Goal: Information Seeking & Learning: Learn about a topic

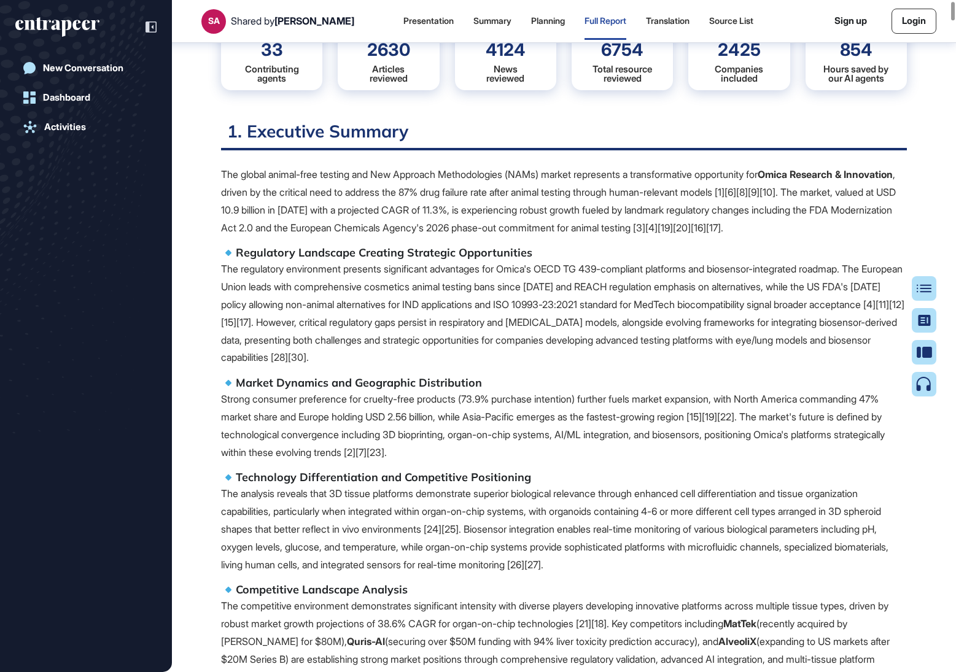
scroll to position [161, 0]
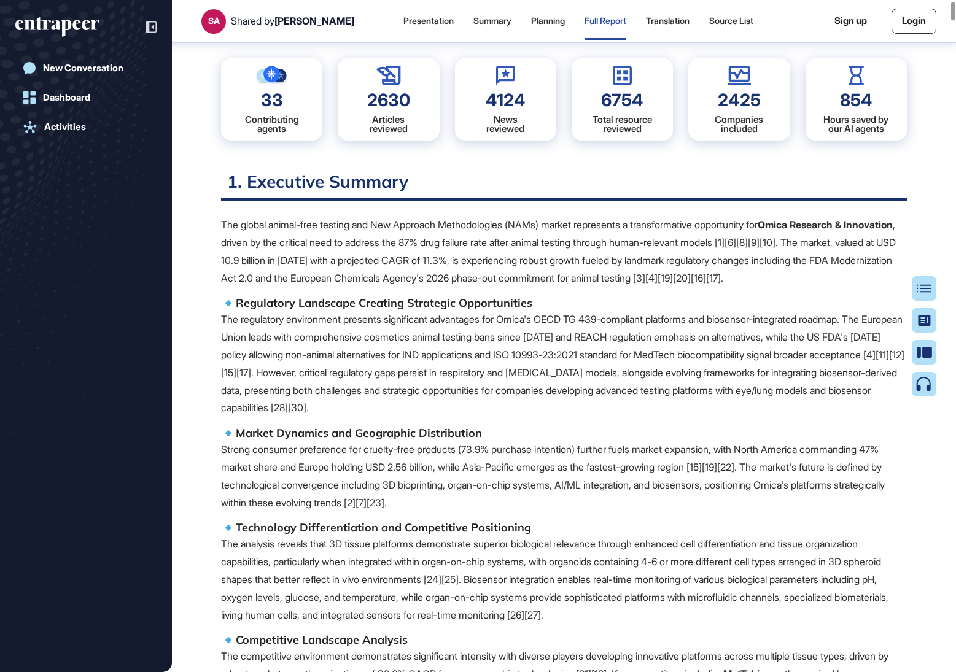
click at [302, 87] on div "33 Contributing agents" at bounding box center [271, 99] width 101 height 82
click at [272, 111] on div "33 Contributing agents" at bounding box center [271, 99] width 101 height 82
click at [327, 104] on div "33 Contributing agents 2630 Articles reviewed 4124 News reviewed 6754 Total res…" at bounding box center [564, 100] width 686 height 112
click at [395, 107] on div "2630" at bounding box center [388, 99] width 43 height 17
click at [499, 111] on div "4124 News reviewed" at bounding box center [505, 99] width 101 height 82
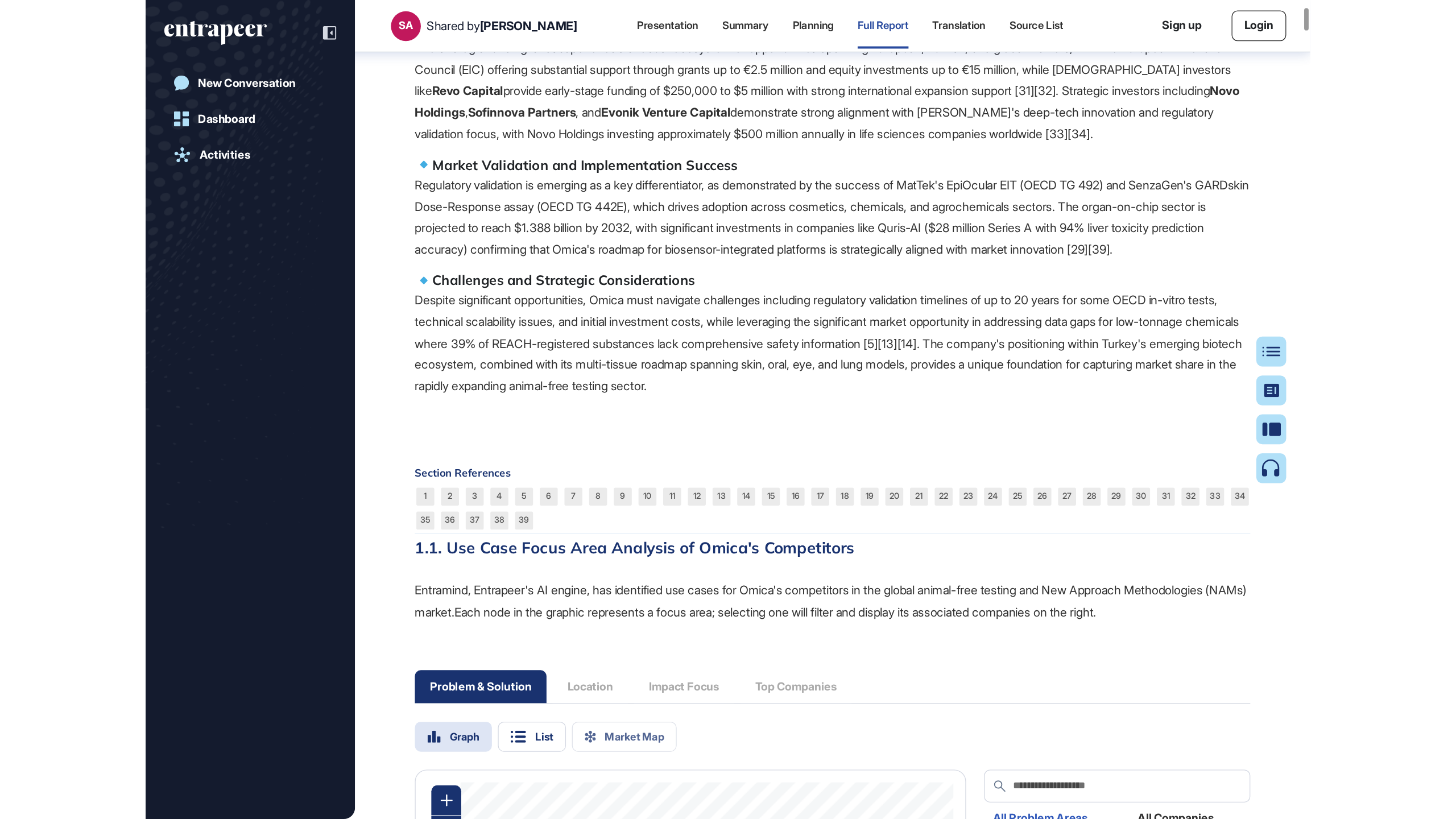
scroll to position [1447, 0]
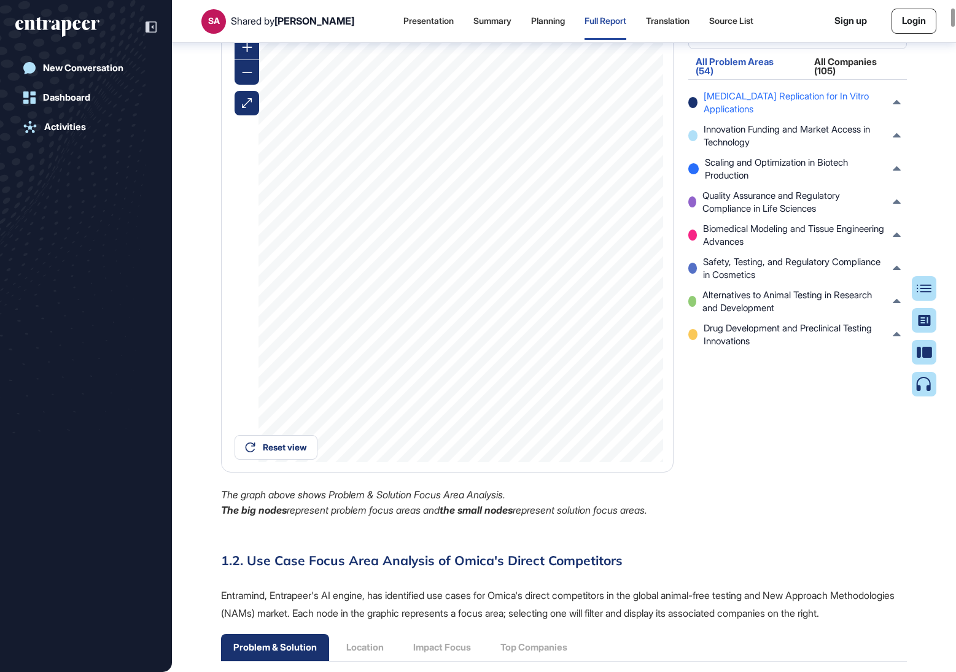
click at [747, 115] on span "[MEDICAL_DATA] Replication for In Vitro Applications" at bounding box center [795, 103] width 183 height 26
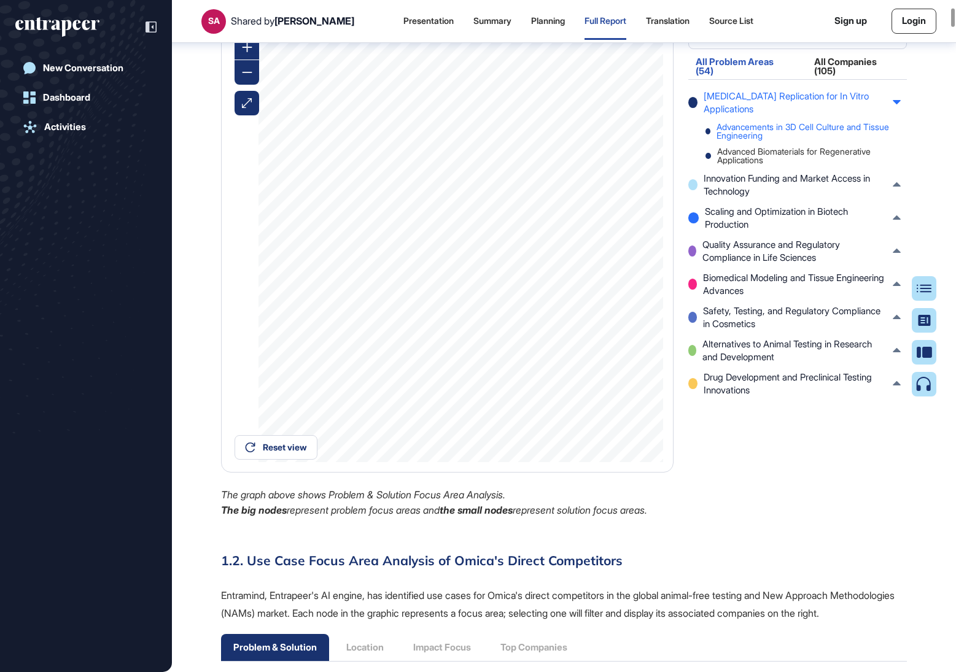
click at [736, 140] on div "Advancements in 3D Cell Culture and Tissue Engineering" at bounding box center [802, 131] width 195 height 17
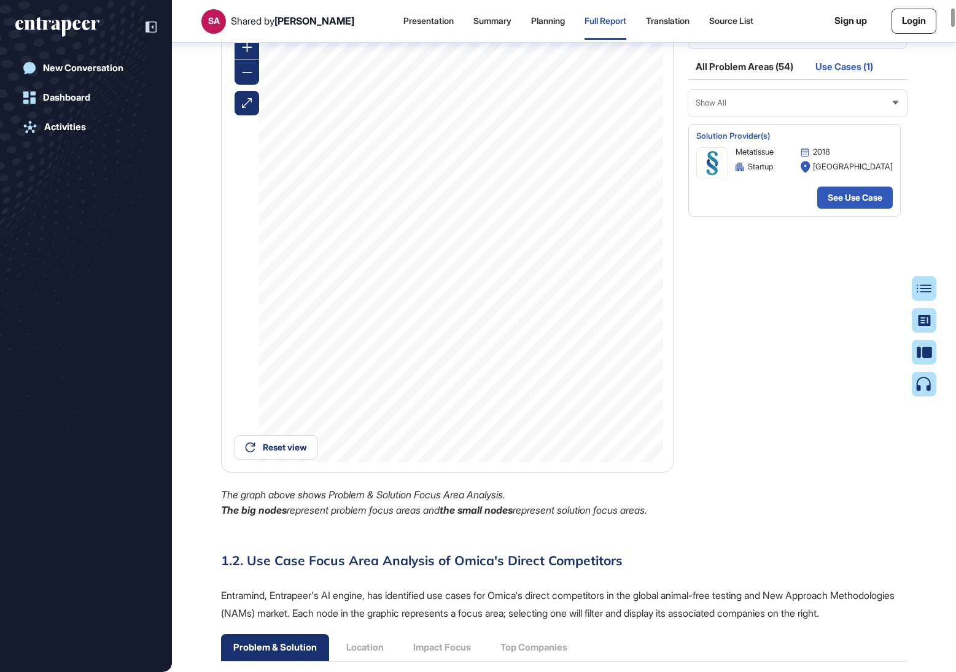
click at [854, 79] on div "Use Cases (1)" at bounding box center [844, 70] width 72 height 17
click at [759, 79] on div "All Problem Areas (54)" at bounding box center [744, 70] width 112 height 17
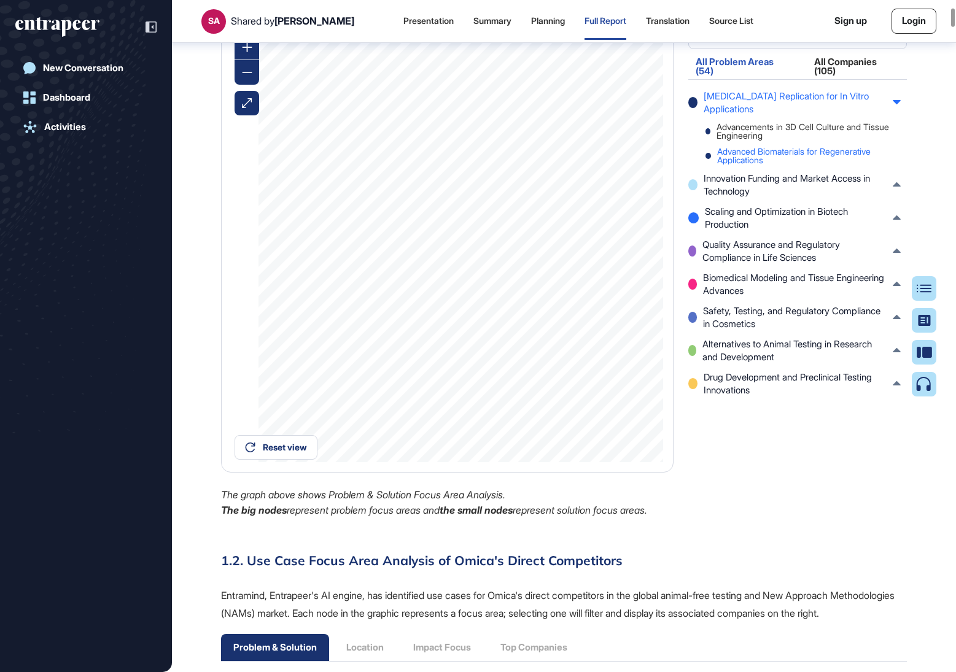
click at [724, 165] on div "Advanced Biomaterials for Regenerative Applications" at bounding box center [802, 155] width 195 height 17
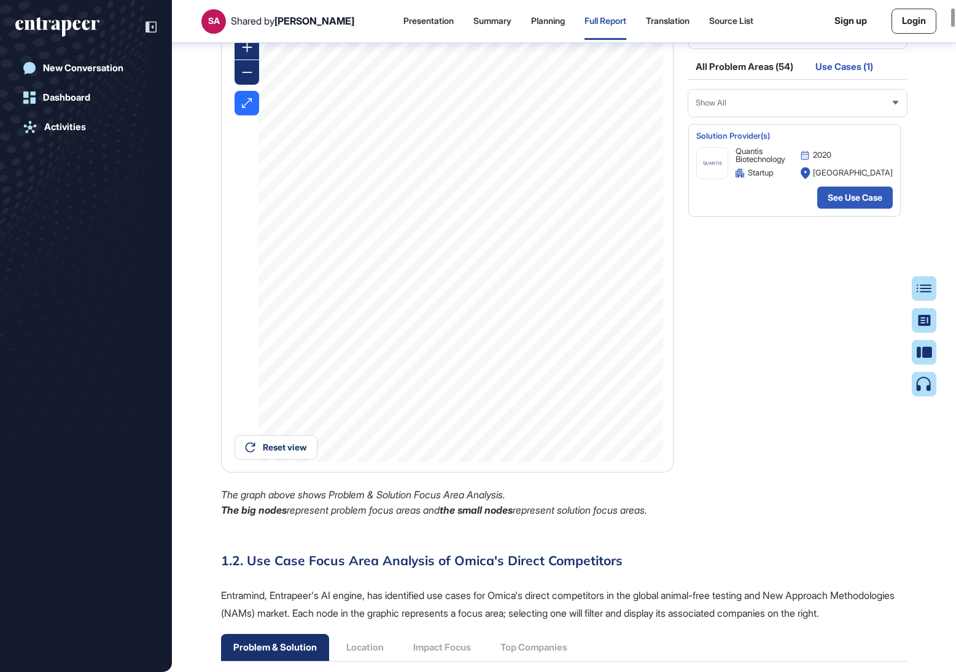
click at [241, 115] on div at bounding box center [247, 103] width 25 height 25
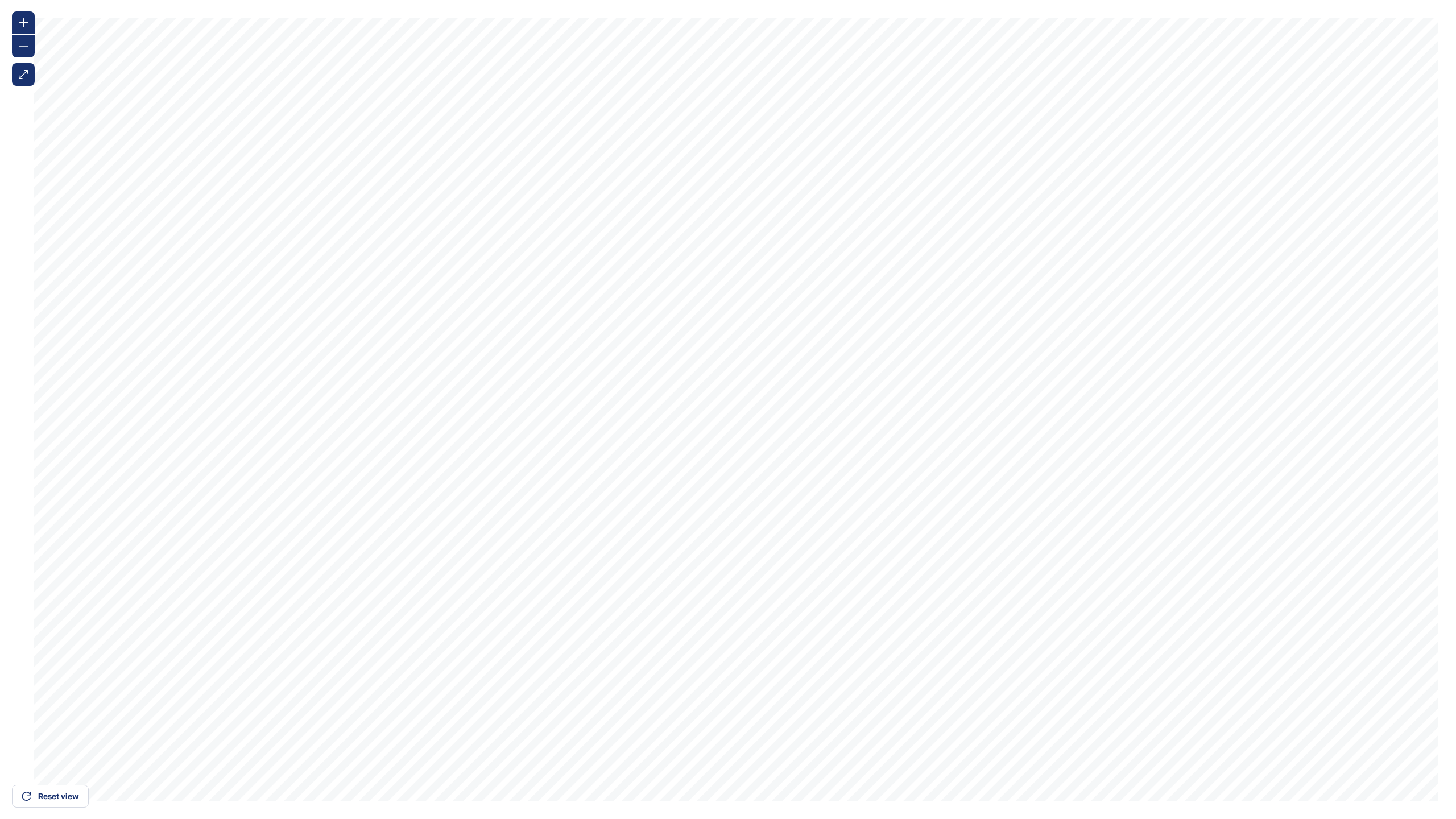
scroll to position [762, 3]
click at [28, 48] on div at bounding box center [23, 45] width 23 height 23
click at [19, 79] on div at bounding box center [23, 74] width 23 height 23
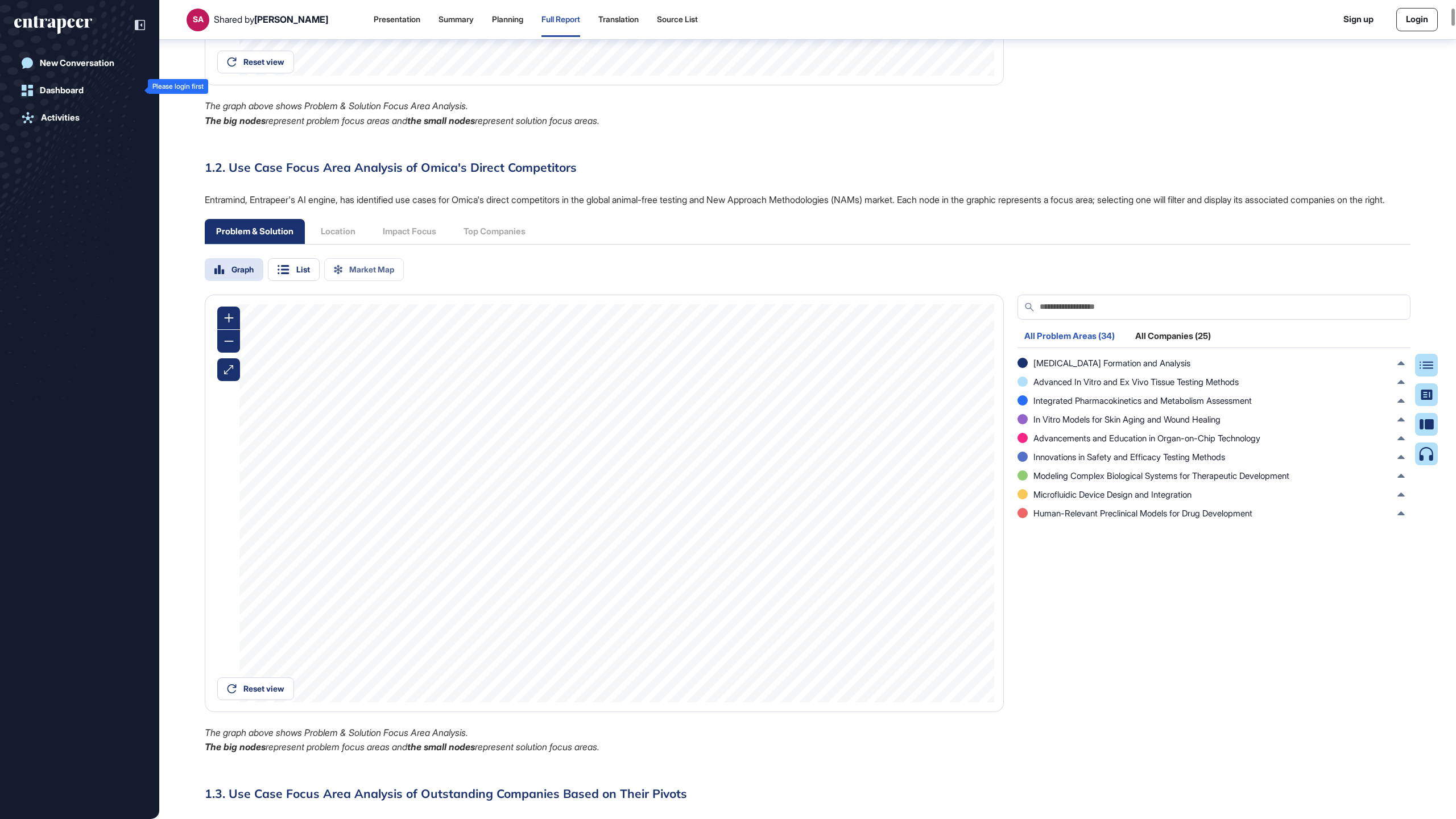
scroll to position [1063, 0]
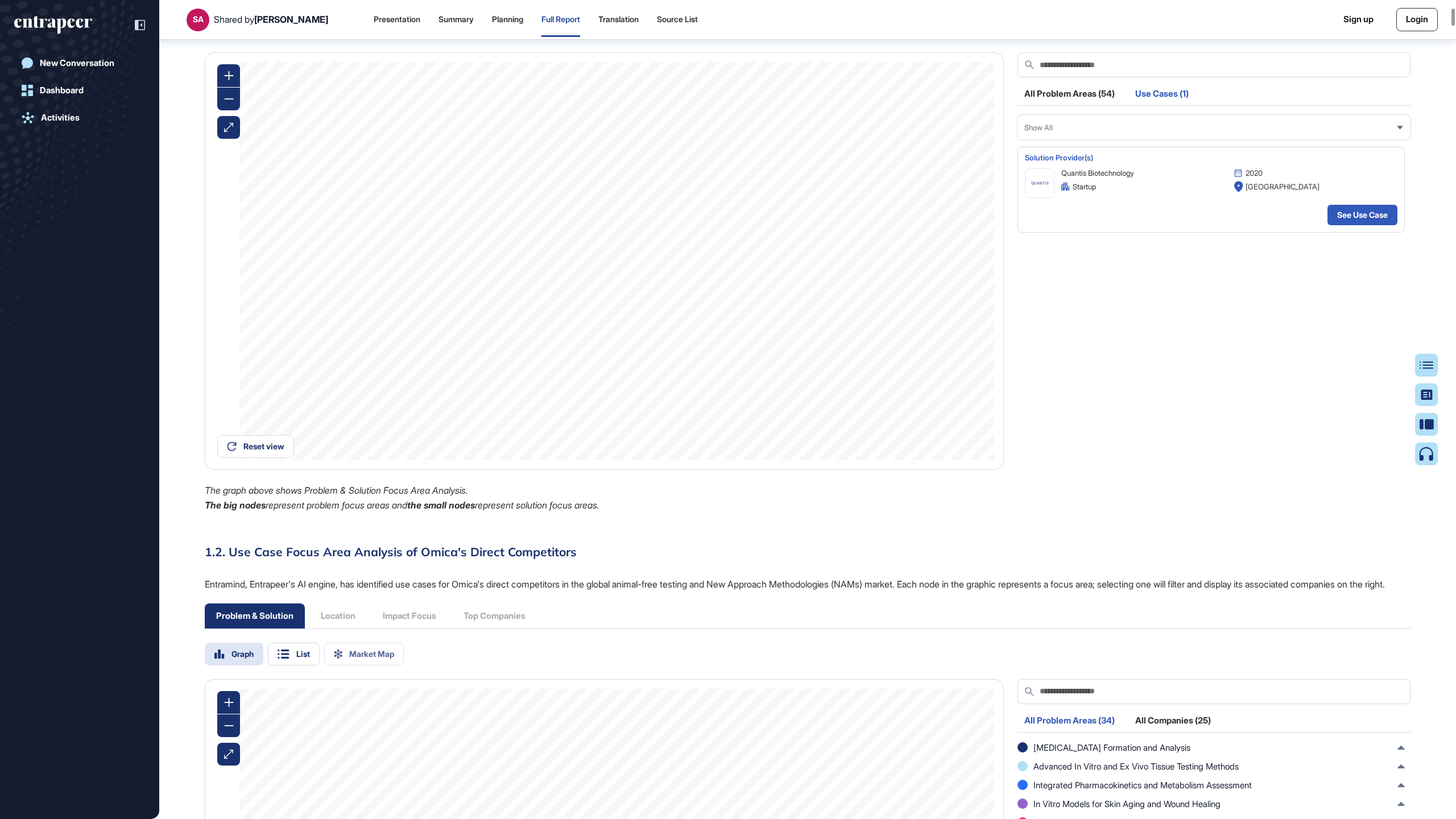
click at [885, 105] on div "All Problem Areas (54)" at bounding box center [1069, 96] width 104 height 16
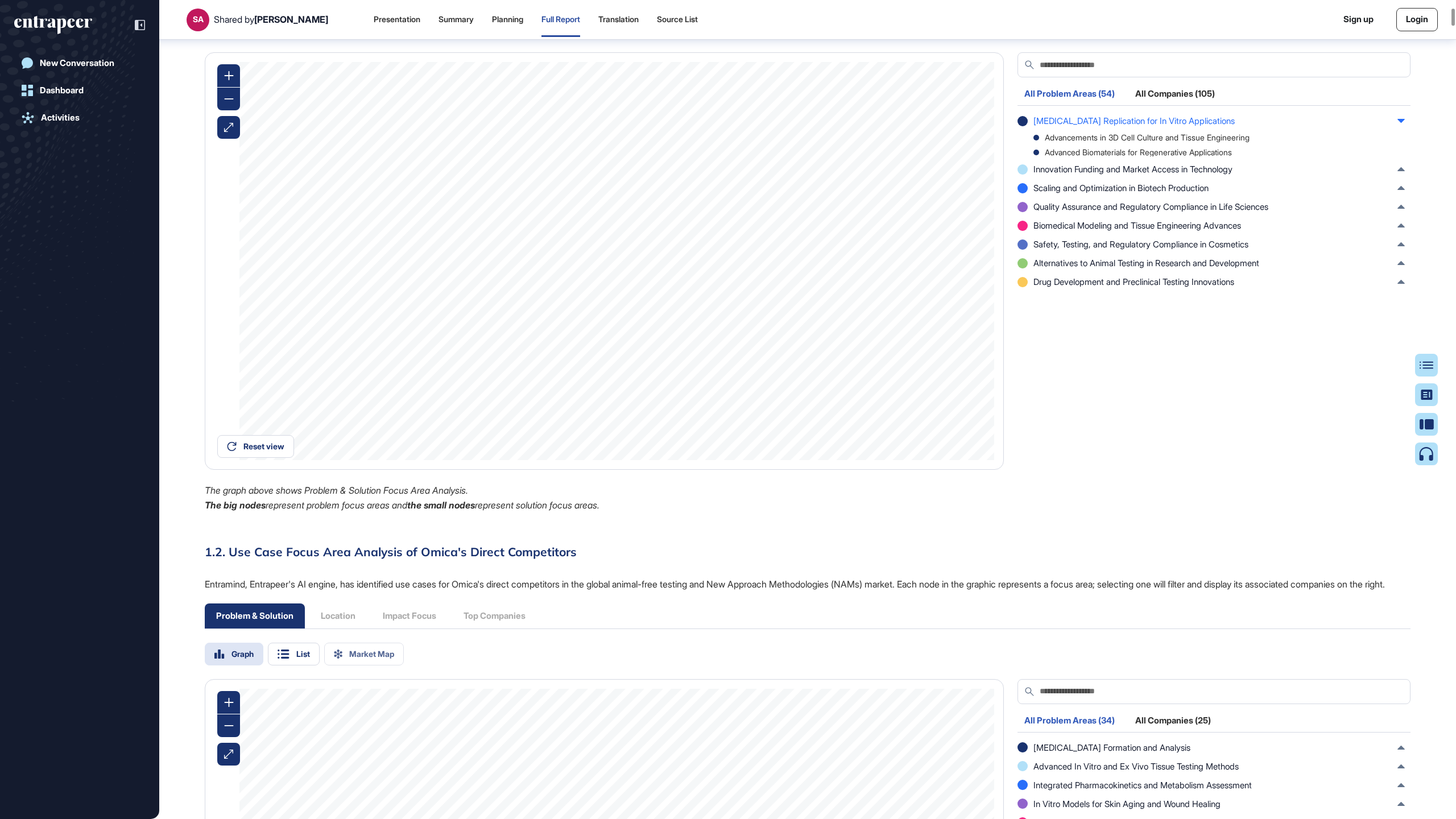
click at [885, 127] on div "[MEDICAL_DATA] Replication for In Vitro Applications" at bounding box center [1211, 120] width 387 height 12
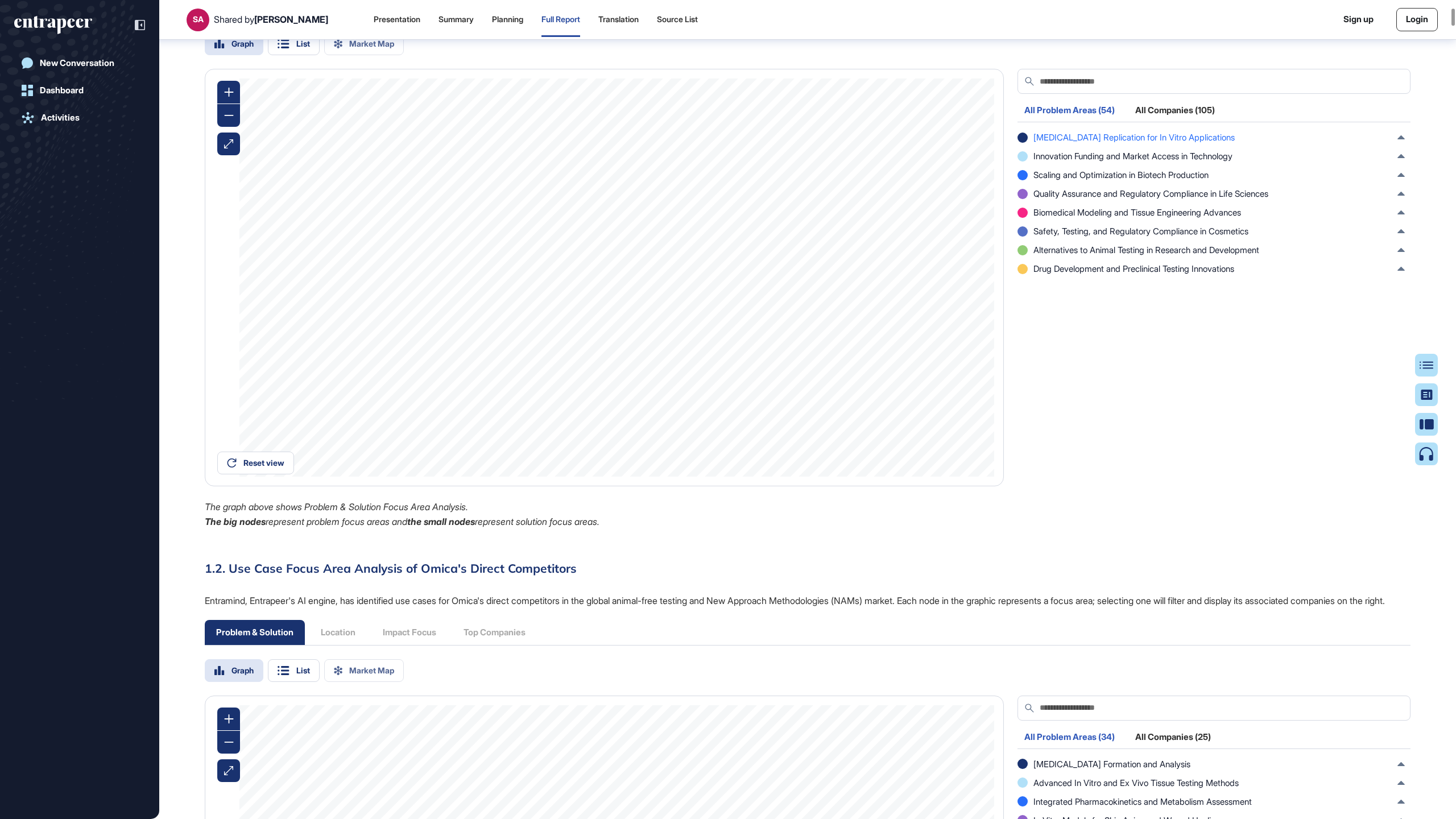
click at [885, 144] on div "[MEDICAL_DATA] Replication for In Vitro Applications" at bounding box center [1211, 137] width 387 height 12
click at [885, 211] on div "[MEDICAL_DATA] Replication for In Vitro Applications Advancements in 3D Cell Cu…" at bounding box center [1211, 203] width 387 height 144
click at [885, 162] on div "Innovation Funding and Market Access in Technology" at bounding box center [1211, 156] width 387 height 12
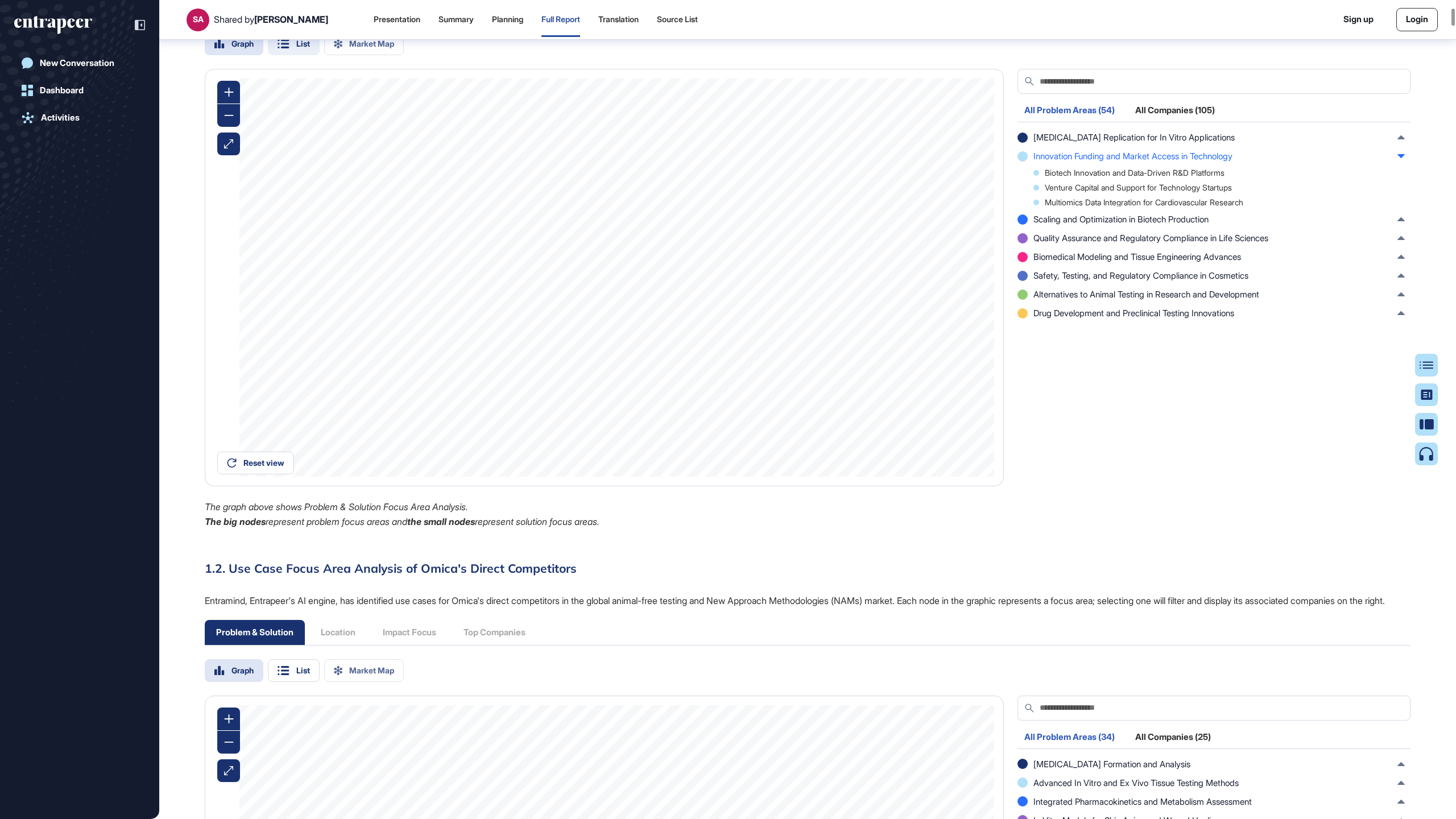
click at [273, 56] on div "List" at bounding box center [294, 44] width 52 height 23
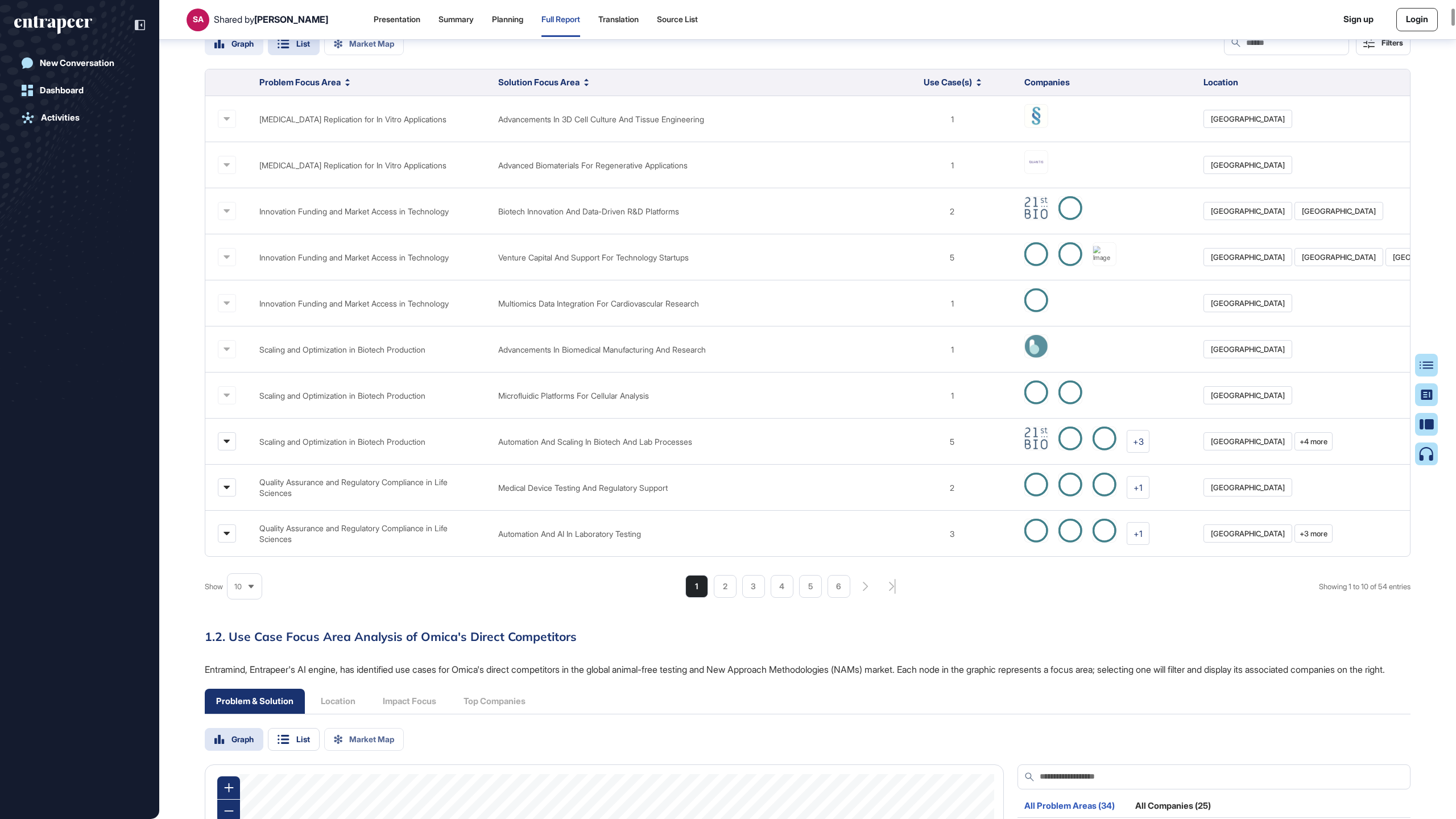
click at [245, 48] on div "Graph" at bounding box center [243, 44] width 22 height 8
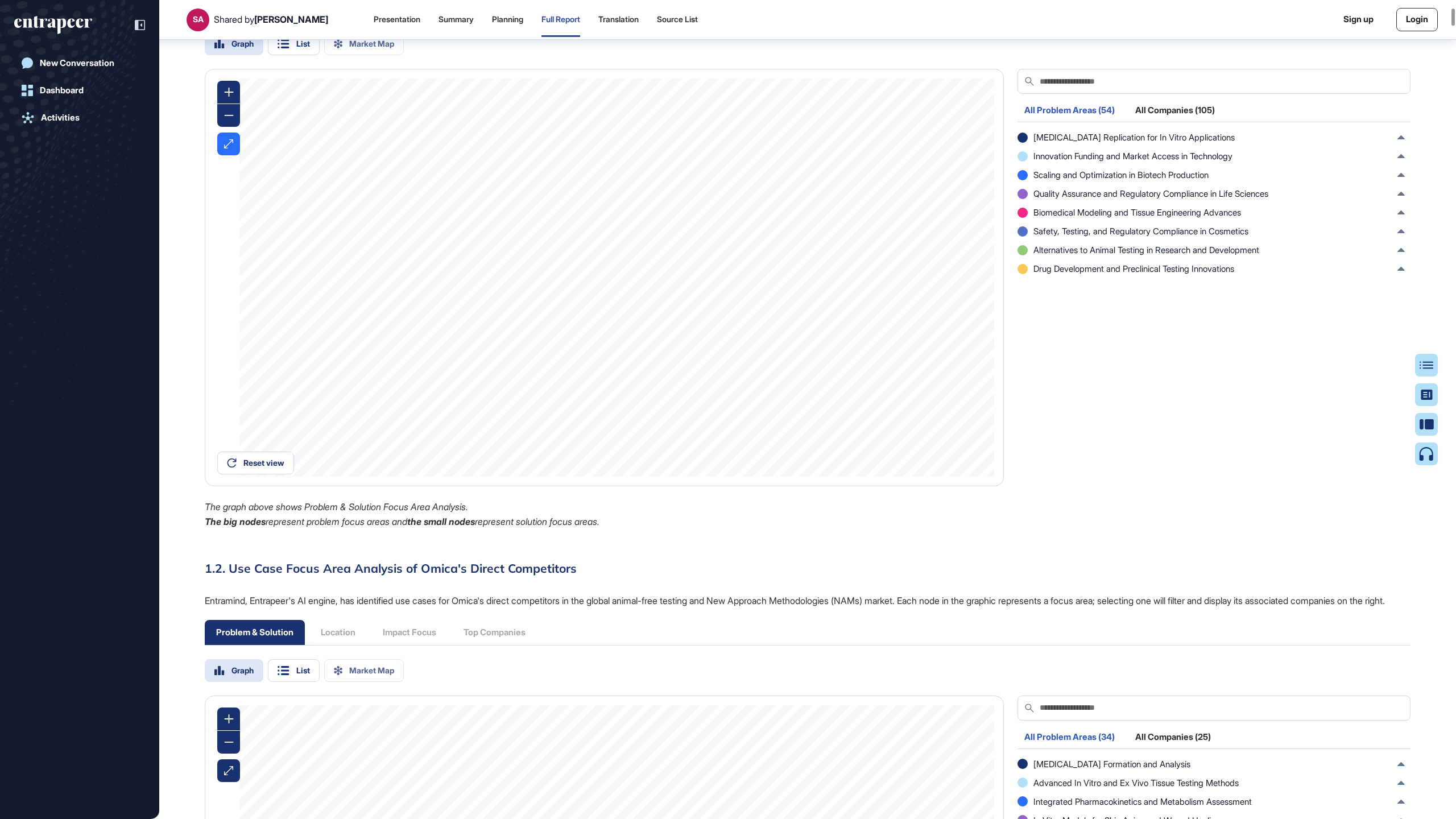
click at [223, 156] on div at bounding box center [229, 144] width 23 height 23
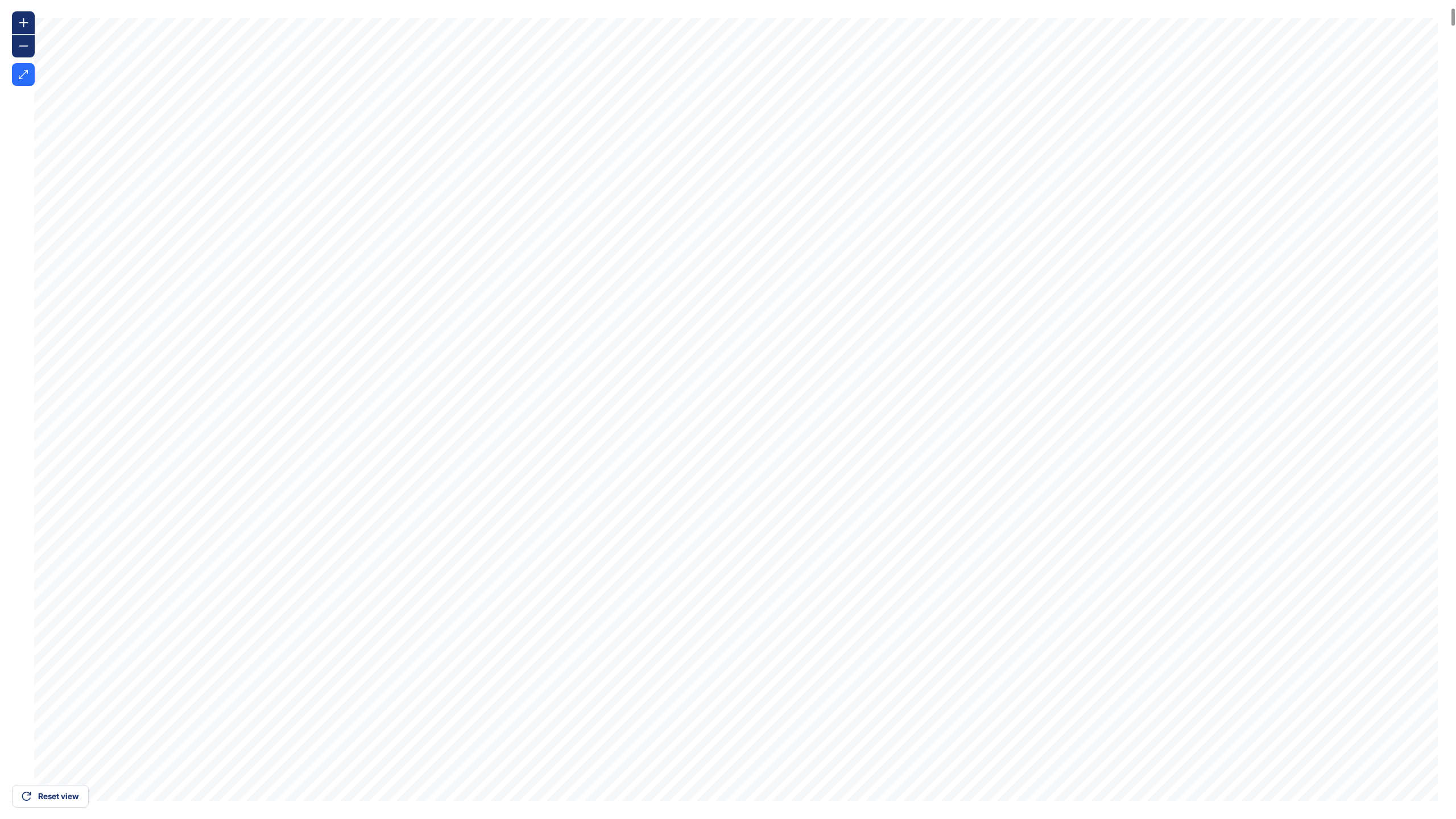
click at [13, 73] on div at bounding box center [23, 74] width 23 height 23
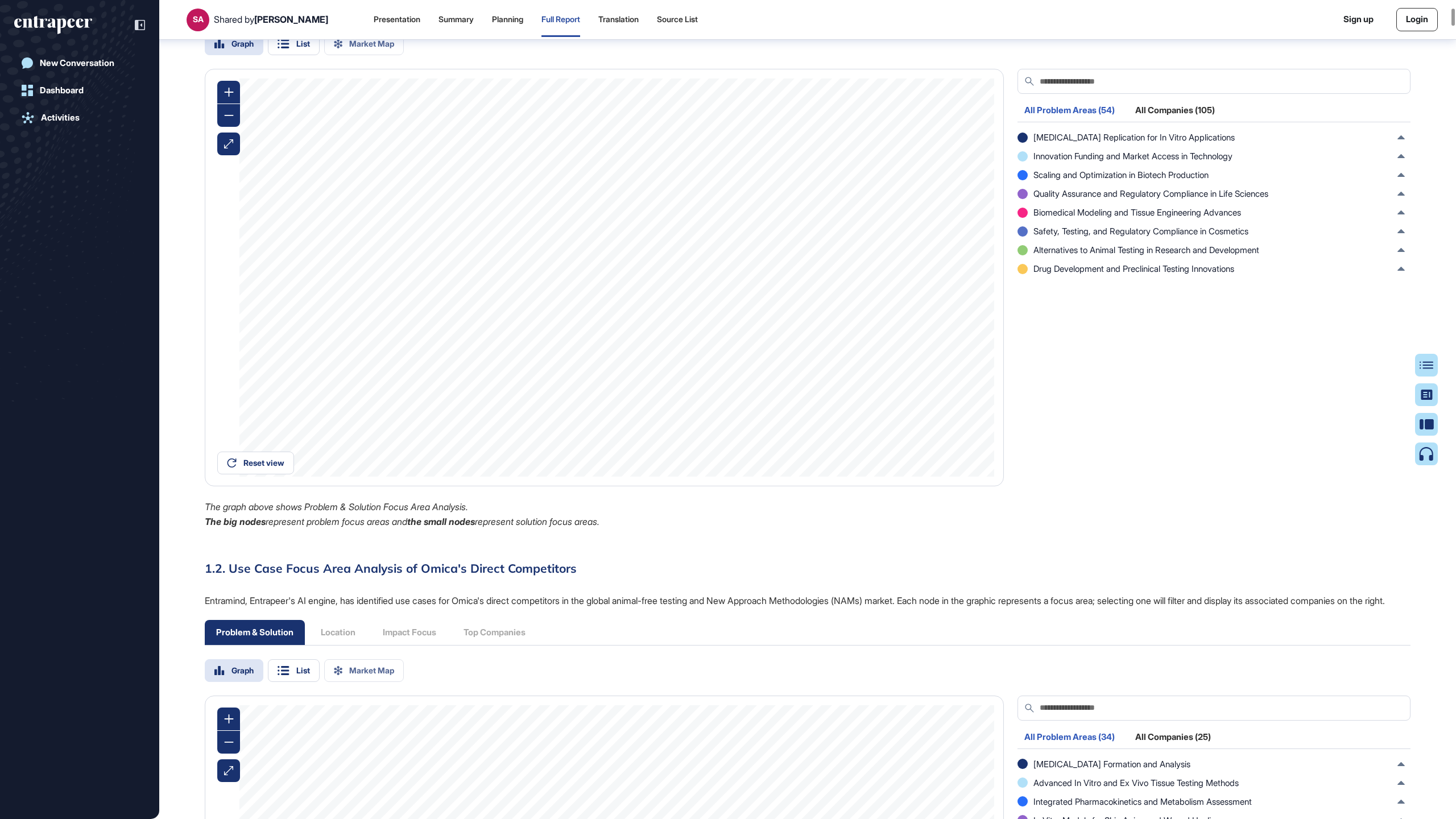
scroll to position [1052, 0]
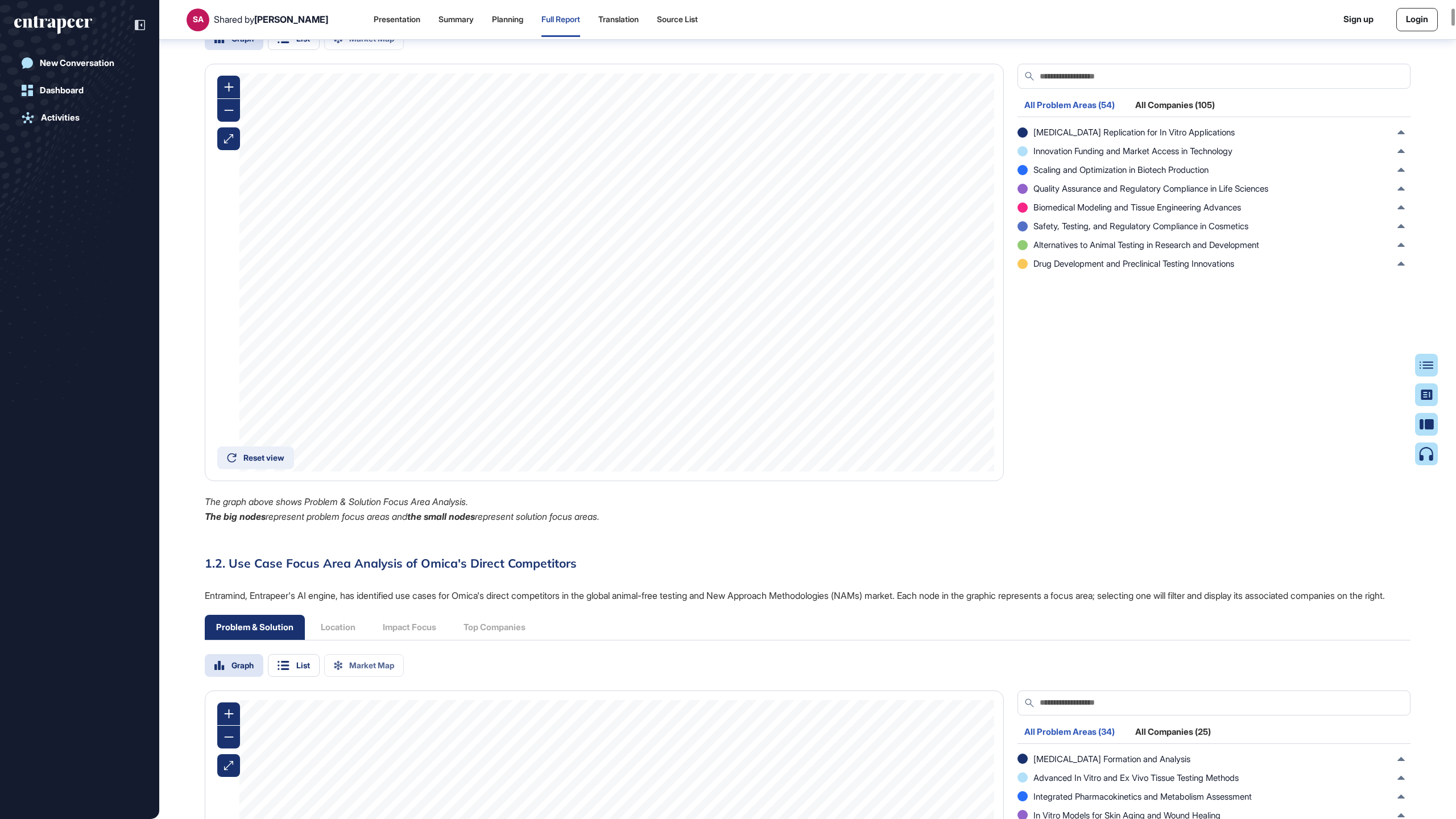
click at [263, 462] on div "Reset view" at bounding box center [264, 458] width 41 height 8
click at [235, 462] on icon at bounding box center [232, 458] width 9 height 9
click at [224, 92] on icon at bounding box center [229, 87] width 9 height 9
click at [220, 121] on div at bounding box center [229, 110] width 23 height 23
click at [302, 43] on div "List" at bounding box center [303, 38] width 14 height 8
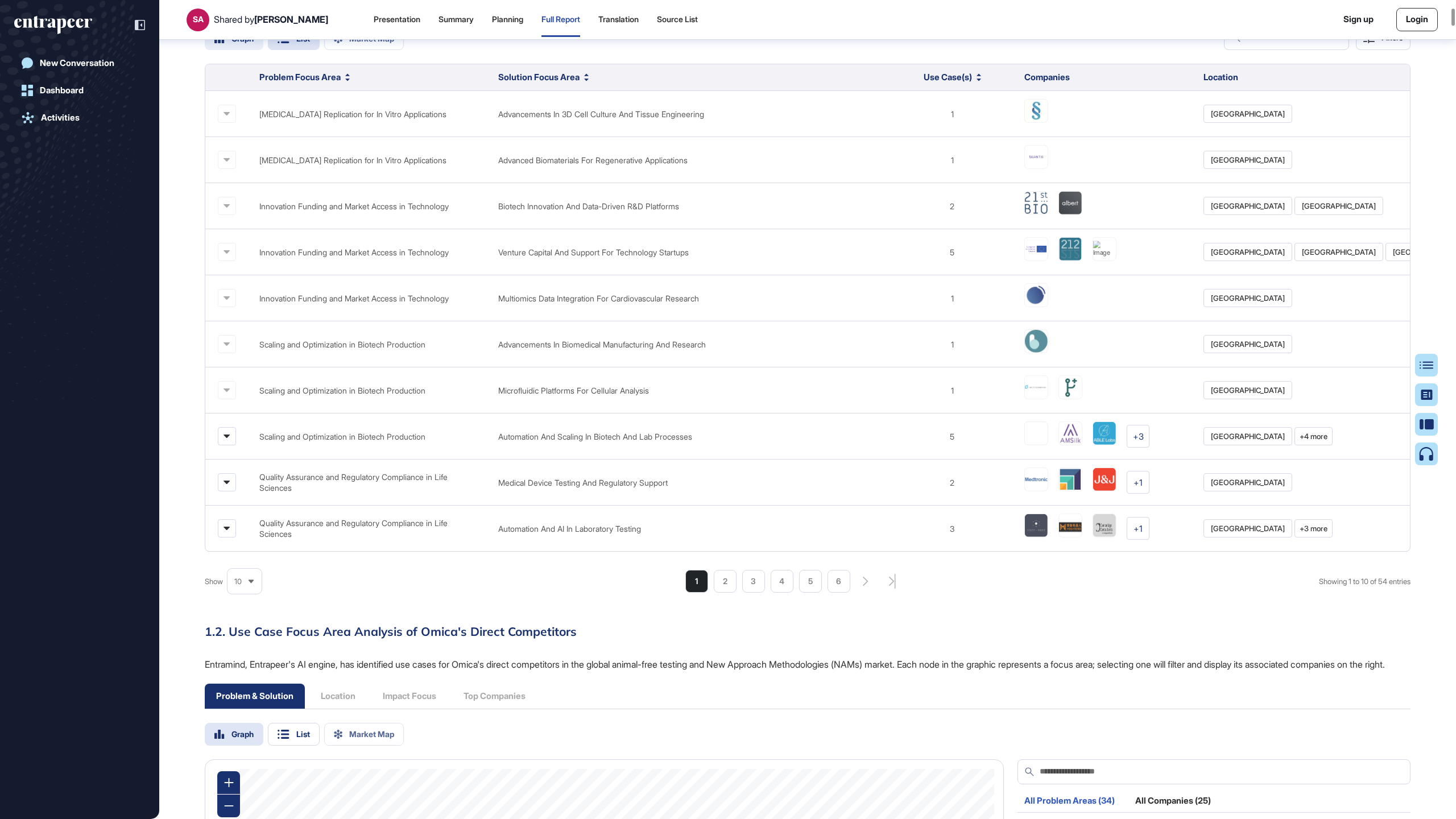
click at [239, 43] on div "Graph" at bounding box center [243, 38] width 22 height 8
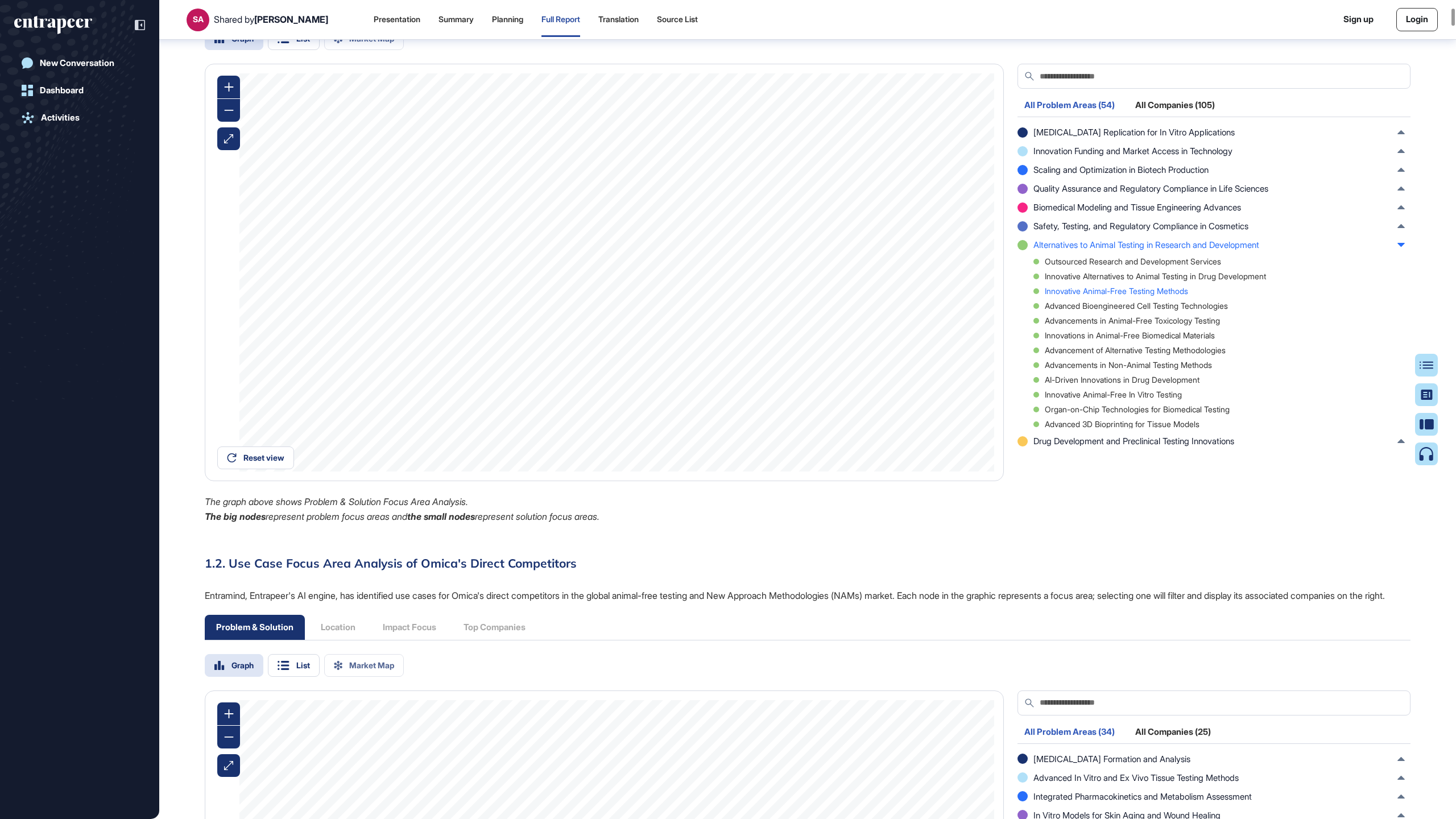
click at [885, 296] on div "Innovative Animal-Free Testing Methods" at bounding box center [1219, 291] width 371 height 8
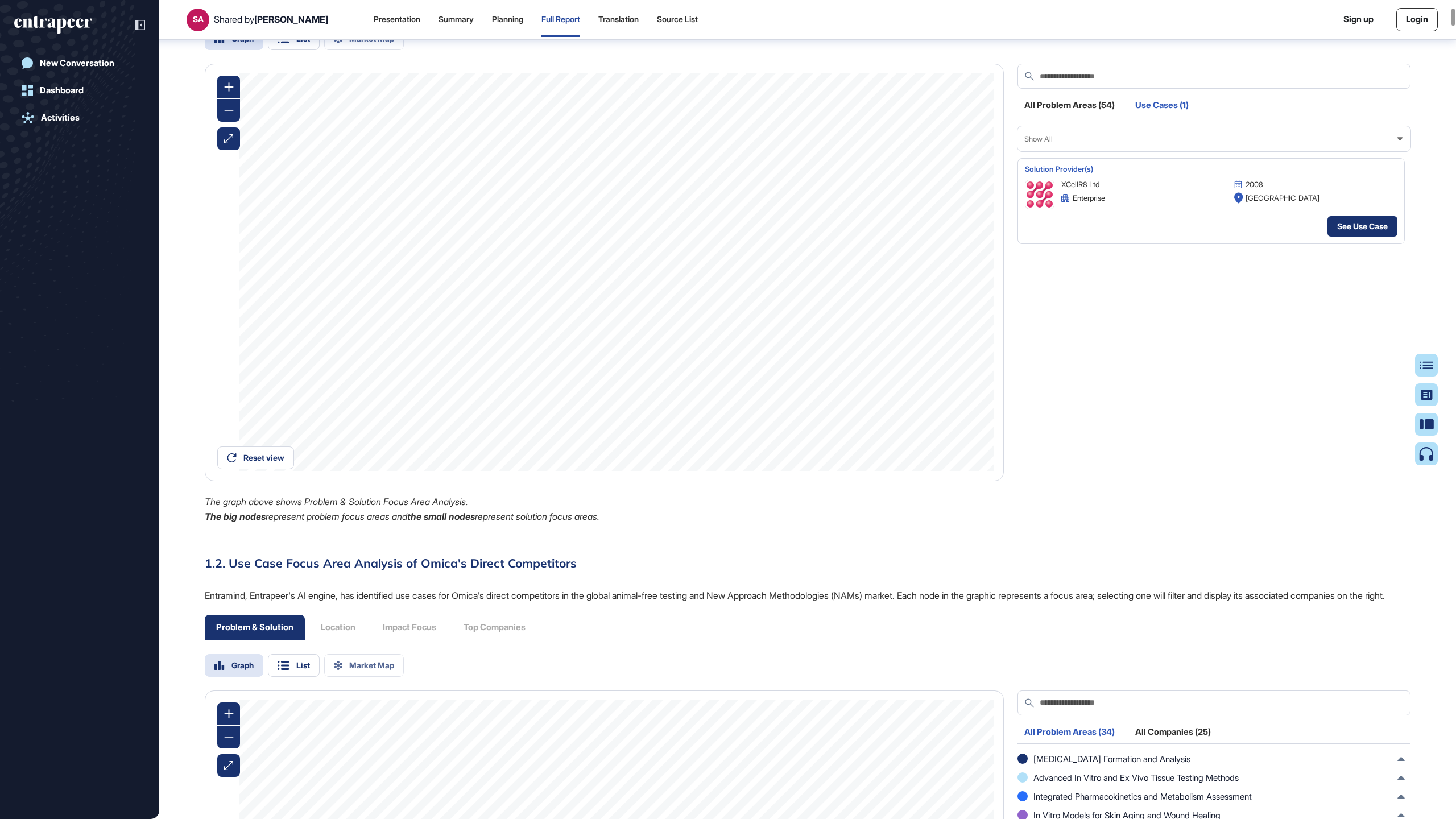
click at [885, 236] on link "See Use Case" at bounding box center [1362, 226] width 70 height 20
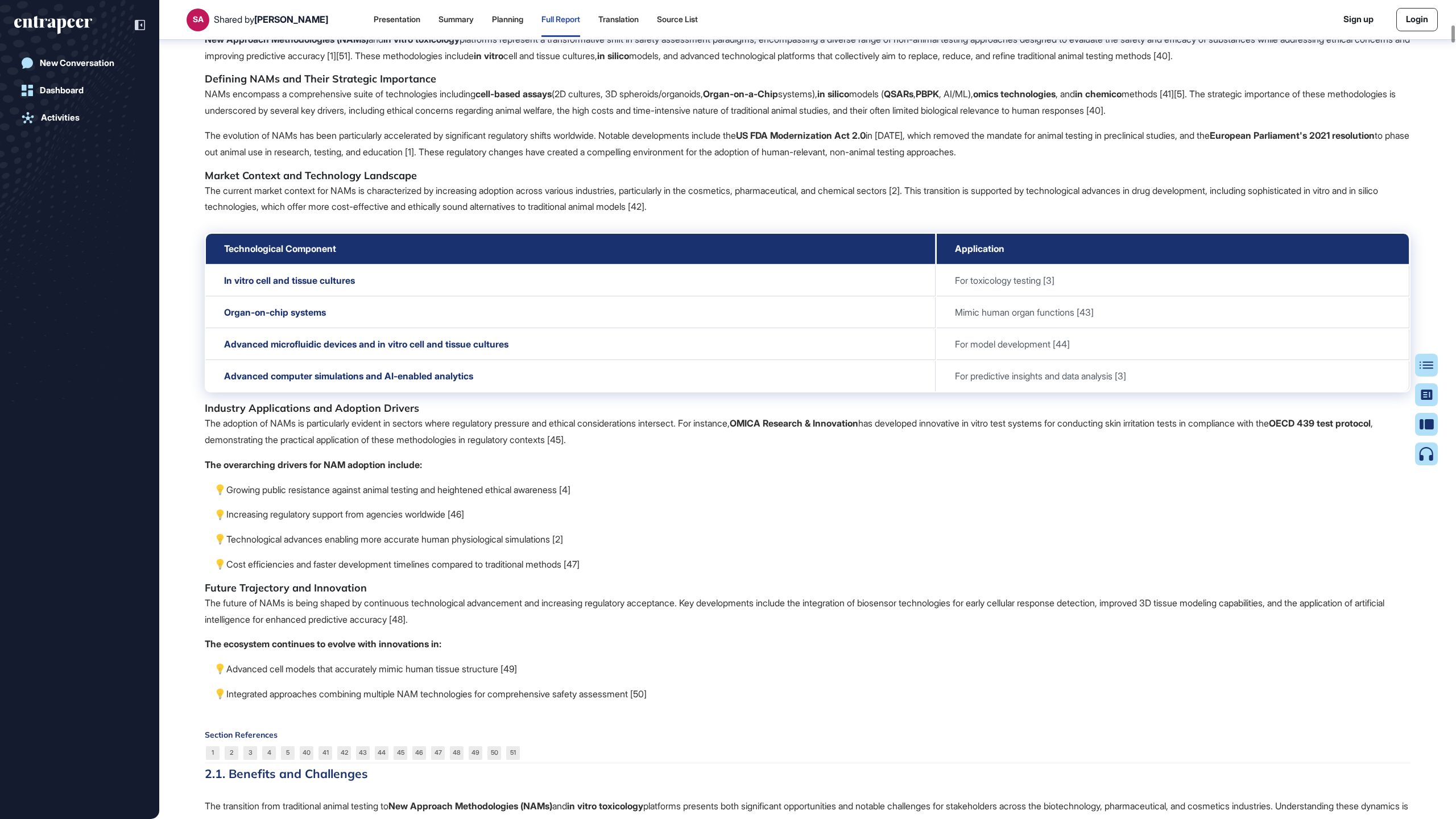
scroll to position [3671, 0]
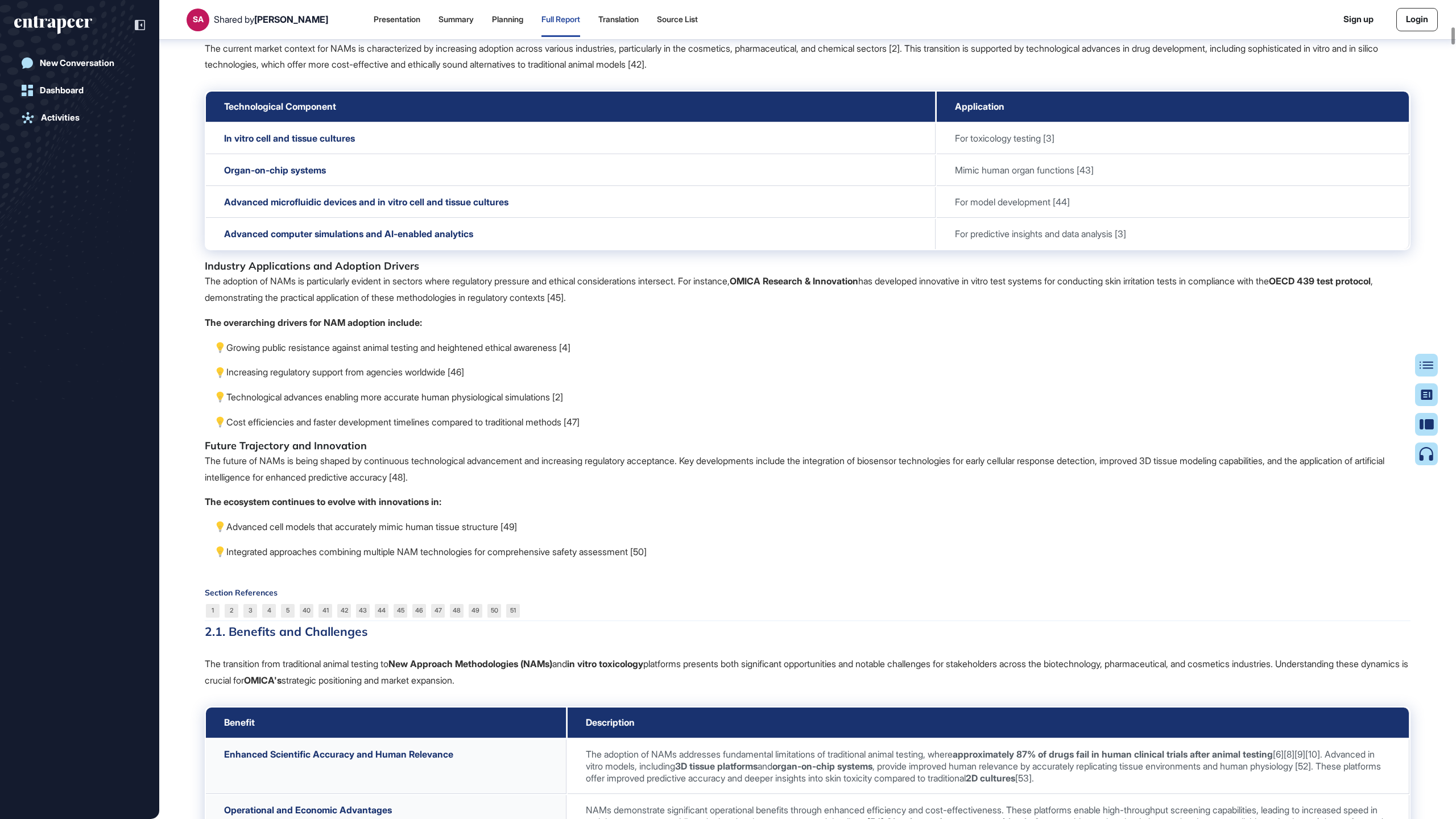
click at [885, 208] on span "For model development [44]" at bounding box center [1012, 202] width 115 height 11
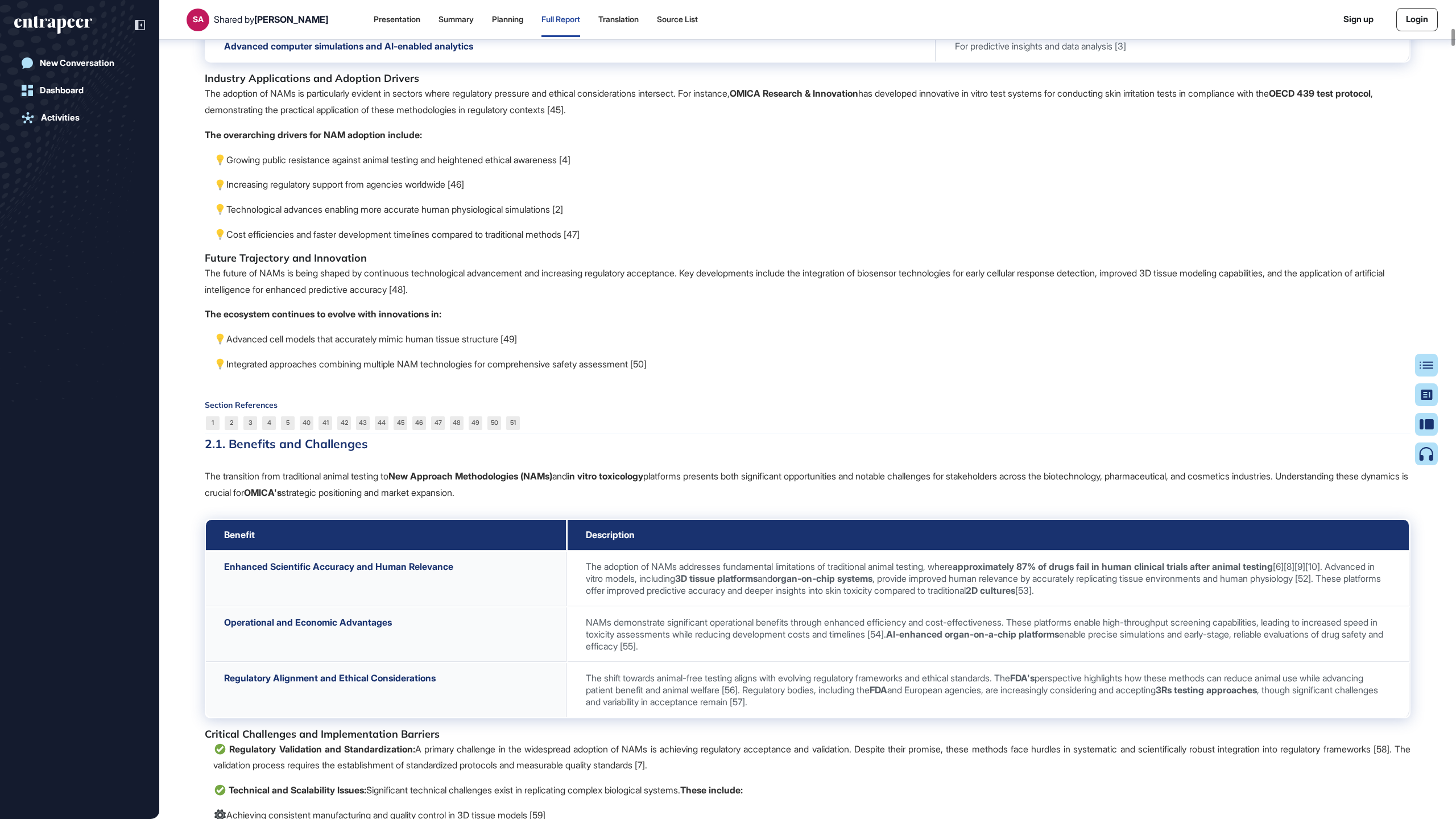
scroll to position [3886, 0]
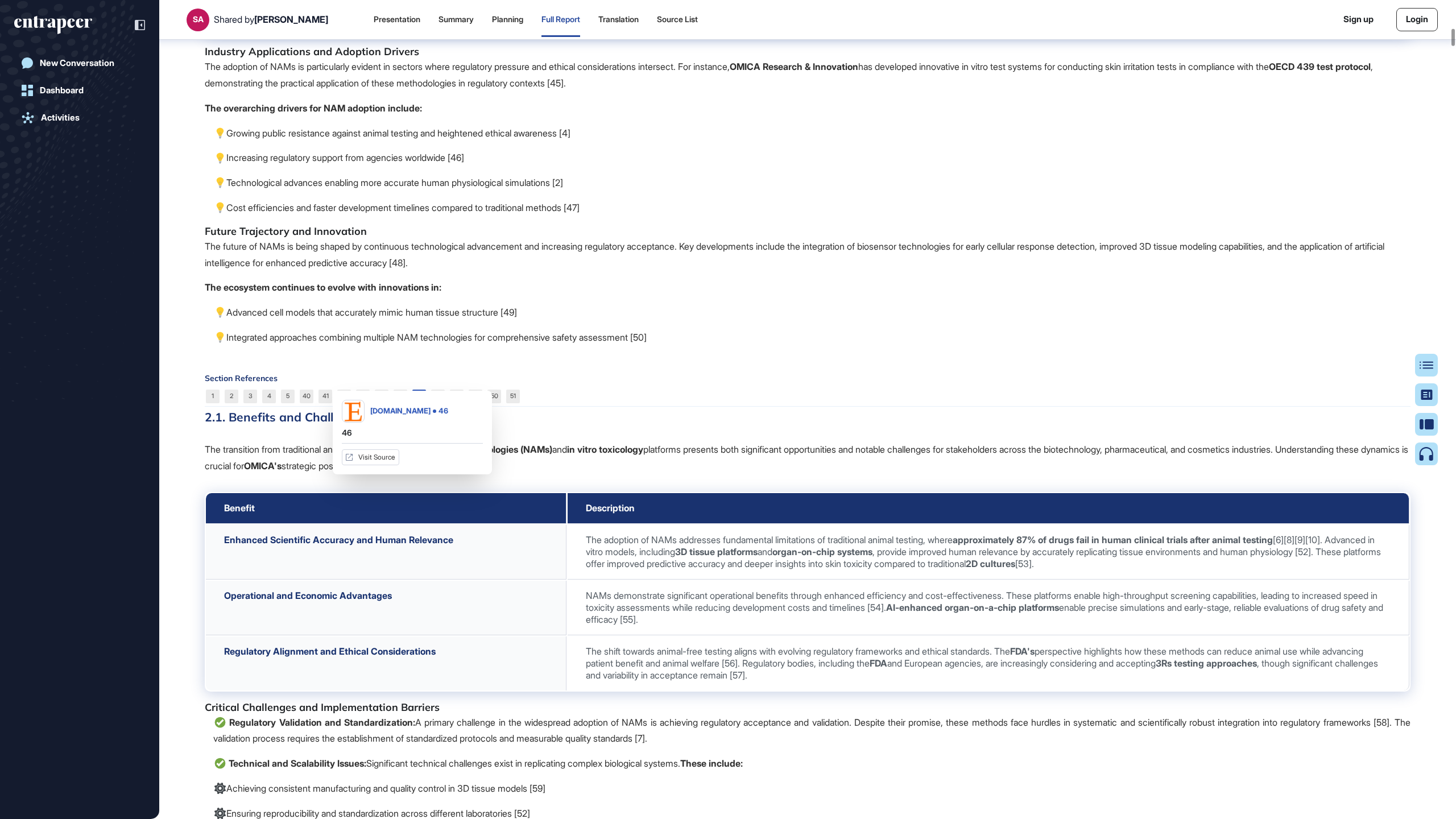
click at [421, 403] on link "46" at bounding box center [419, 397] width 14 height 14
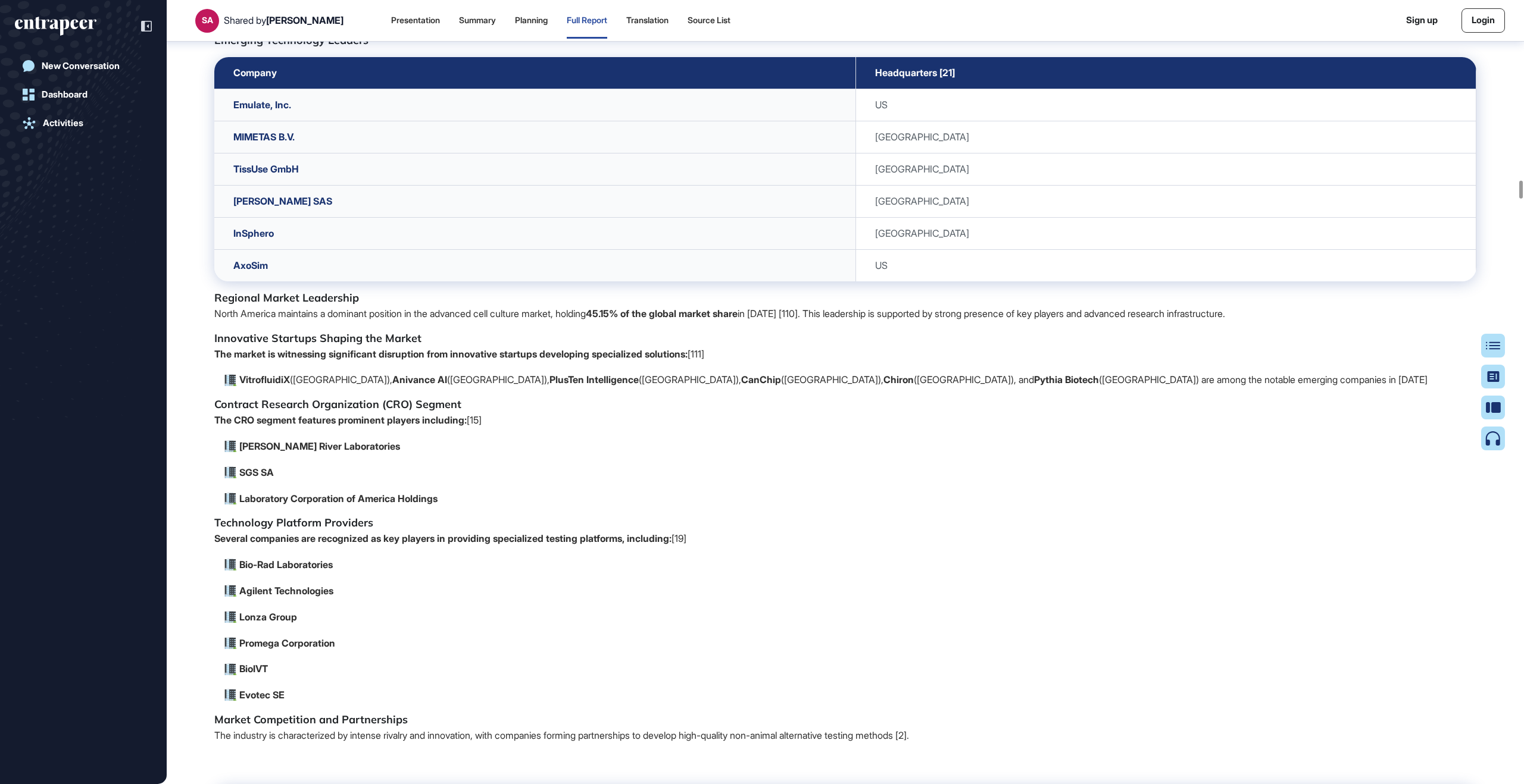
scroll to position [5202, 0]
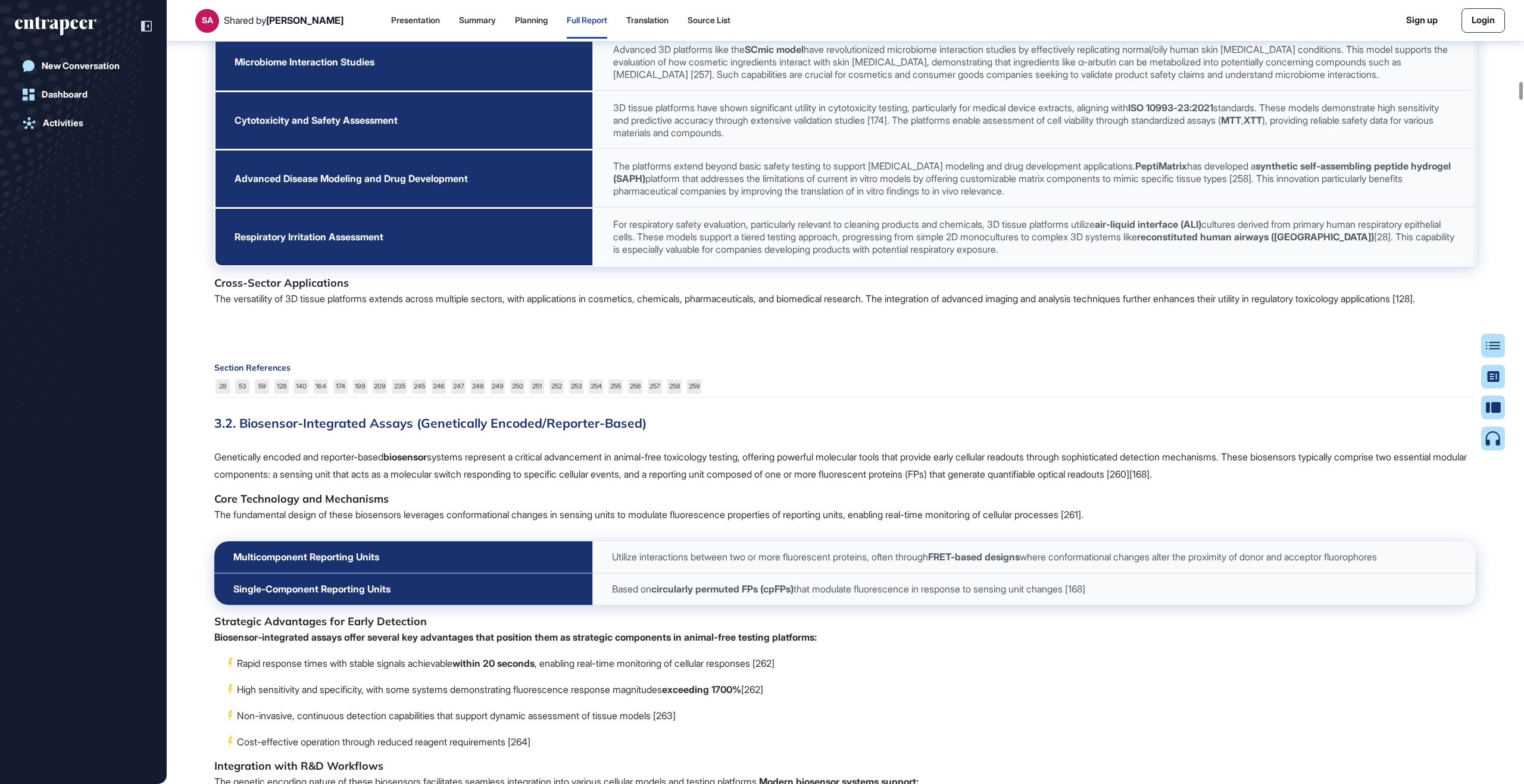
scroll to position [12382, 0]
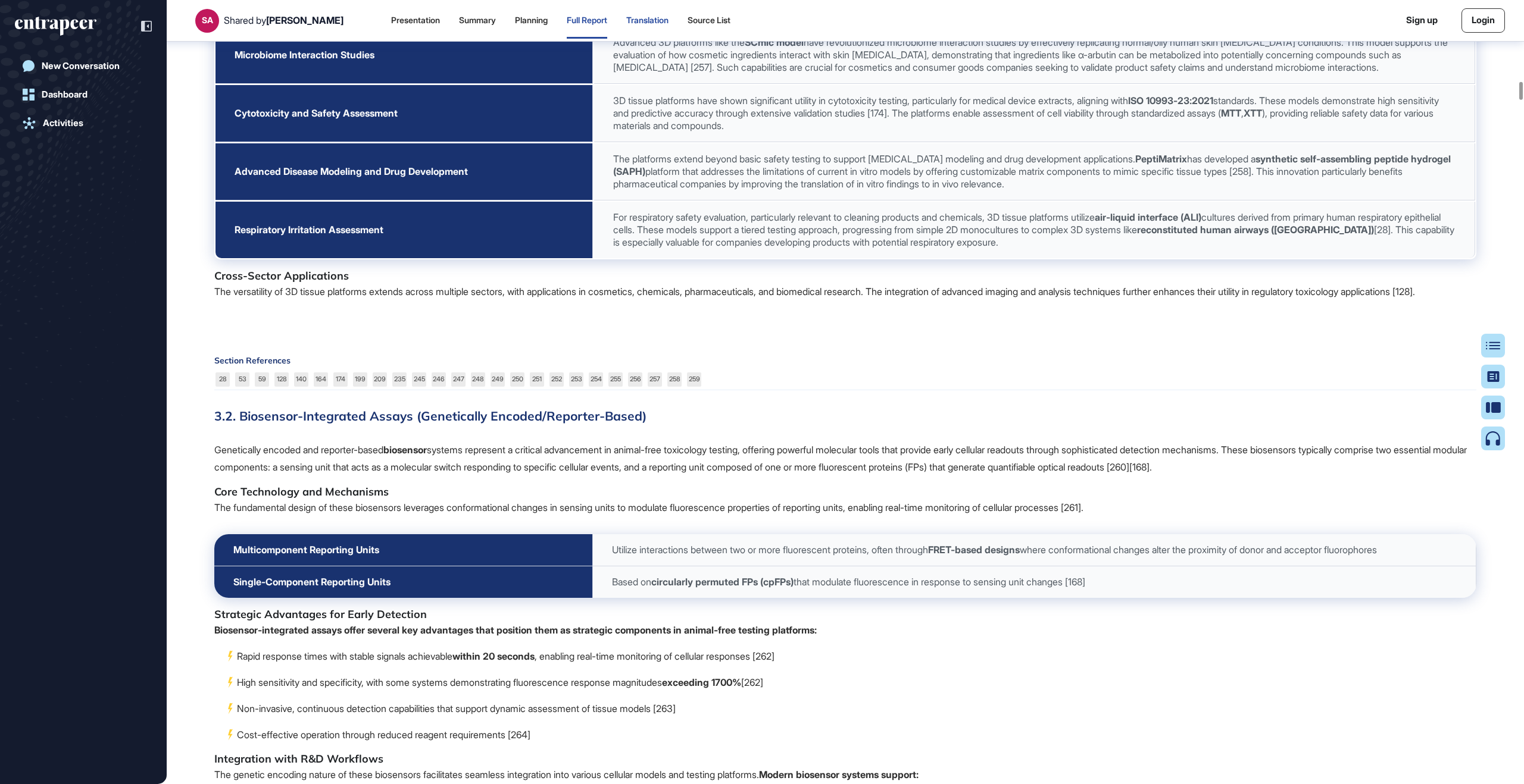
click at [649, 21] on div "Translation" at bounding box center [648, 20] width 43 height 10
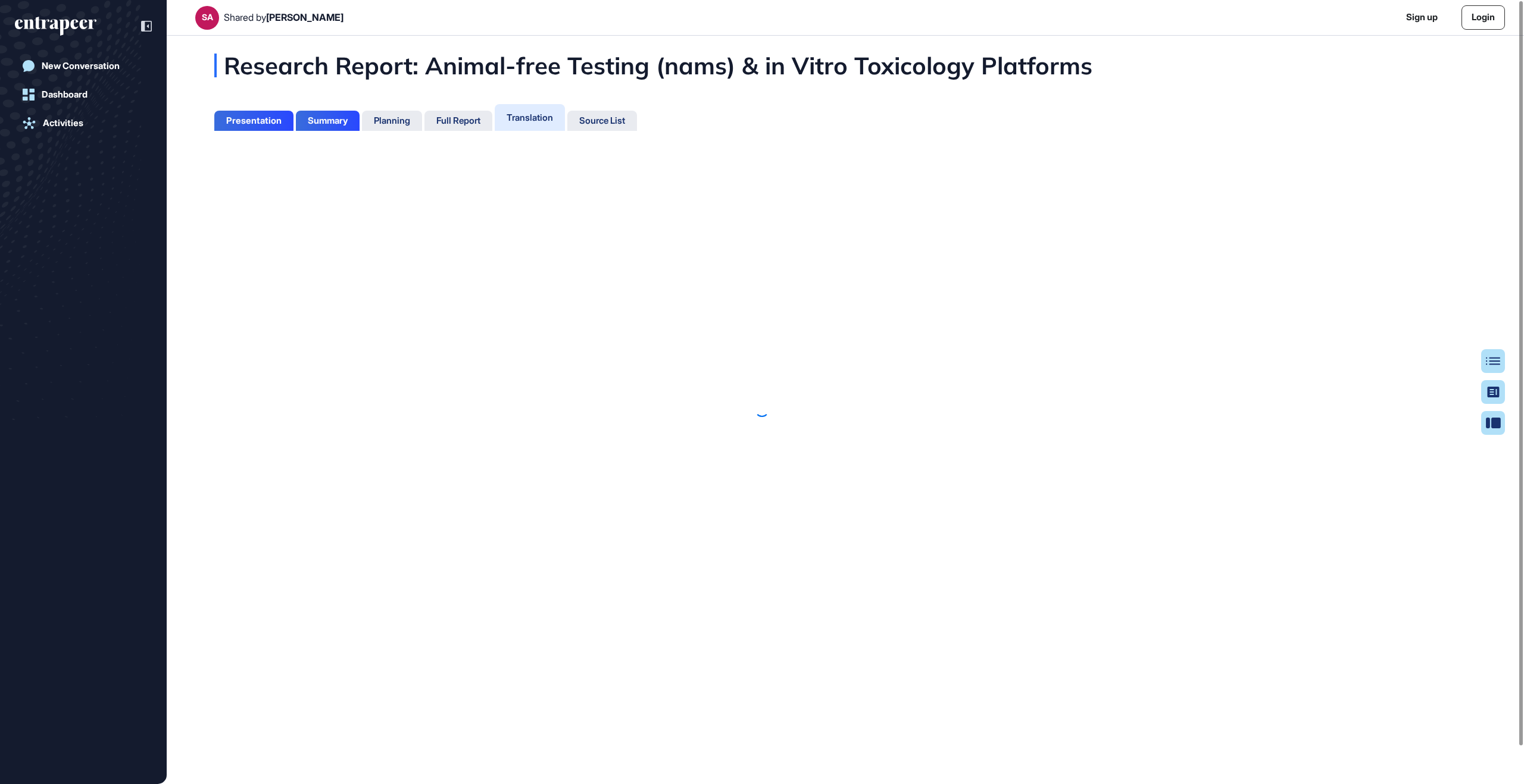
scroll to position [6, 1]
click at [464, 127] on div "Full Report" at bounding box center [459, 120] width 68 height 20
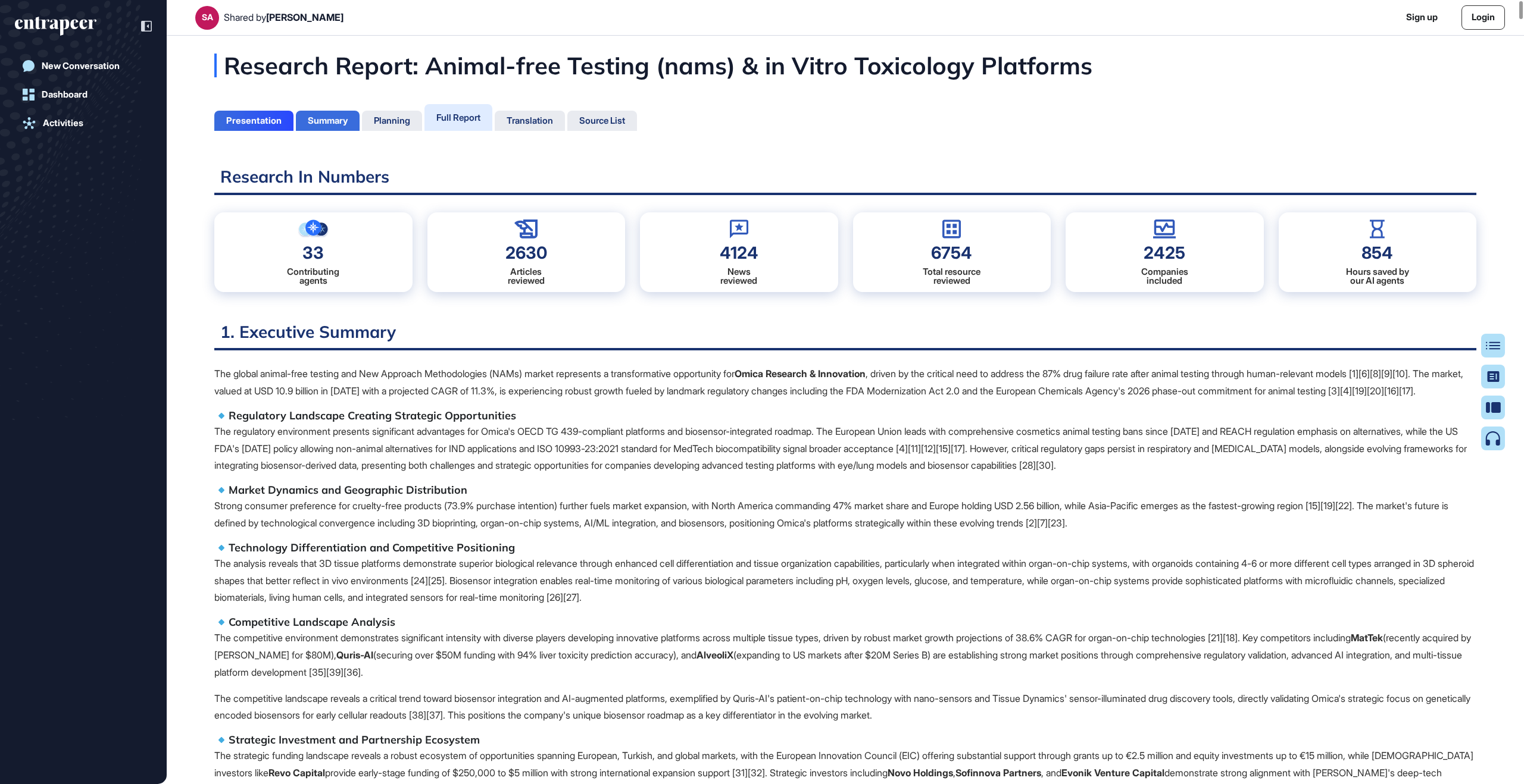
scroll to position [725, 3]
click at [926, 347] on button "Table of Contents" at bounding box center [1454, 345] width 100 height 24
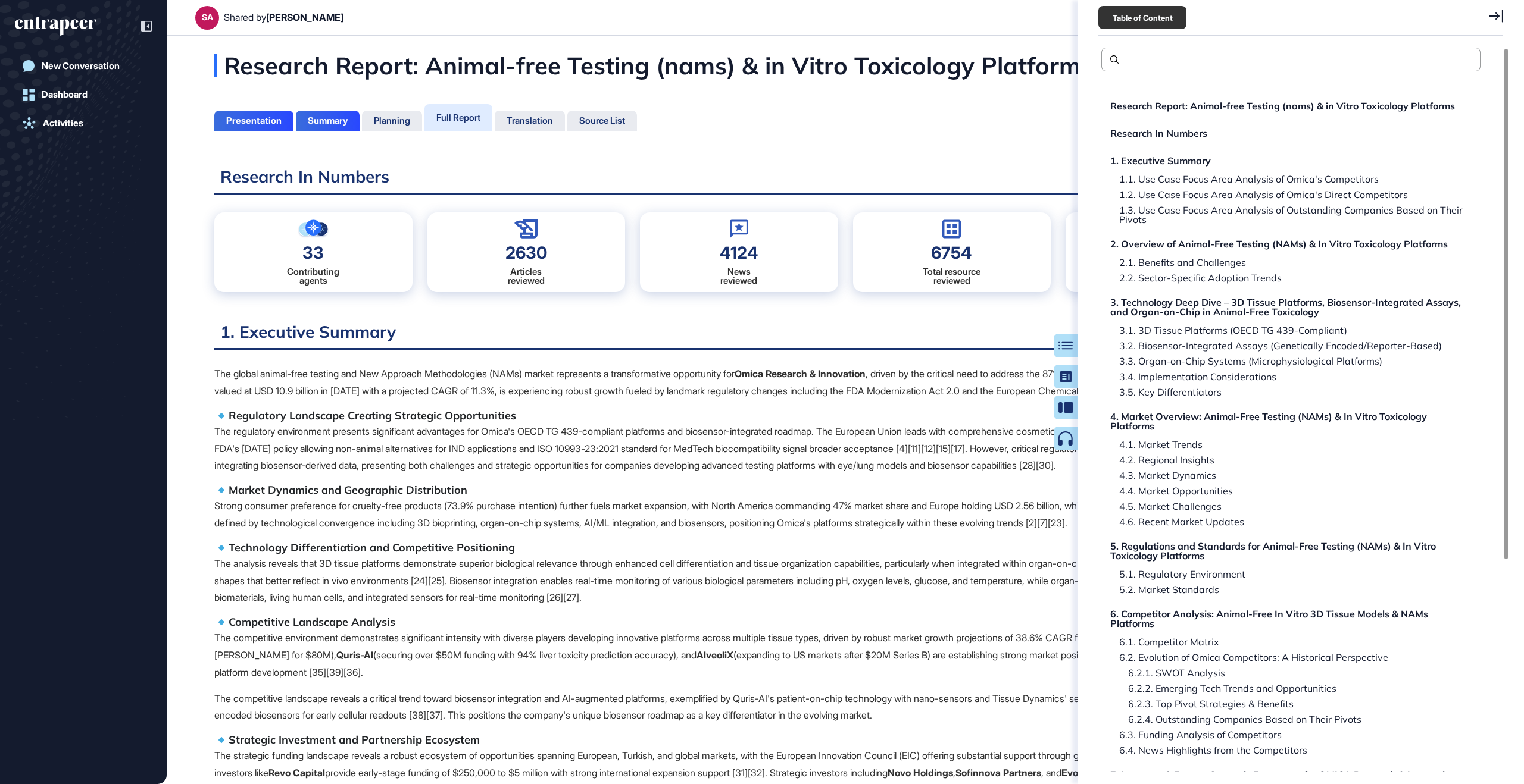
scroll to position [300, 0]
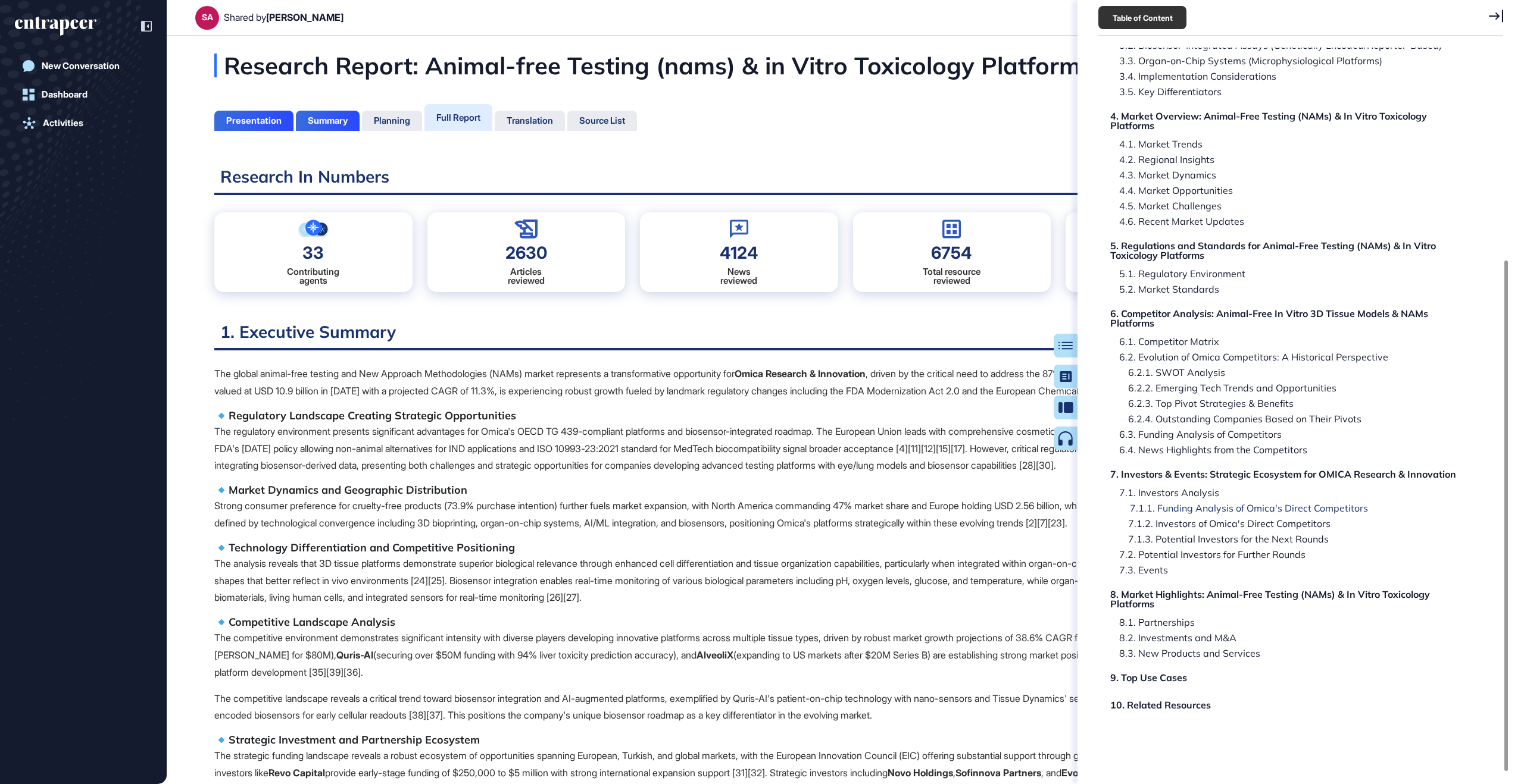
click at [926, 508] on div "7.1.1. Funding Analysis of Omica's Direct Competitors" at bounding box center [1240, 508] width 256 height 10
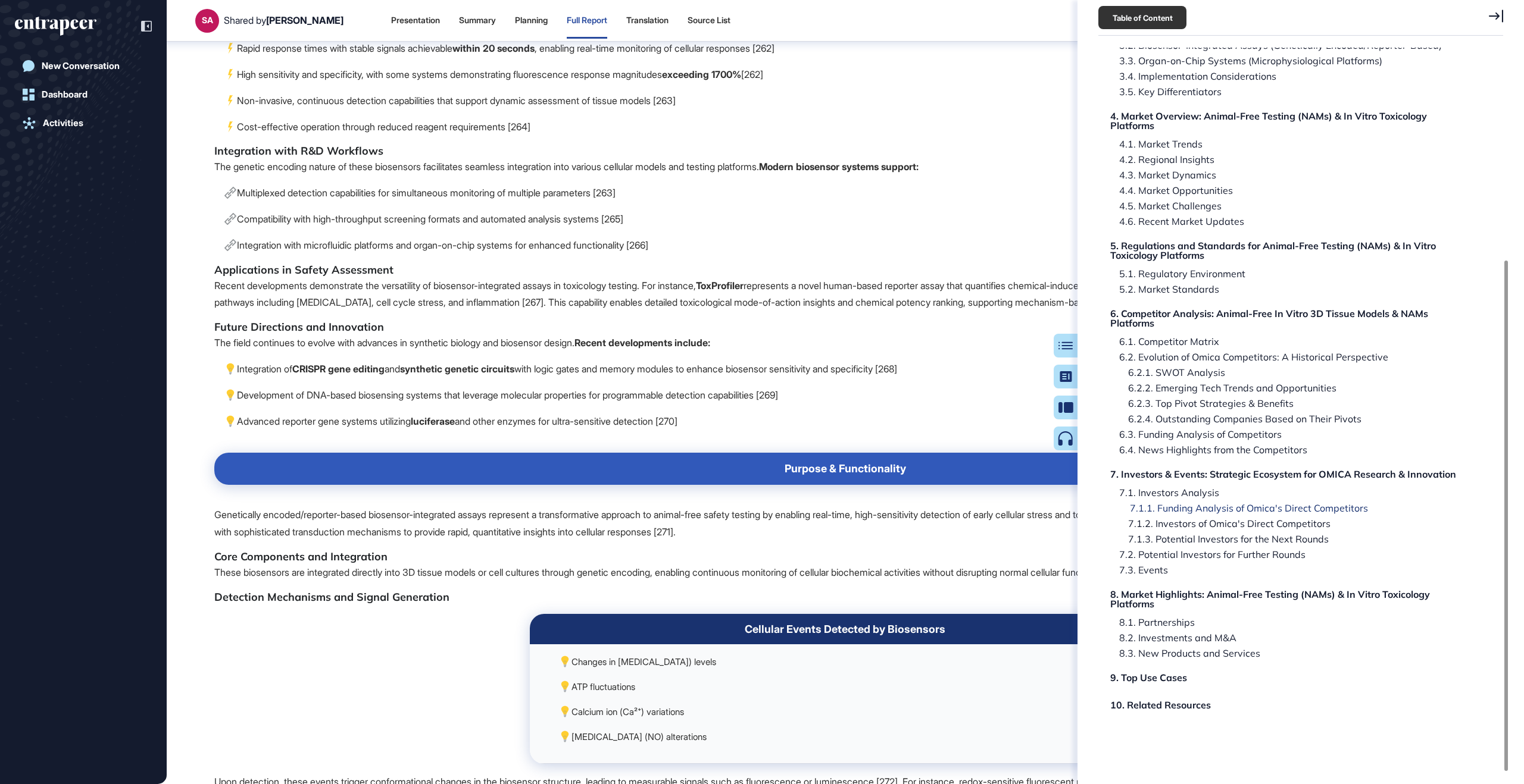
scroll to position [90120, 0]
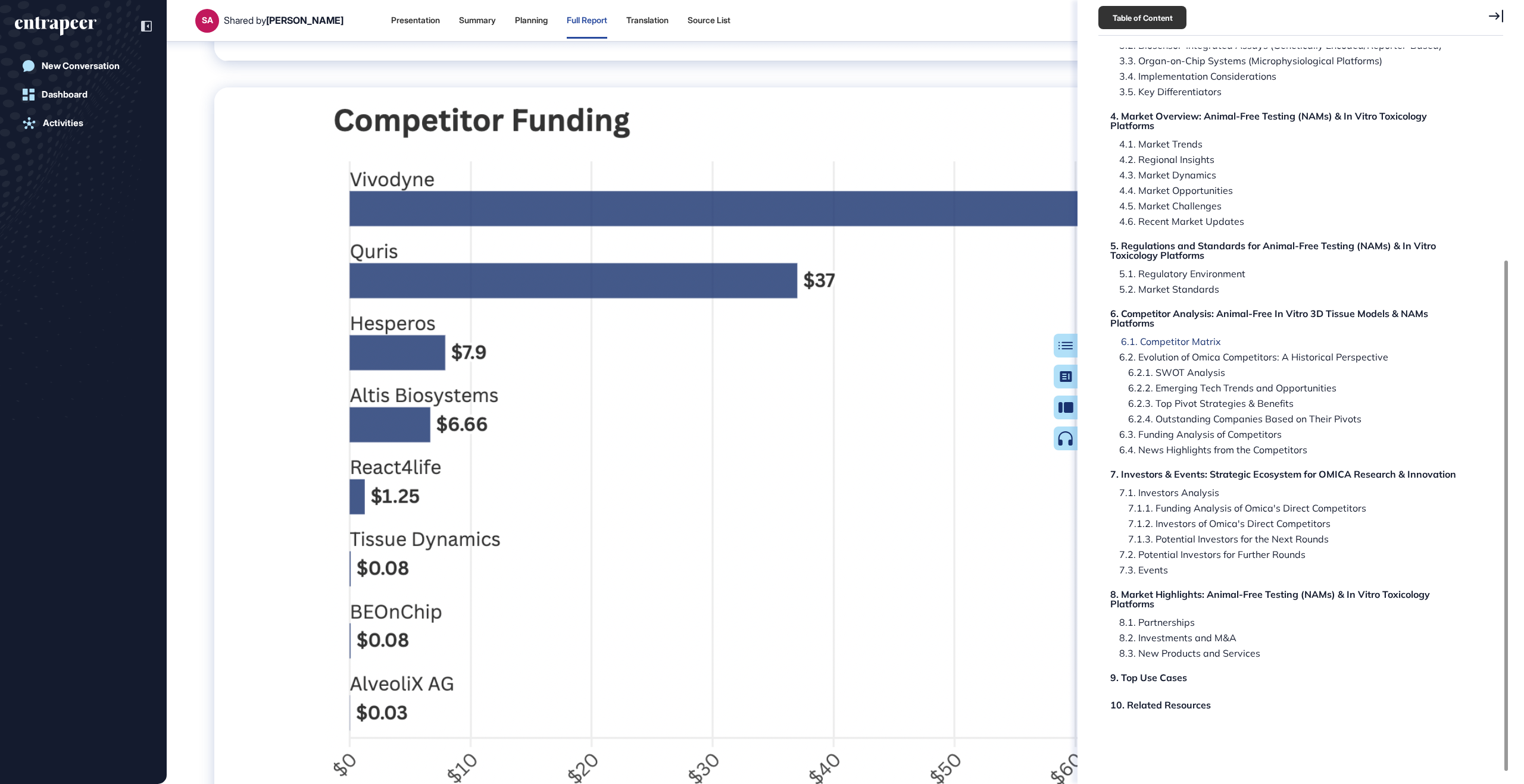
click at [926, 343] on div "6.1. Competitor Matrix" at bounding box center [1166, 341] width 109 height 10
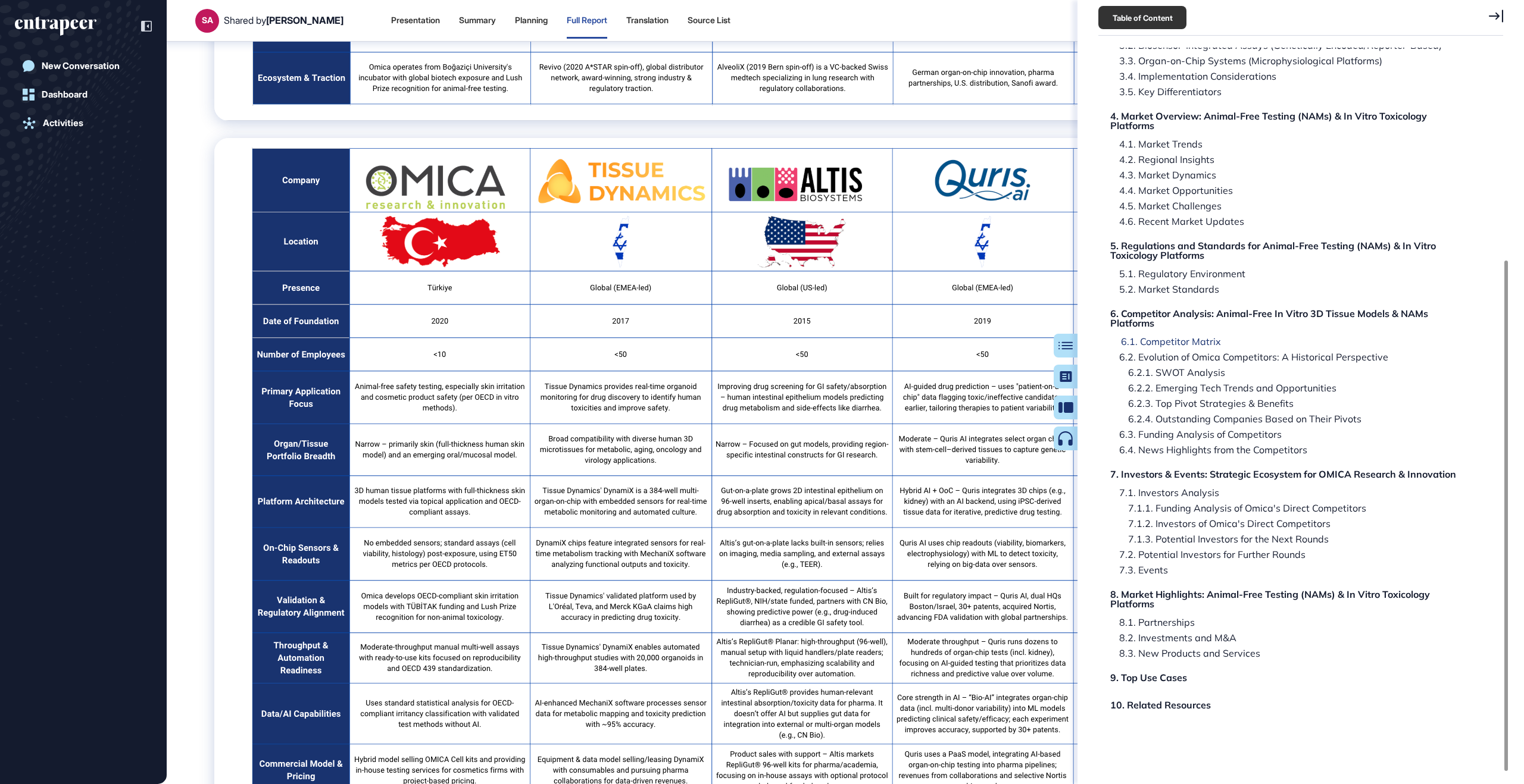
scroll to position [57520, 0]
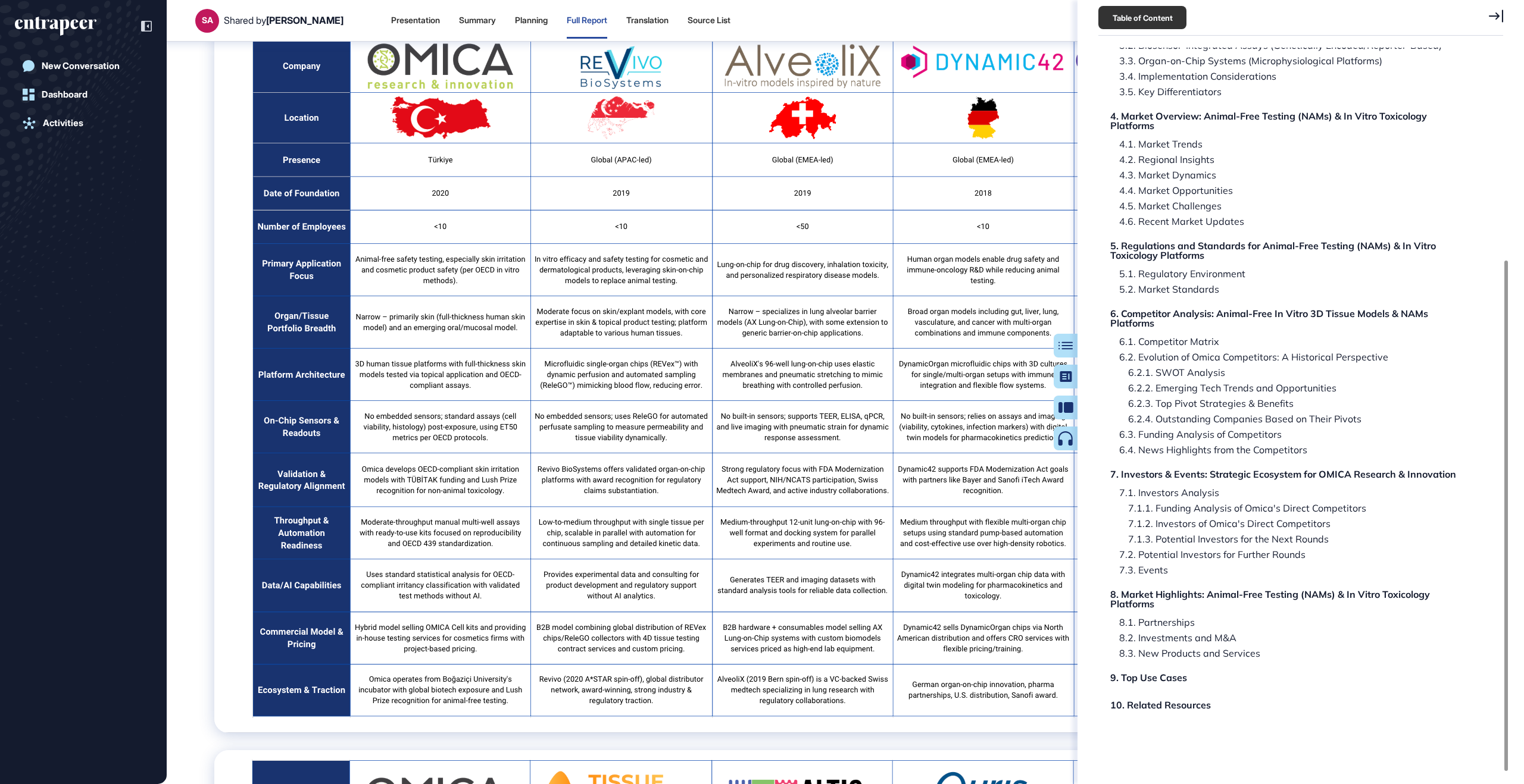
click at [926, 18] on icon at bounding box center [1495, 16] width 15 height 14
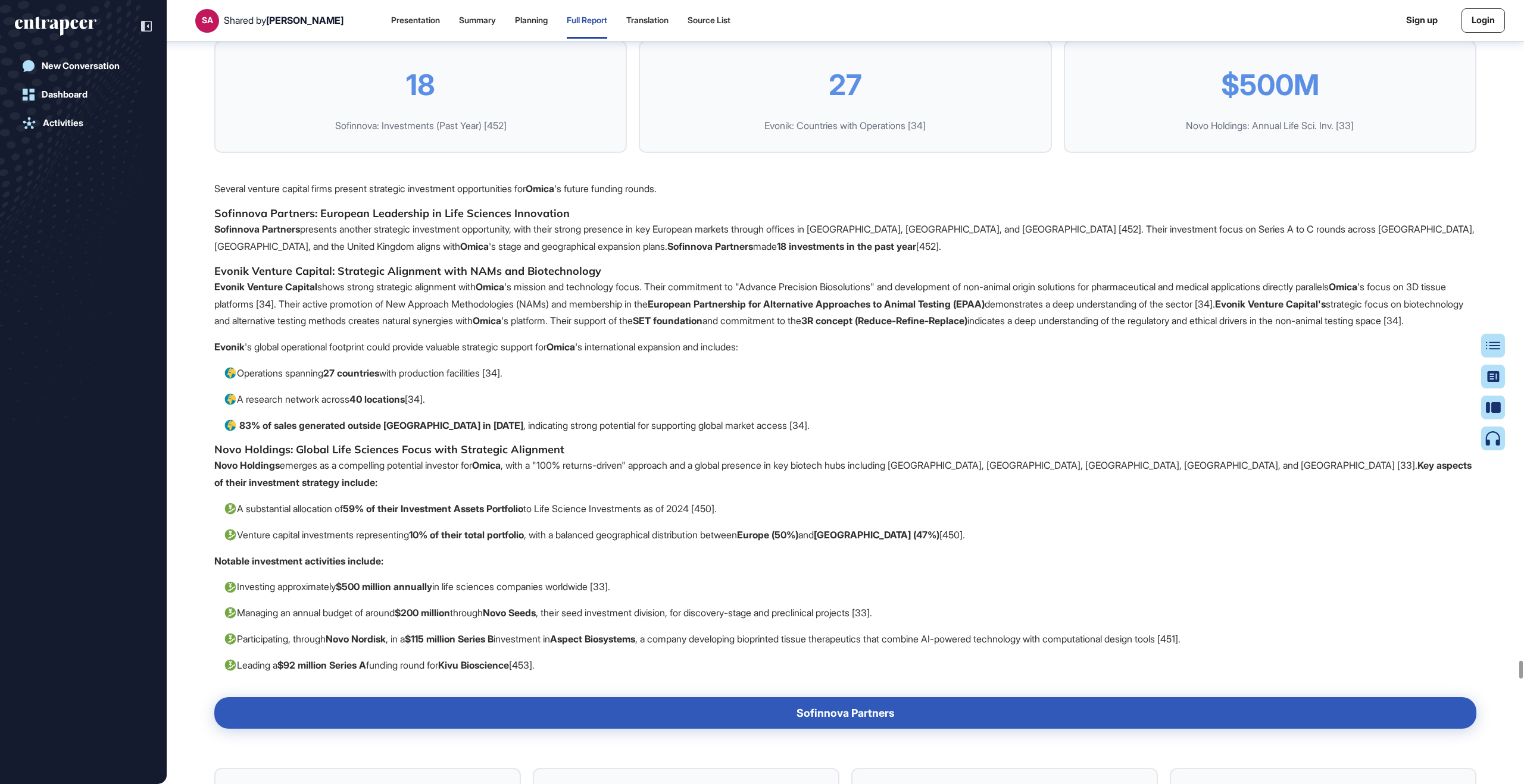
scroll to position [101229, 0]
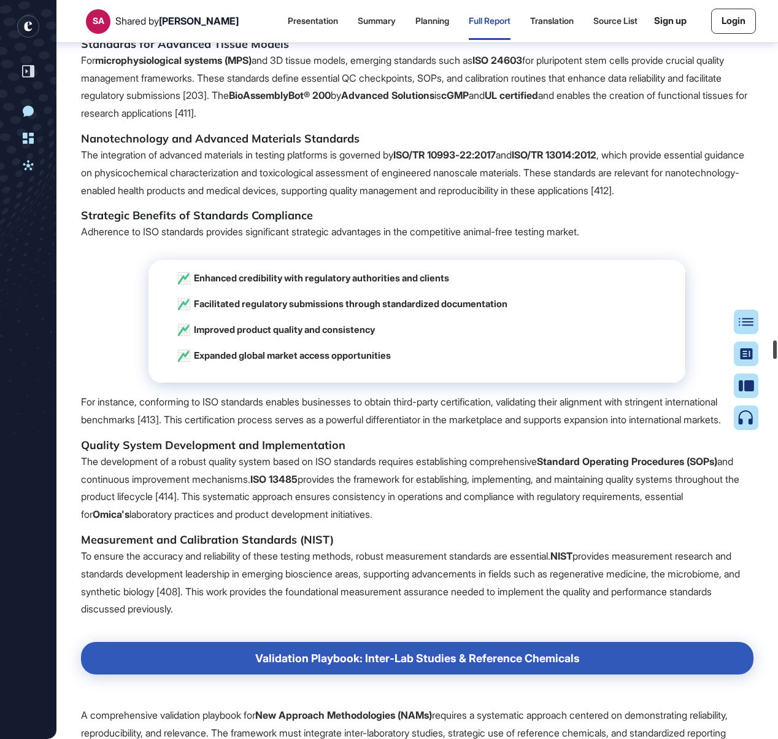
scroll to position [67075, 0]
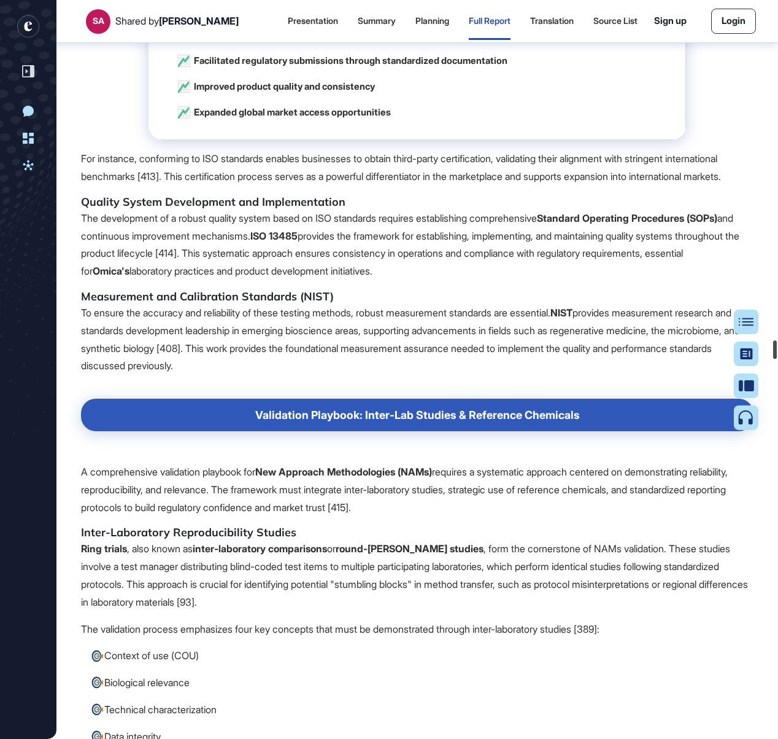
drag, startPoint x: 774, startPoint y: 390, endPoint x: 777, endPoint y: 351, distance: 39.4
click at [777, 351] on div at bounding box center [776, 349] width 4 height 18
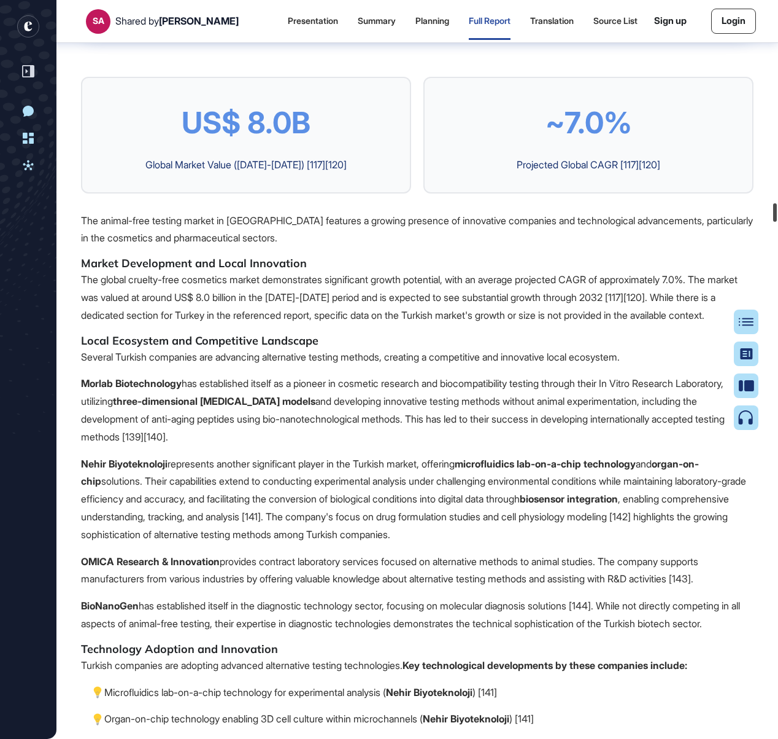
scroll to position [40073, 0]
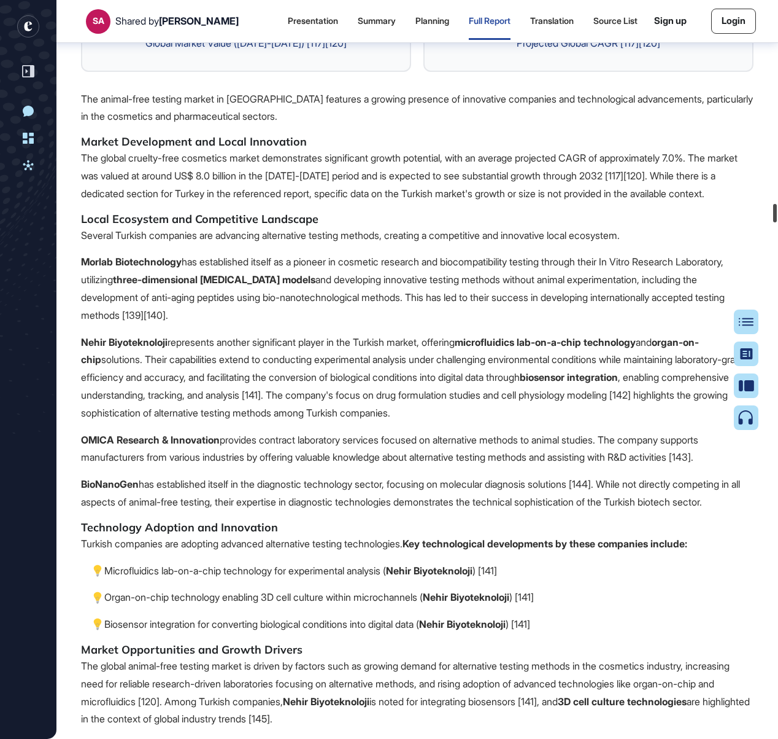
drag, startPoint x: 776, startPoint y: 338, endPoint x: 759, endPoint y: 212, distance: 127.0
click at [759, 212] on div "SA Shared by [PERSON_NAME] Presentation Summary Planning Full Report Translatio…" at bounding box center [389, 369] width 778 height 739
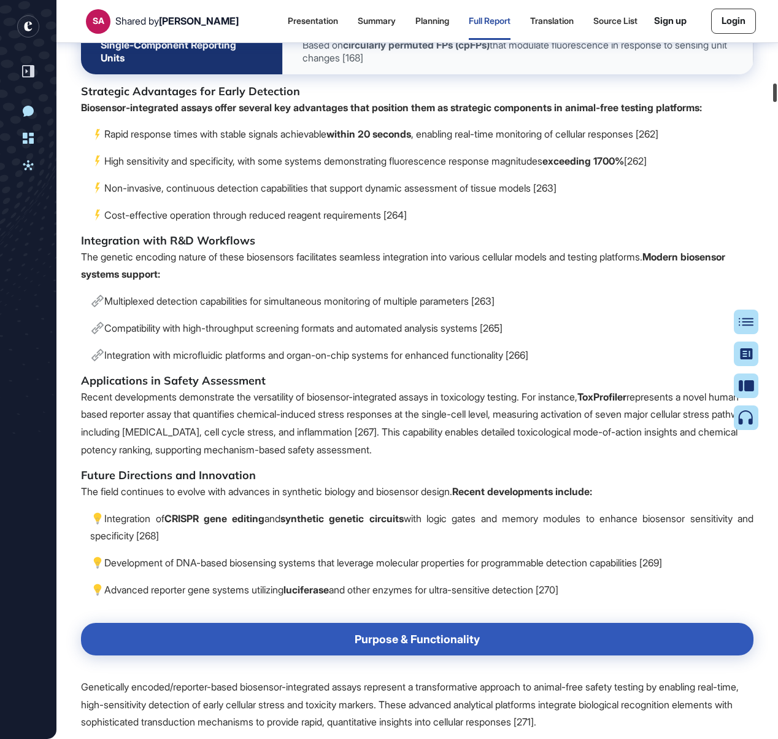
drag, startPoint x: 774, startPoint y: 214, endPoint x: 773, endPoint y: 95, distance: 119.7
click at [774, 95] on div at bounding box center [776, 92] width 4 height 18
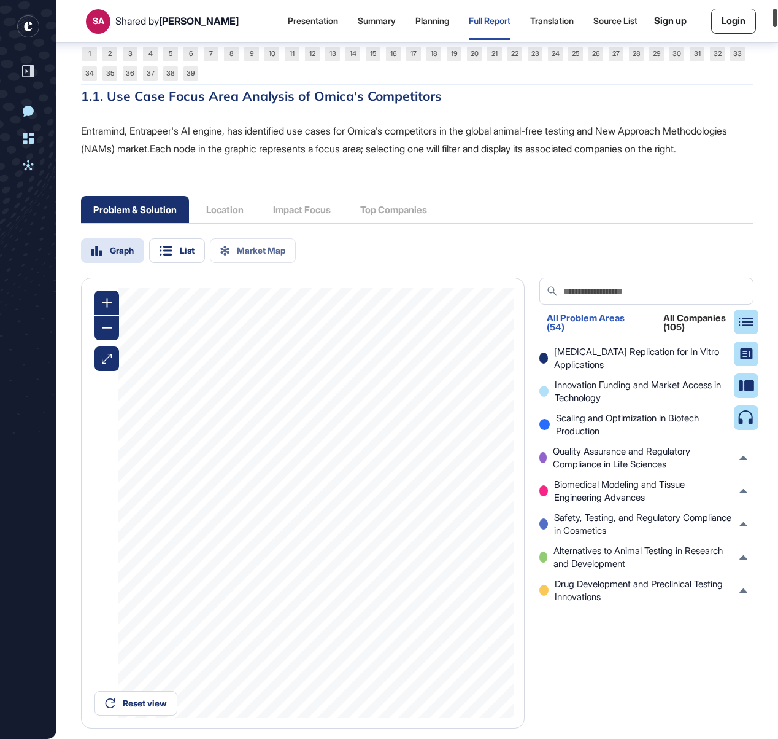
scroll to position [1445, 0]
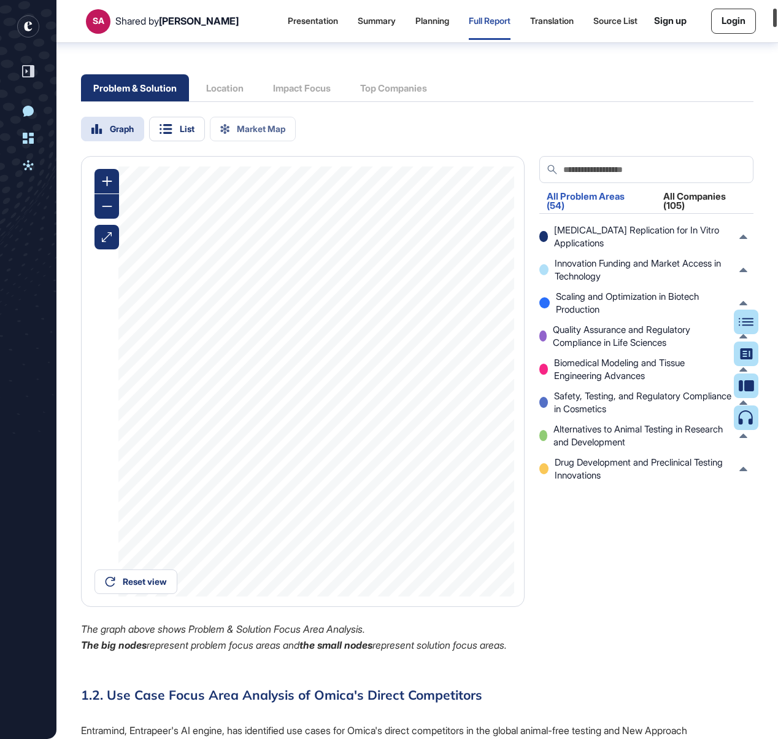
drag, startPoint x: 773, startPoint y: 95, endPoint x: 767, endPoint y: 19, distance: 75.7
click at [767, 19] on div "SA Shared by [PERSON_NAME] Presentation Summary Planning Full Report Translatio…" at bounding box center [389, 369] width 778 height 739
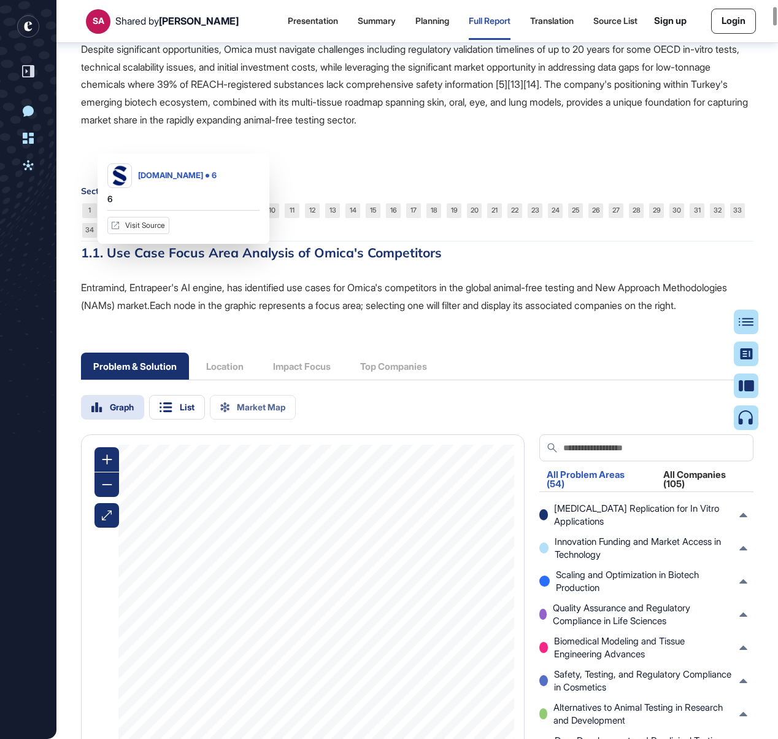
click at [236, 379] on div "Problem & Solution Location Impact Focus Top Companies" at bounding box center [260, 365] width 359 height 27
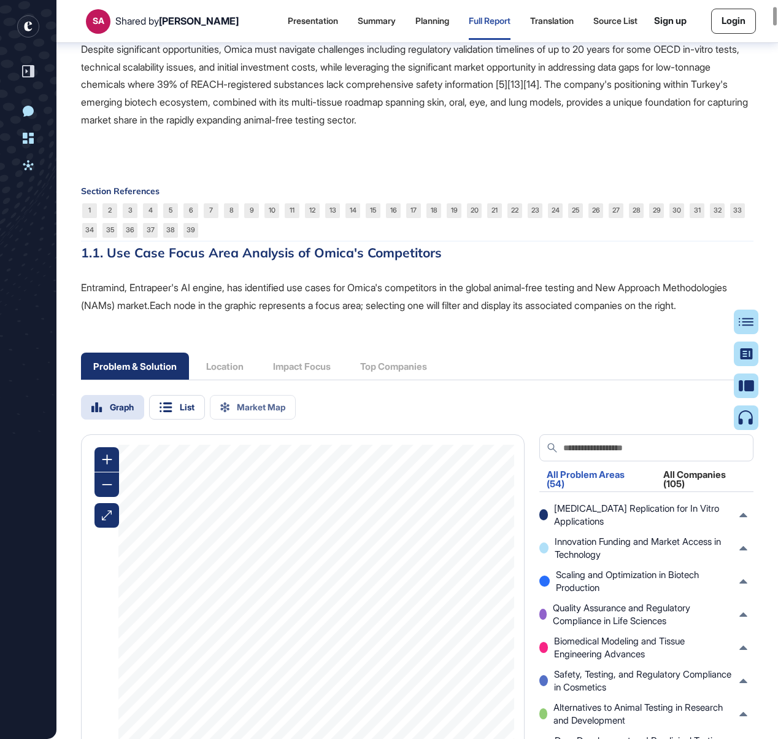
click at [225, 379] on div "Problem & Solution Location Impact Focus Top Companies" at bounding box center [260, 365] width 359 height 27
click at [229, 379] on div "Problem & Solution Location Impact Focus Top Companies" at bounding box center [260, 365] width 359 height 27
click at [231, 379] on div "Problem & Solution Location Impact Focus Top Companies" at bounding box center [260, 365] width 359 height 27
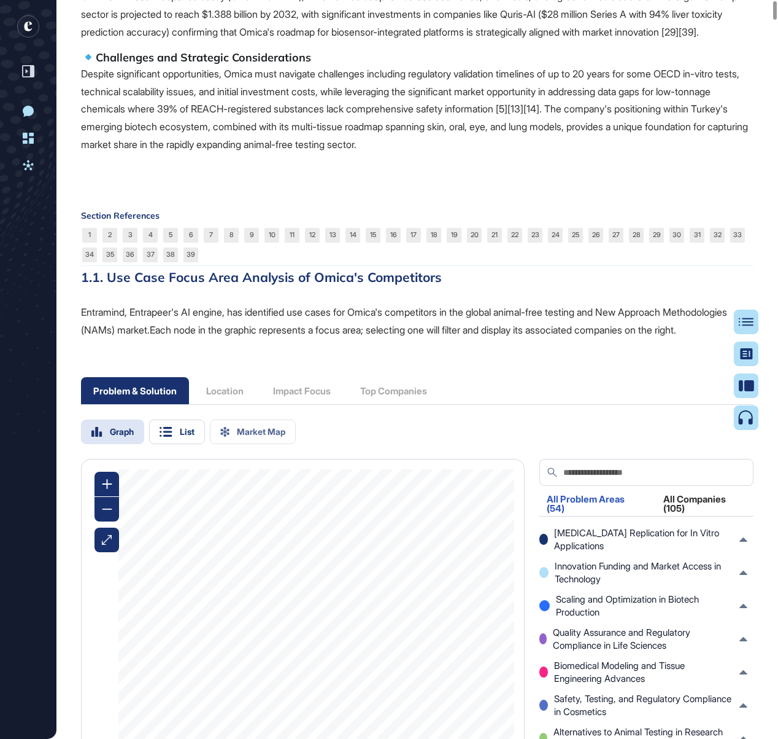
scroll to position [0, 0]
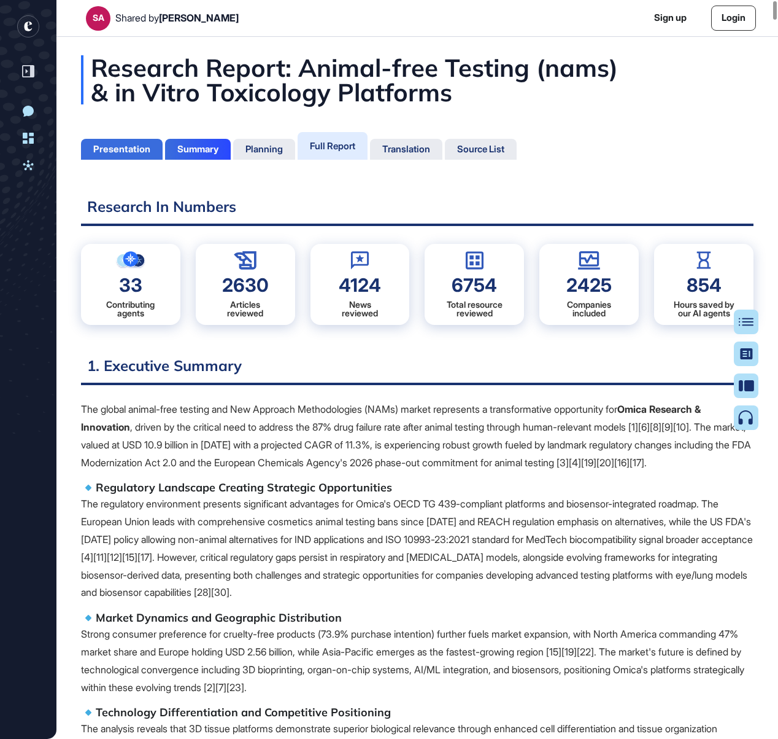
click at [134, 144] on div "Presentation" at bounding box center [121, 149] width 57 height 11
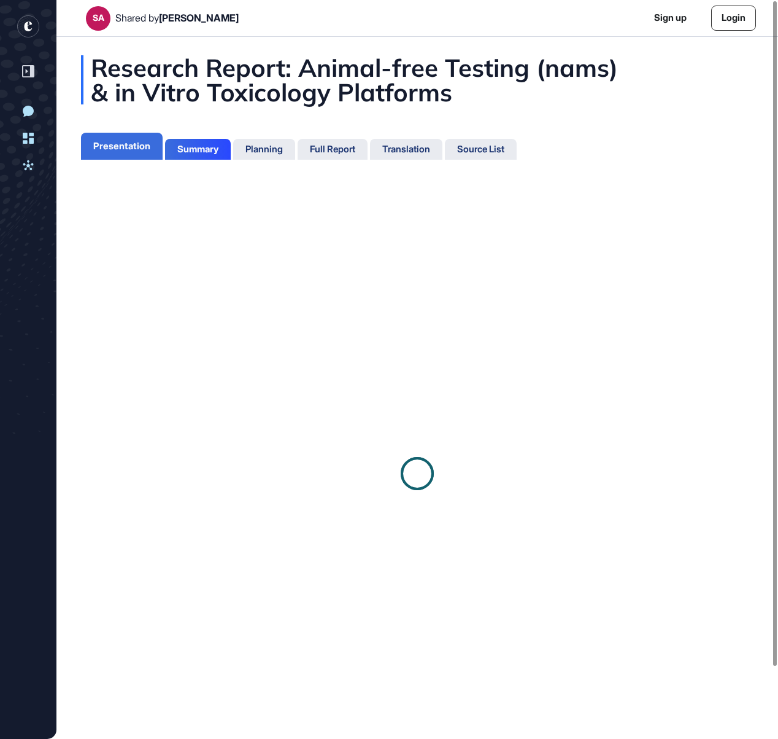
scroll to position [6, 1]
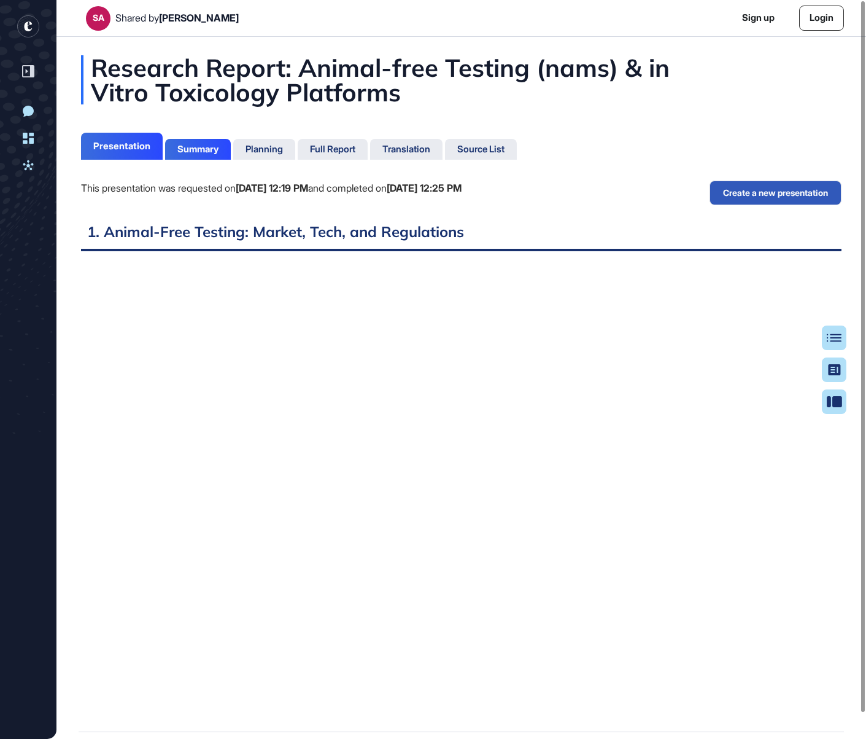
scroll to position [739, 866]
click at [836, 373] on div "Summary" at bounding box center [809, 370] width 53 height 10
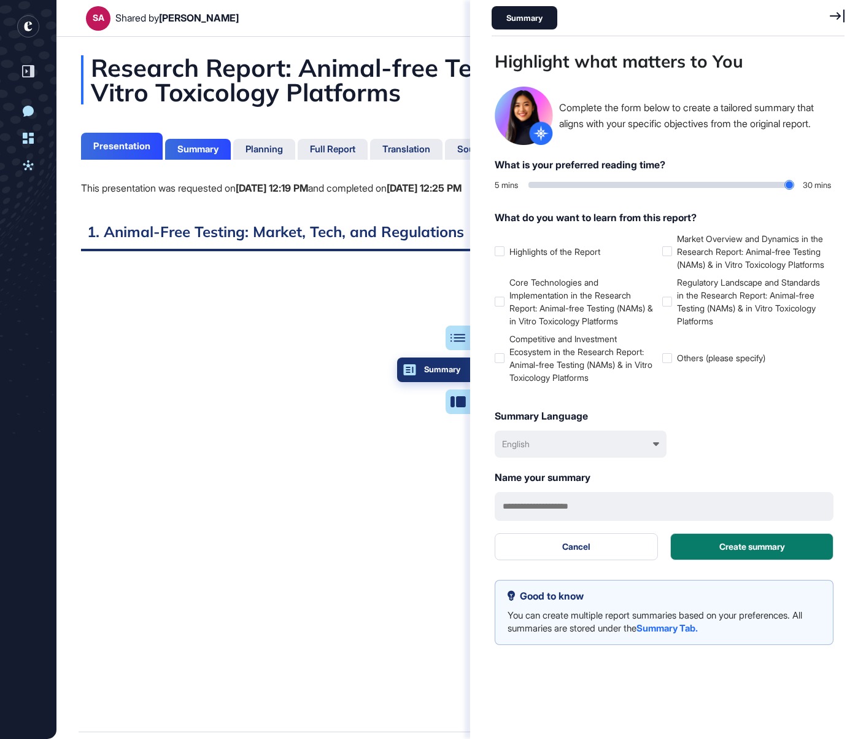
scroll to position [677, 356]
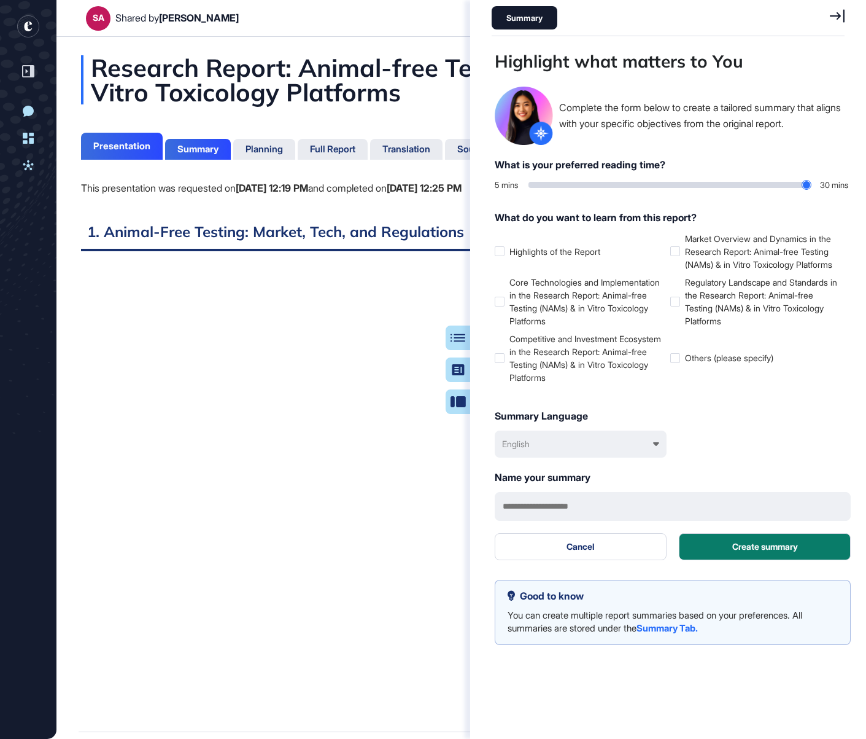
click at [837, 12] on icon at bounding box center [837, 15] width 15 height 13
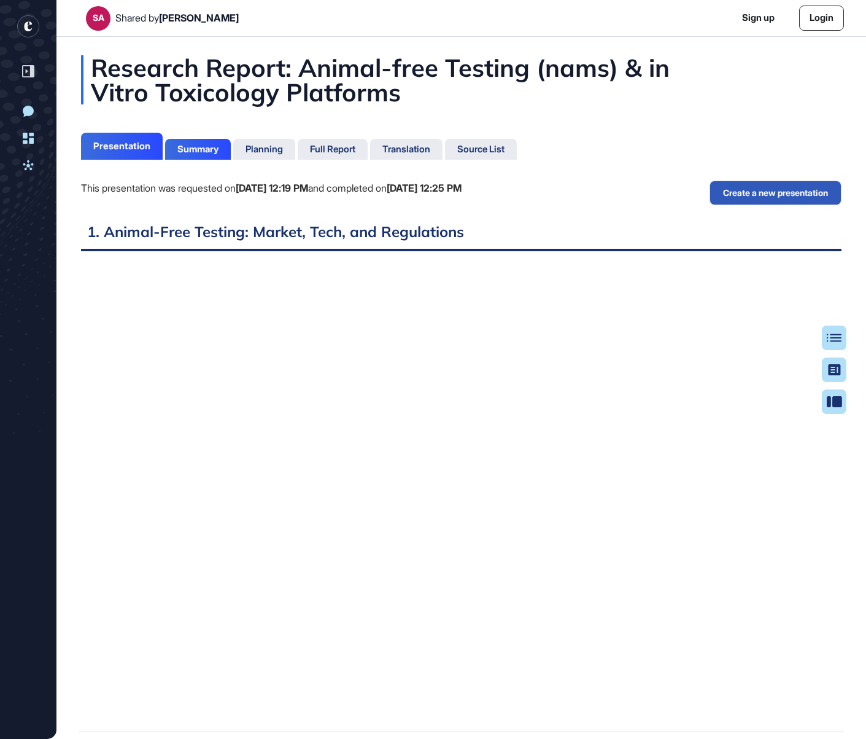
scroll to position [677, 3]
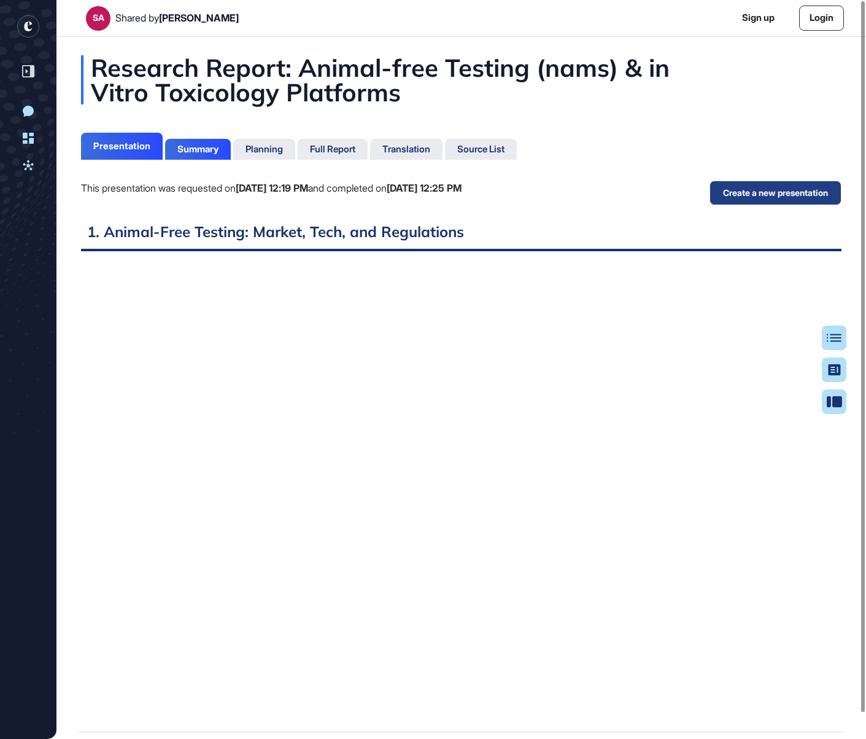
click at [730, 193] on button "Create a new presentation" at bounding box center [776, 192] width 132 height 25
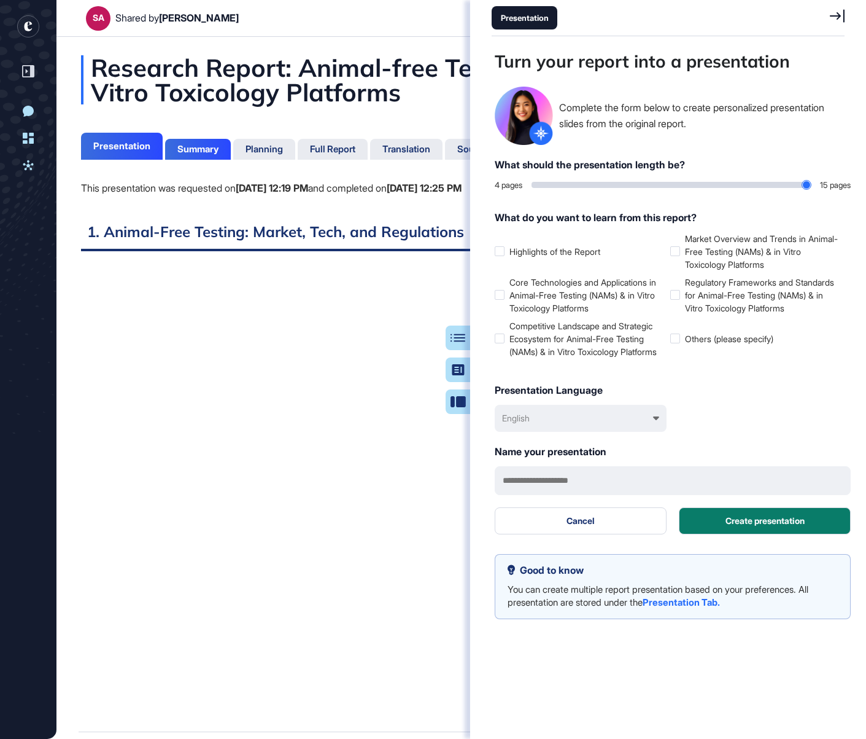
click at [842, 17] on icon at bounding box center [837, 16] width 15 height 14
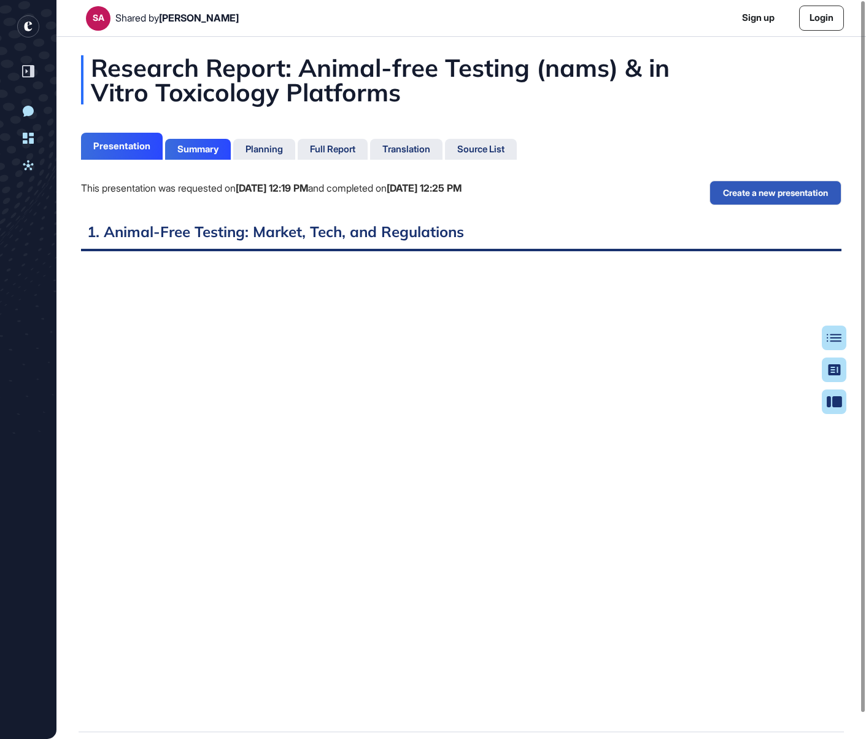
scroll to position [677, 3]
click at [268, 150] on div "Planning" at bounding box center [264, 149] width 37 height 11
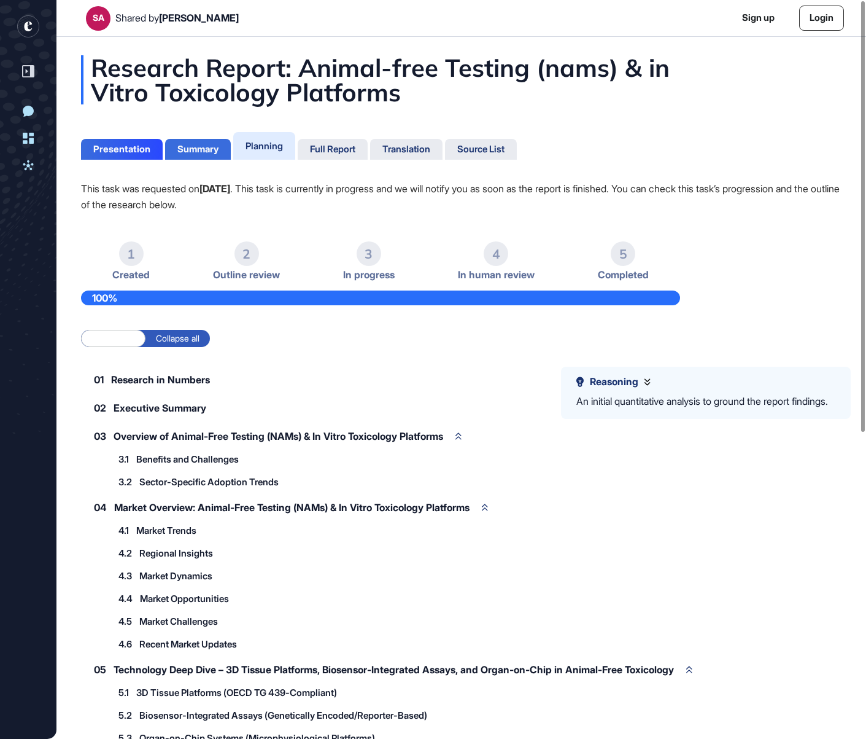
click at [200, 152] on div "Summary" at bounding box center [197, 149] width 41 height 11
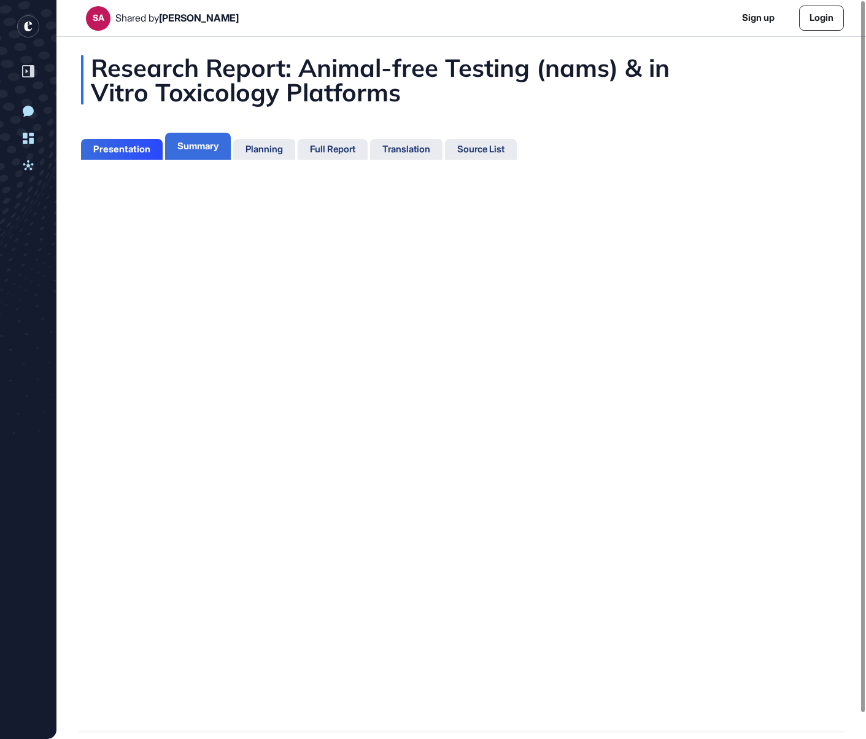
scroll to position [6, 1]
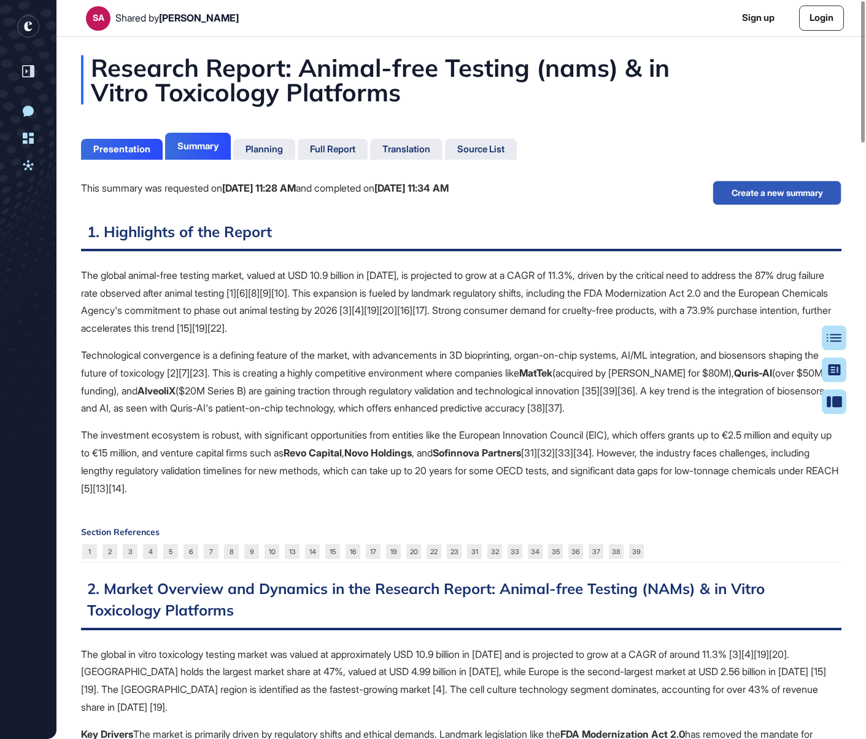
scroll to position [6, 1]
click at [273, 546] on link "10" at bounding box center [272, 551] width 15 height 15
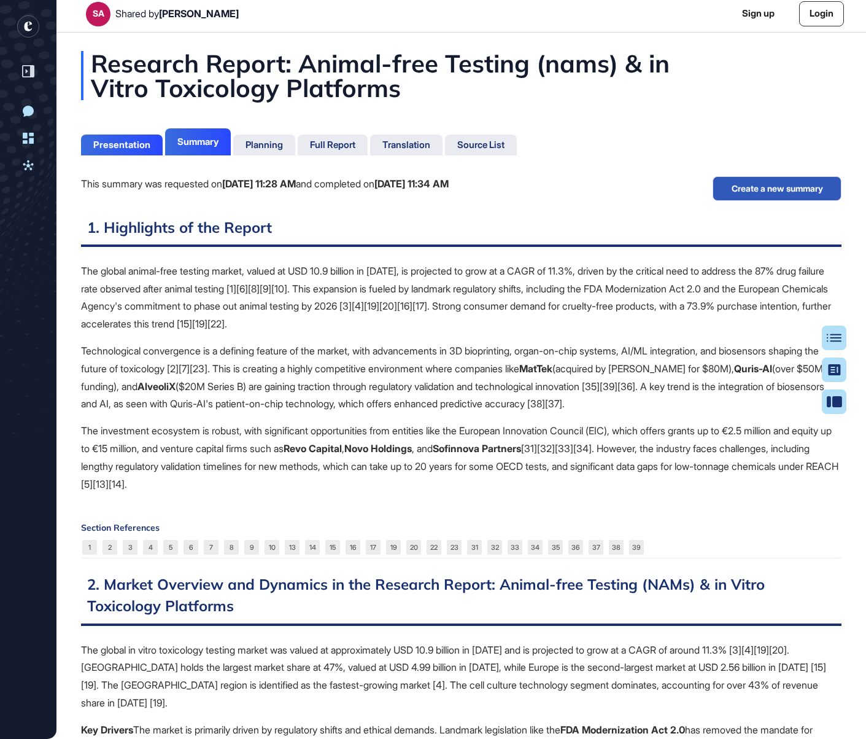
scroll to position [6, 0]
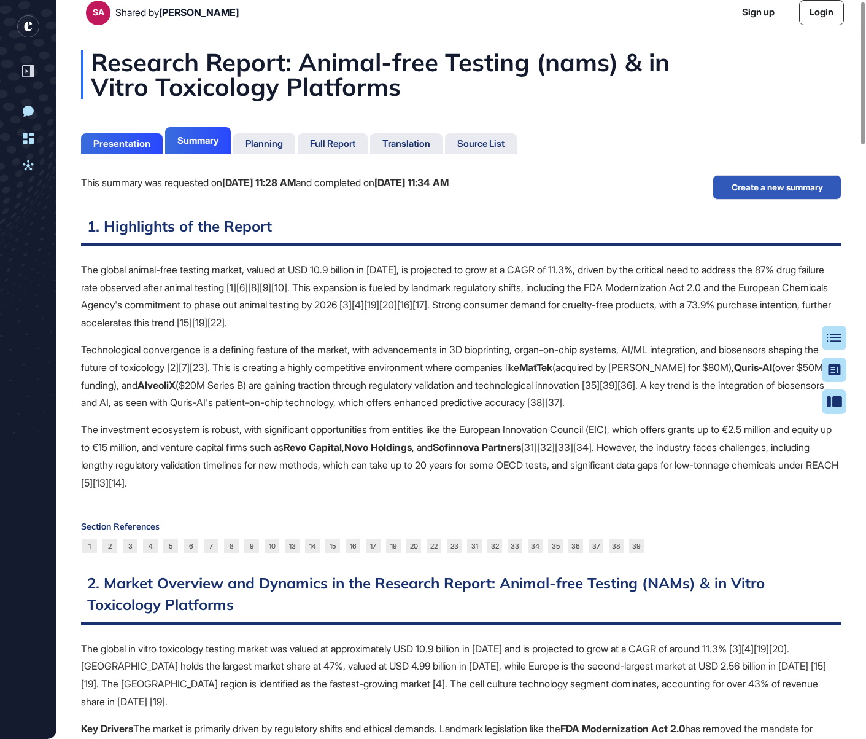
click at [241, 492] on div "The global animal-free testing market, valued at USD 10.9 billion in [DATE], is…" at bounding box center [461, 381] width 761 height 240
click at [349, 140] on div "Full Report" at bounding box center [332, 143] width 45 height 11
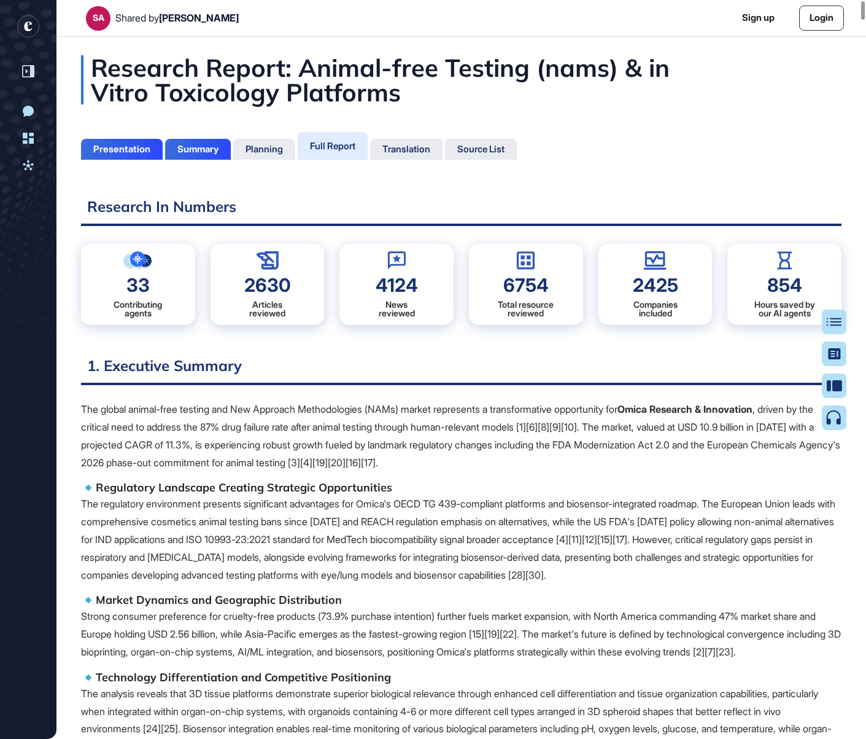
scroll to position [677, 3]
click at [490, 153] on div "Source List" at bounding box center [480, 149] width 47 height 11
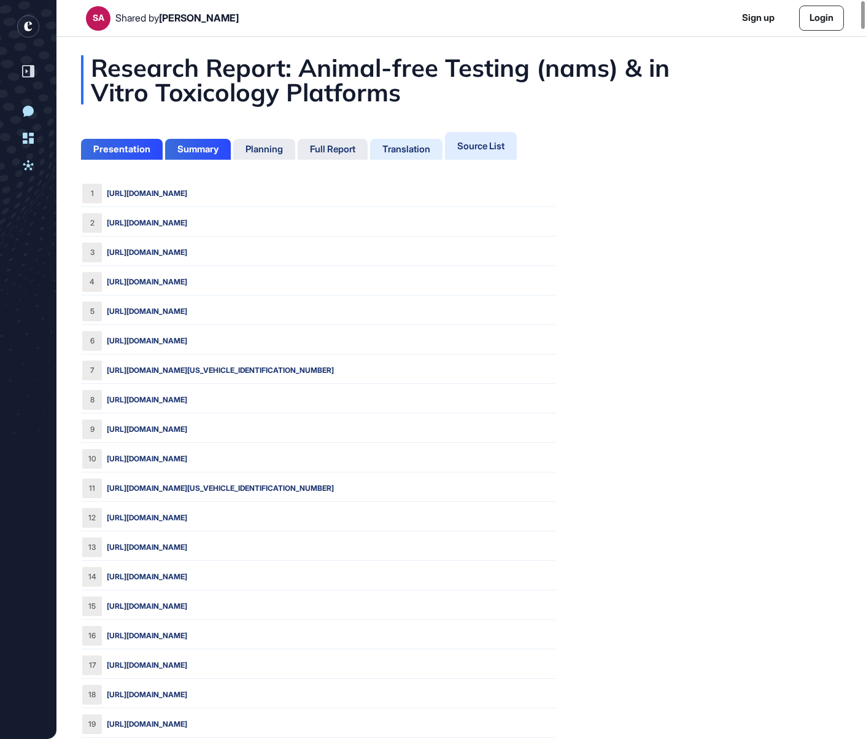
click at [421, 151] on div "Translation" at bounding box center [406, 149] width 48 height 11
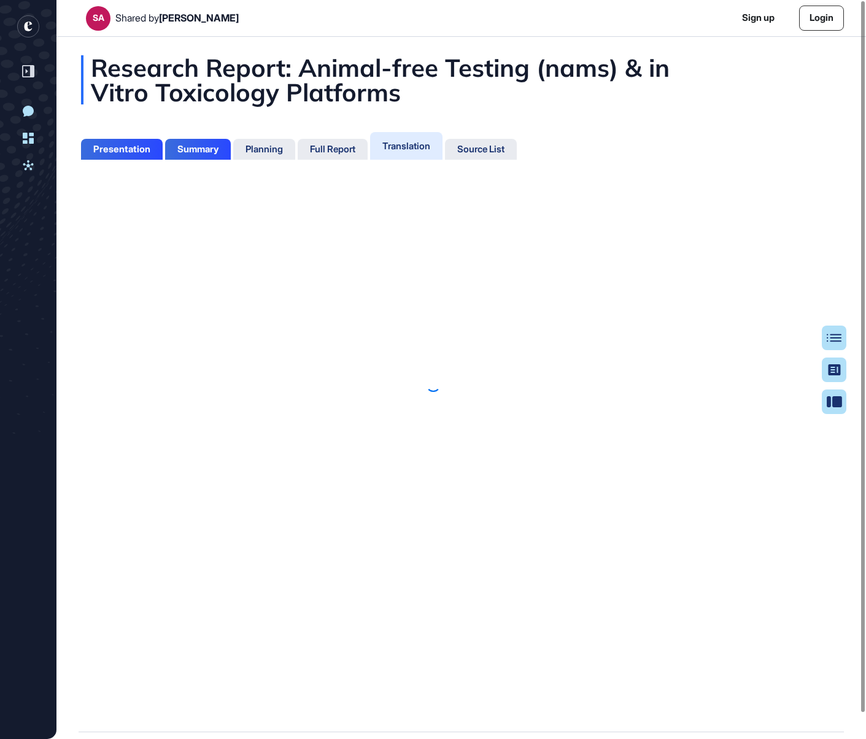
scroll to position [6, 1]
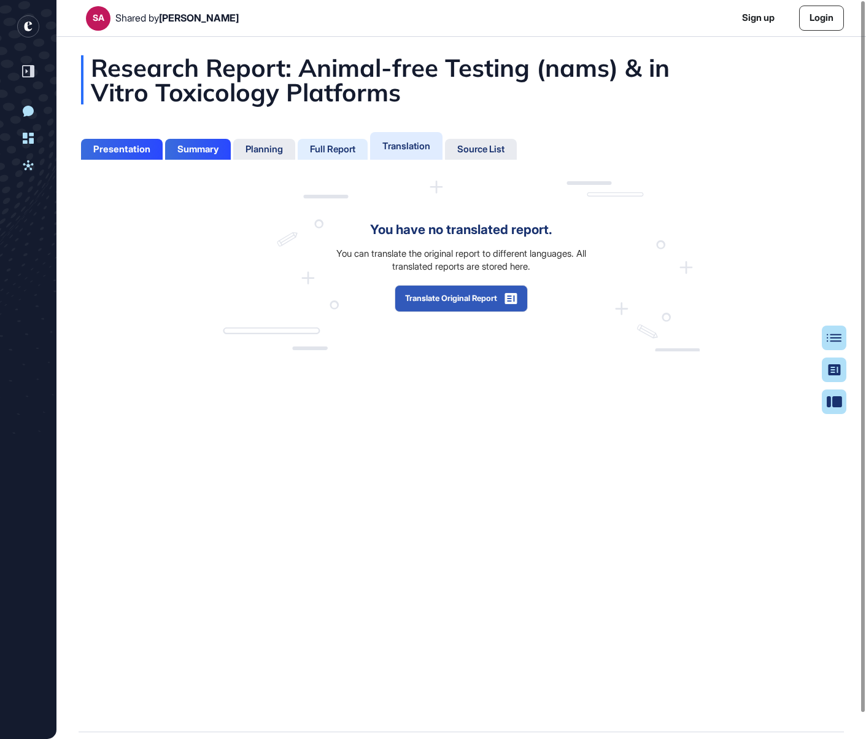
click at [349, 150] on div "Full Report" at bounding box center [332, 149] width 45 height 11
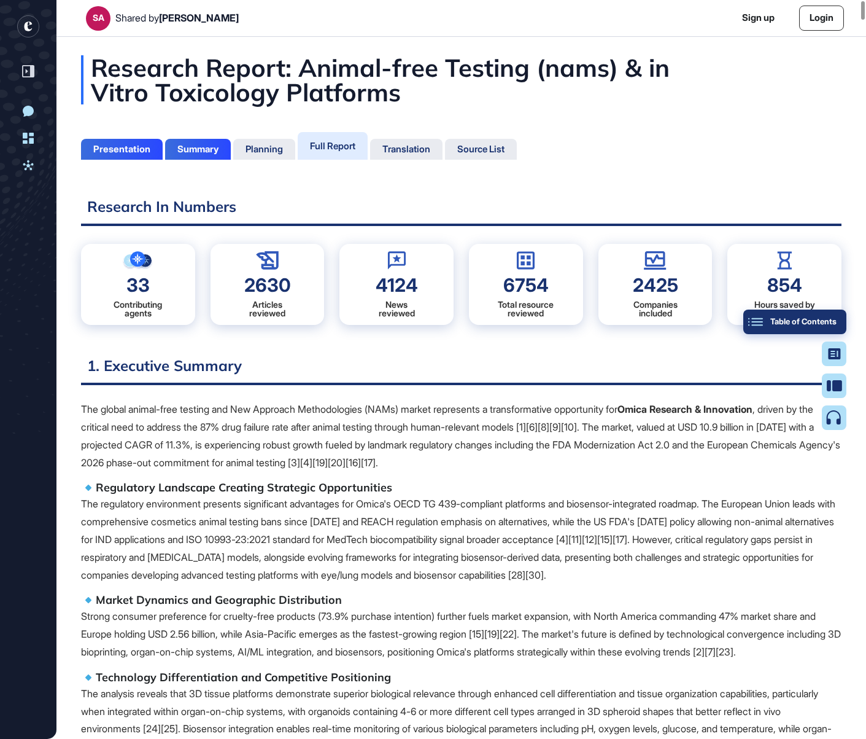
click at [837, 328] on button "Table of Contents" at bounding box center [794, 321] width 103 height 25
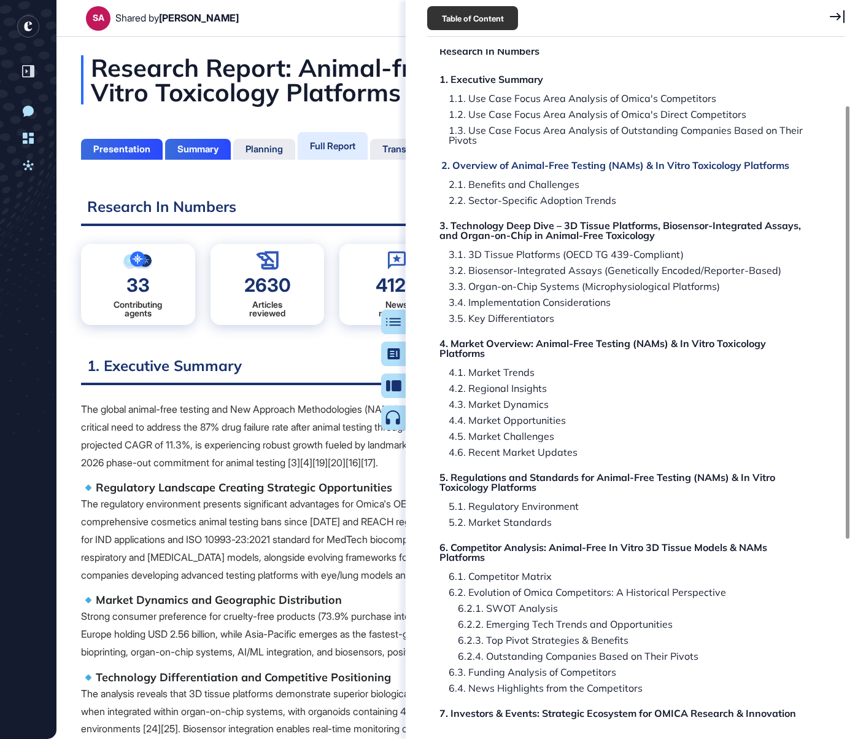
scroll to position [89, 0]
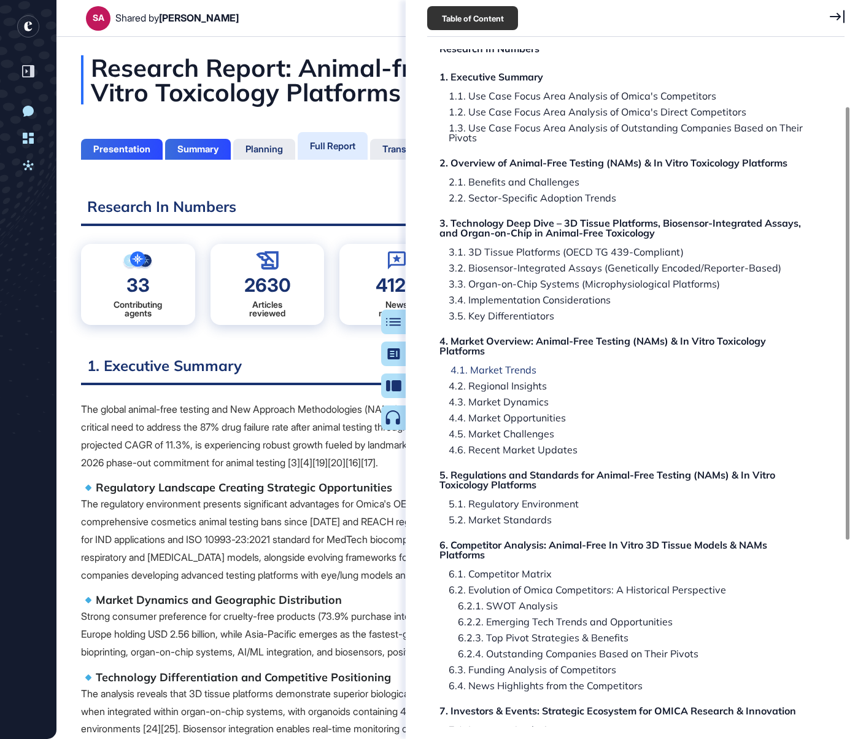
click at [497, 373] on div "4.1. Market Trends" at bounding box center [488, 370] width 95 height 10
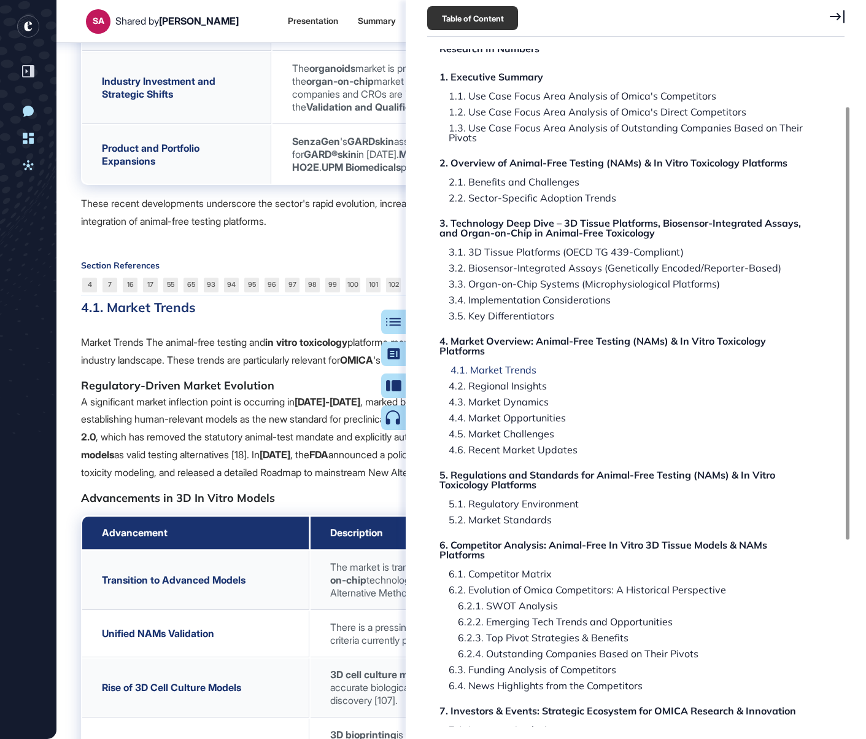
scroll to position [31515, 0]
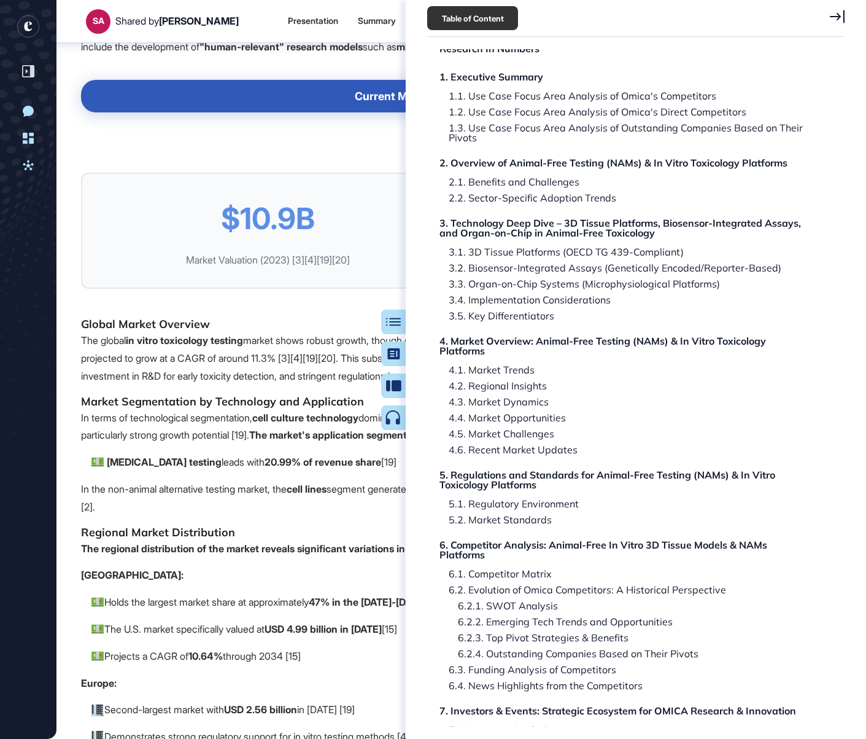
click at [840, 17] on icon at bounding box center [837, 17] width 15 height 14
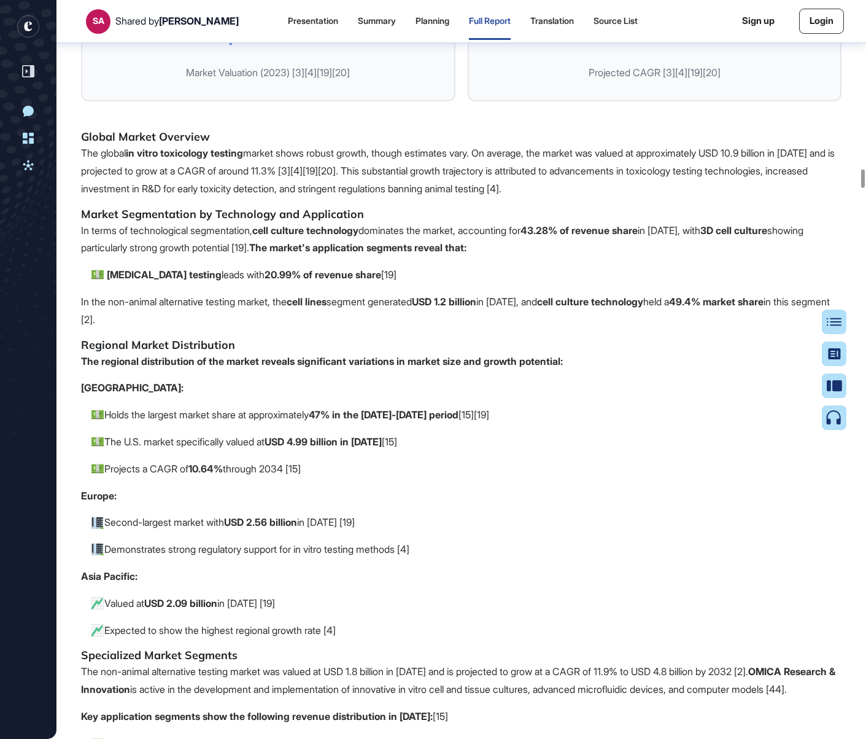
scroll to position [31965, 0]
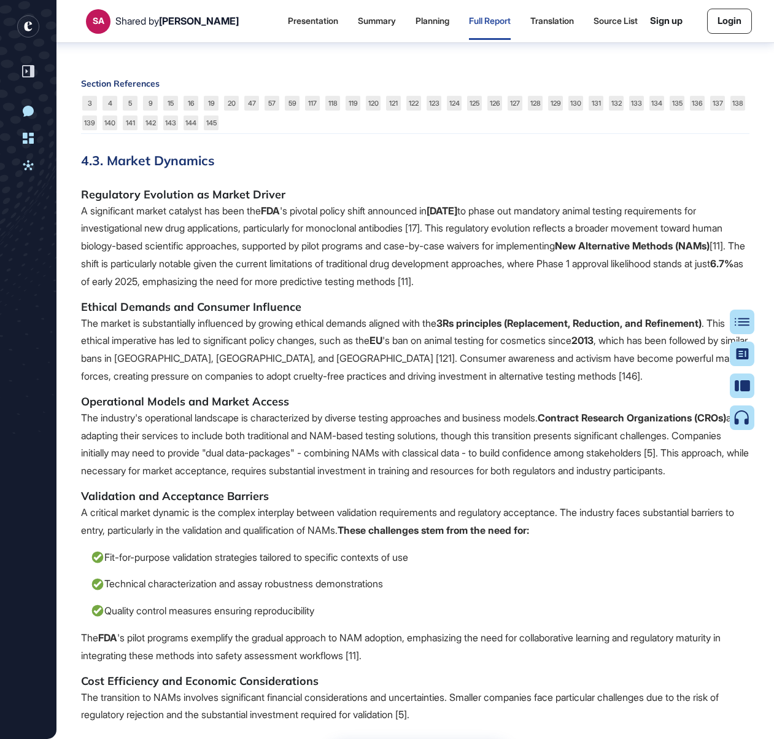
scroll to position [41175, 0]
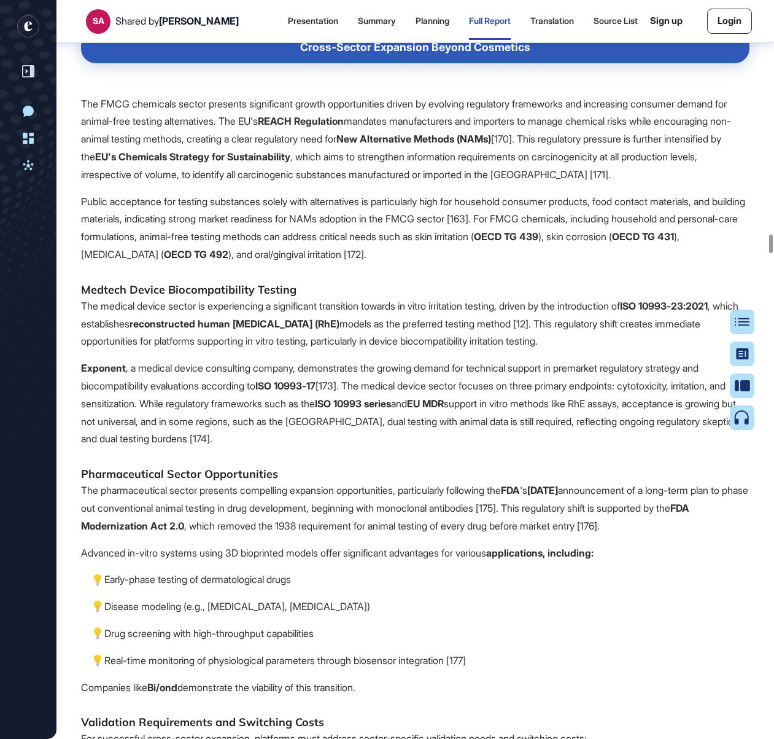
scroll to position [46267, 0]
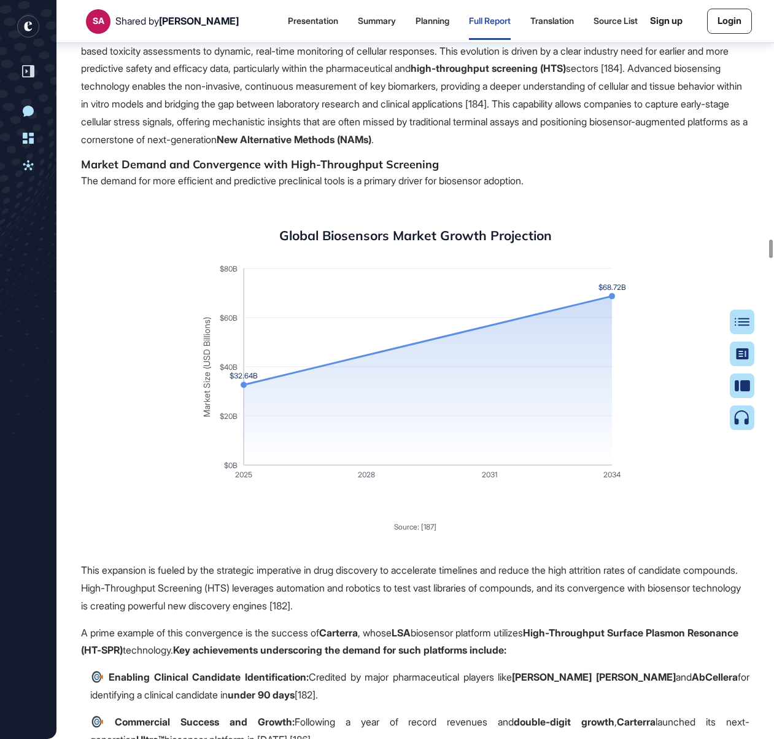
scroll to position [47056, 0]
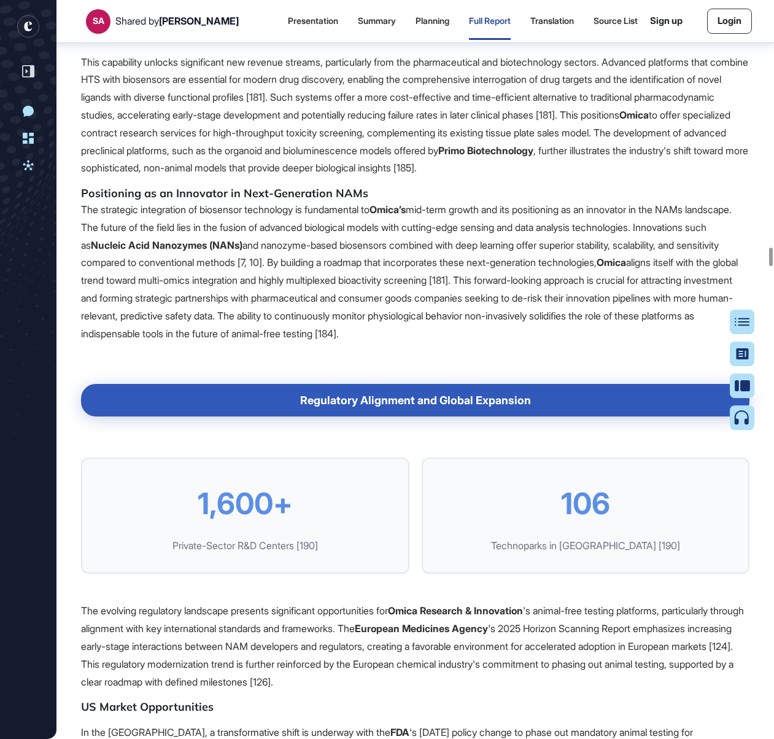
scroll to position [48860, 0]
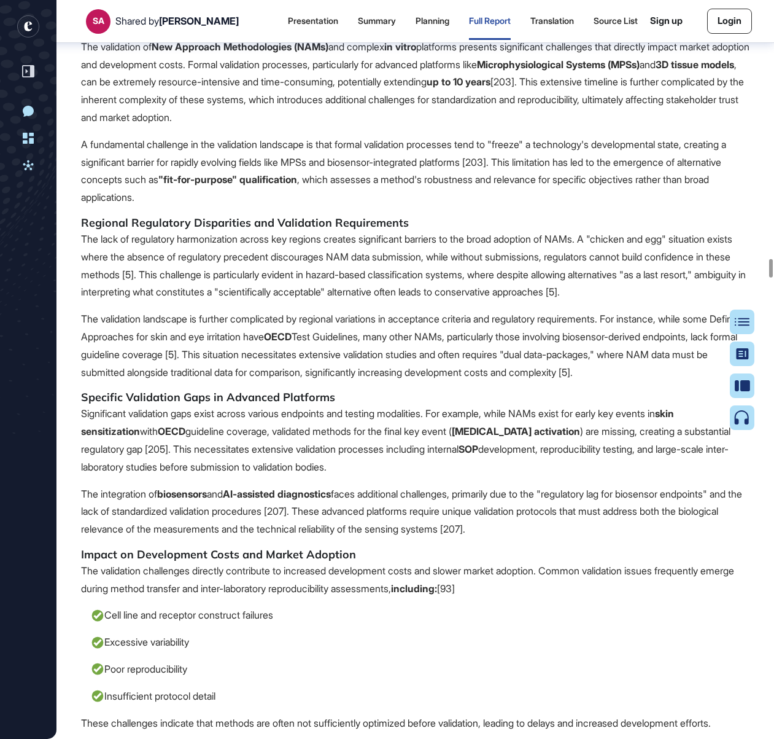
scroll to position [50765, 0]
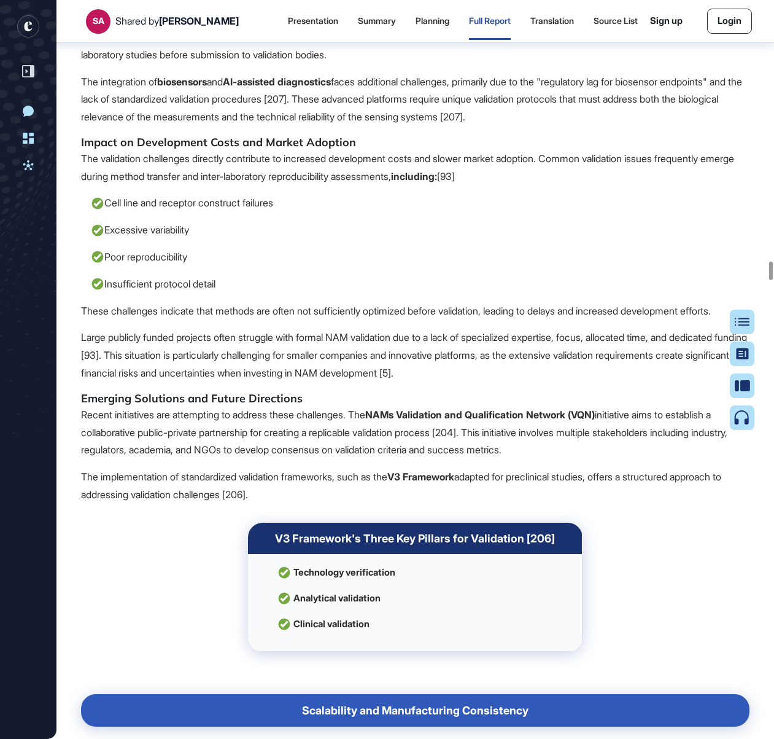
scroll to position [51591, 0]
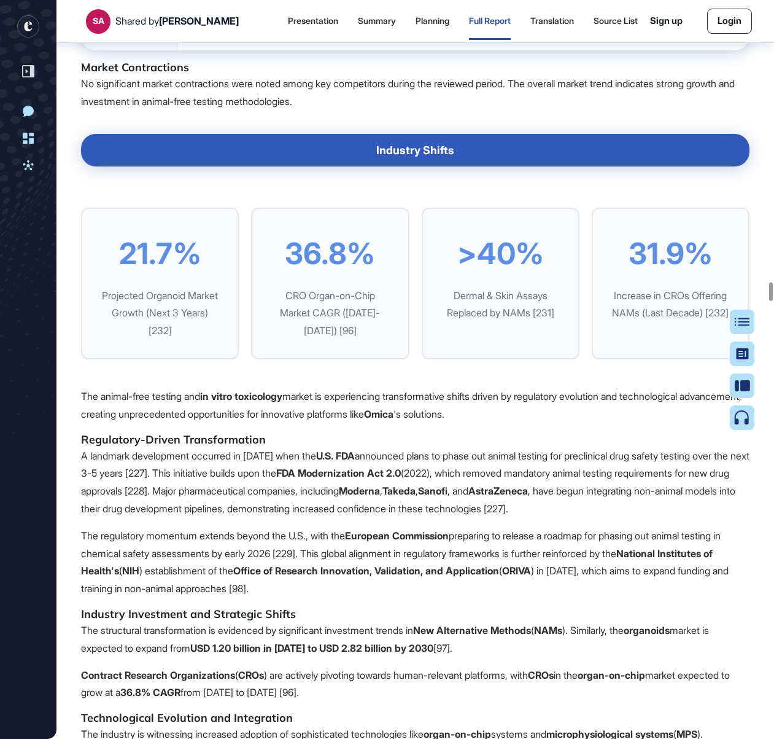
scroll to position [55872, 0]
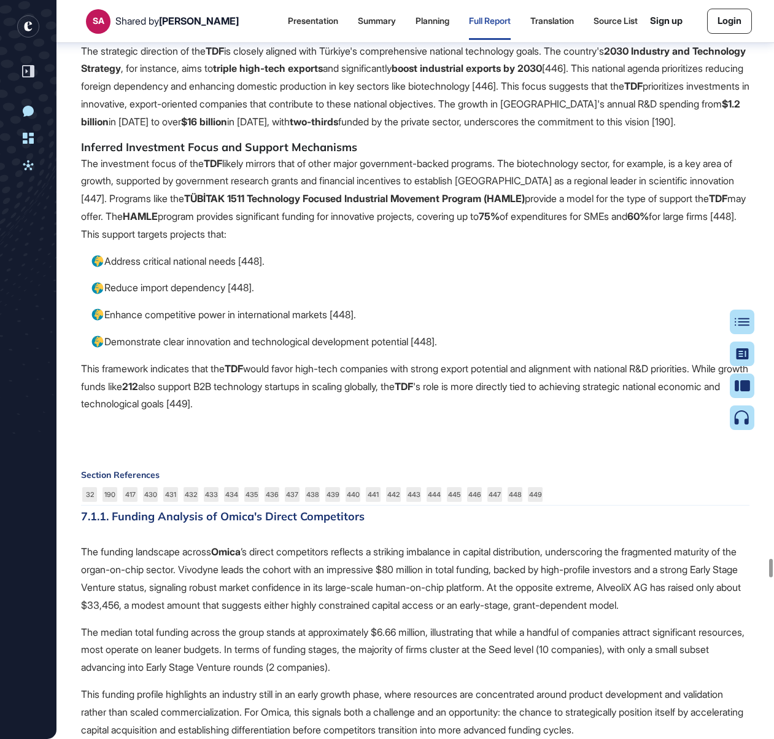
scroll to position [110525, 0]
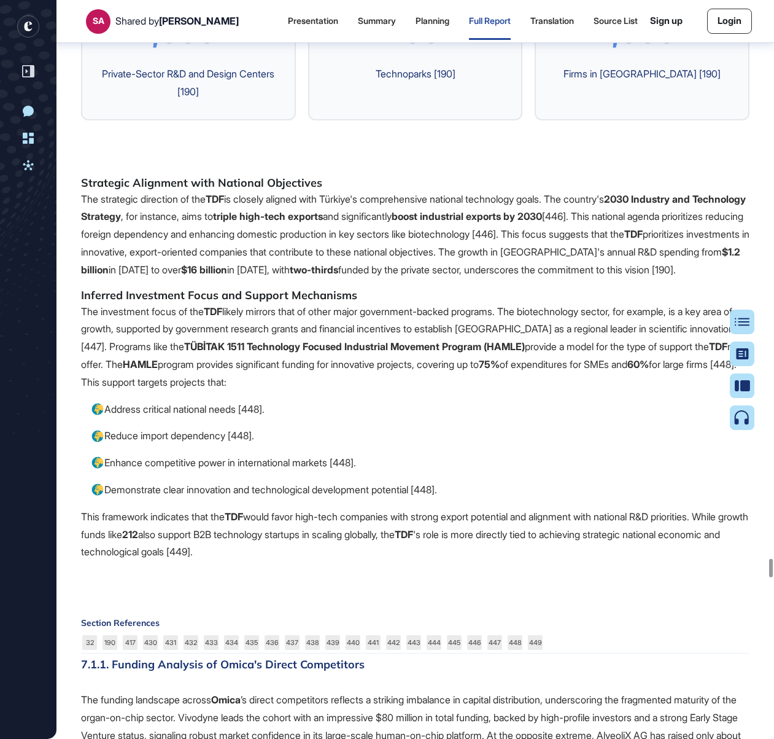
click at [748, 322] on button "Table of Contents" at bounding box center [702, 321] width 103 height 25
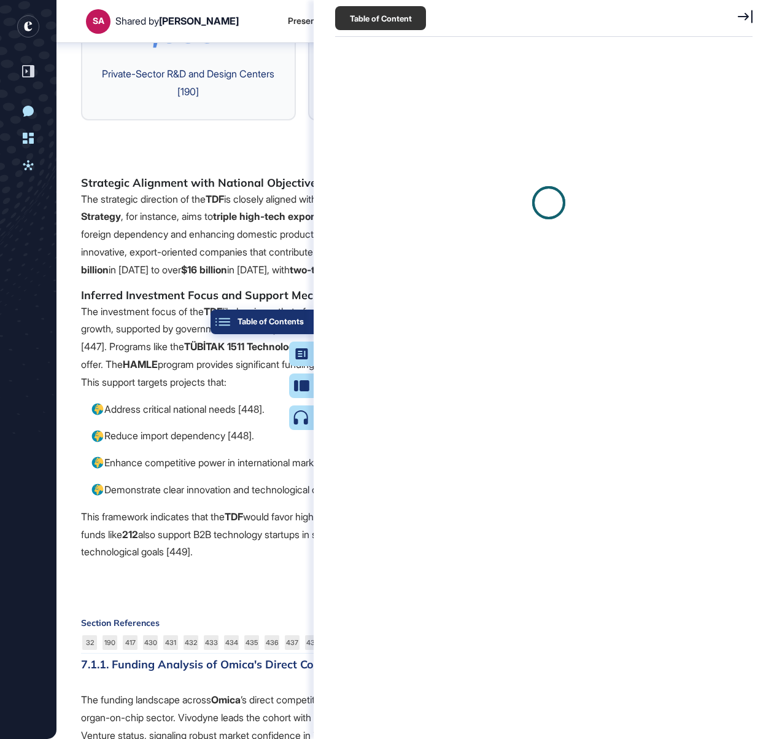
scroll to position [6, 1]
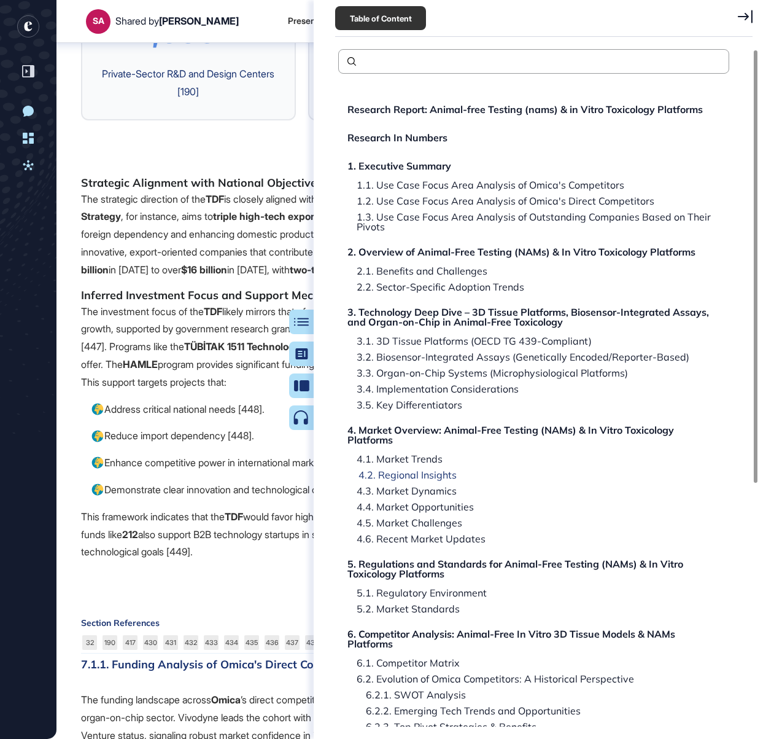
click at [386, 474] on div "4.2. Regional Insights" at bounding box center [402, 475] width 107 height 10
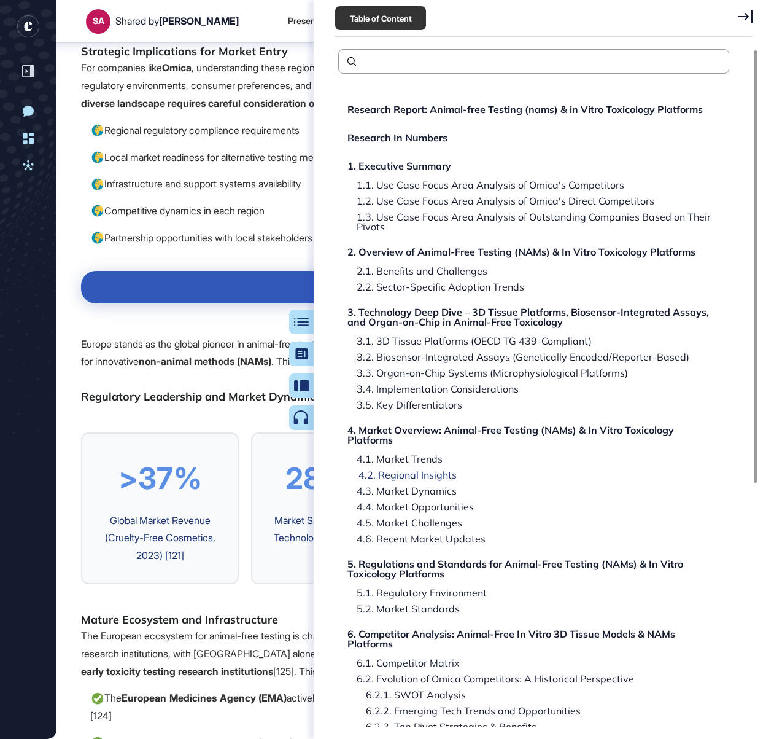
scroll to position [37692, 0]
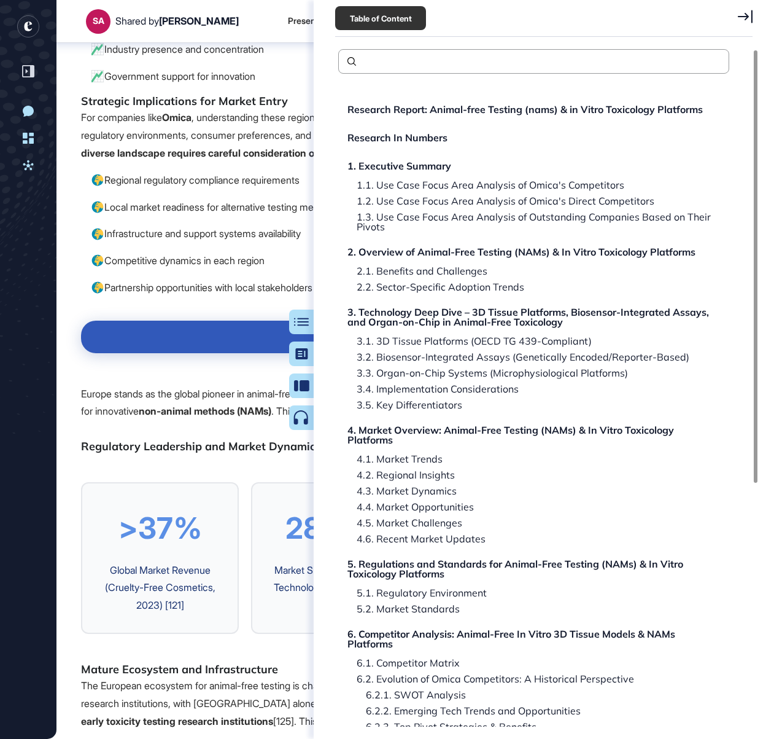
click at [389, 457] on div "4.1. Market Trends" at bounding box center [396, 459] width 95 height 10
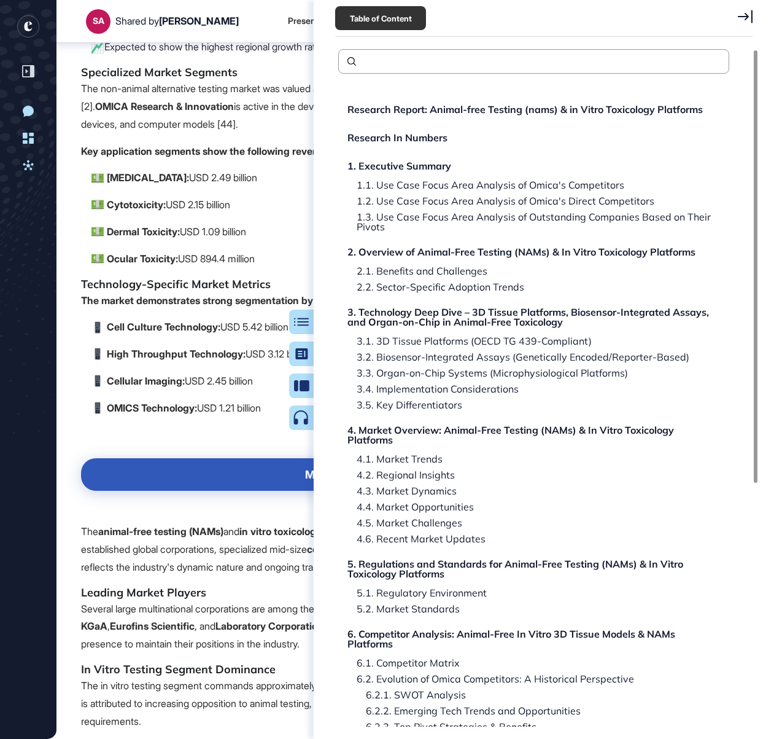
scroll to position [33412, 0]
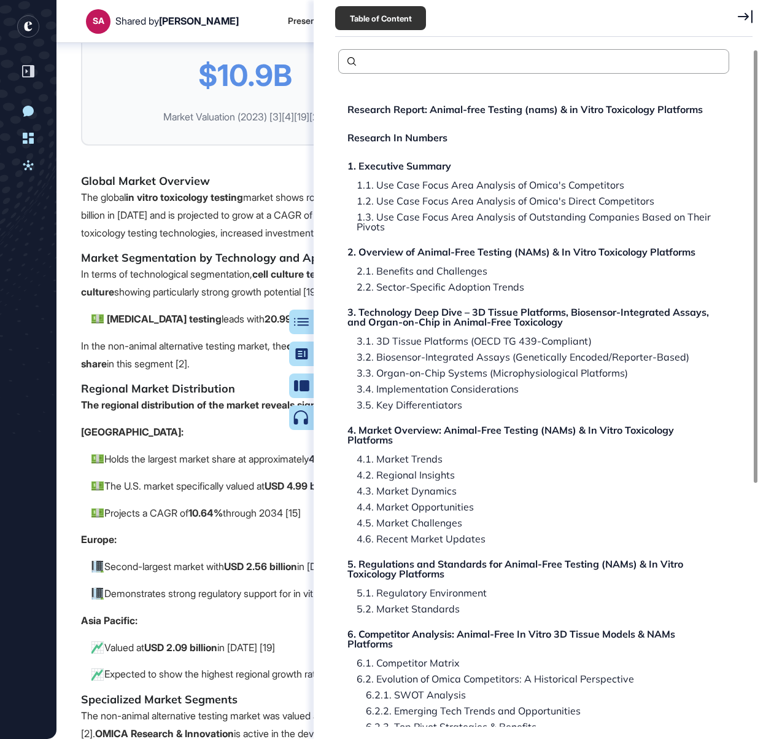
click at [750, 15] on icon at bounding box center [745, 17] width 15 height 14
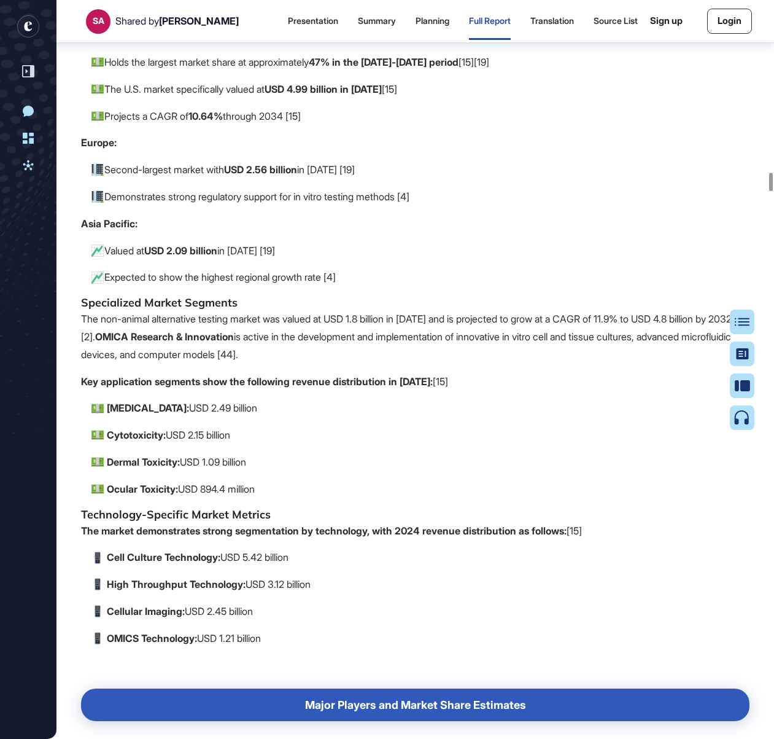
scroll to position [34047, 0]
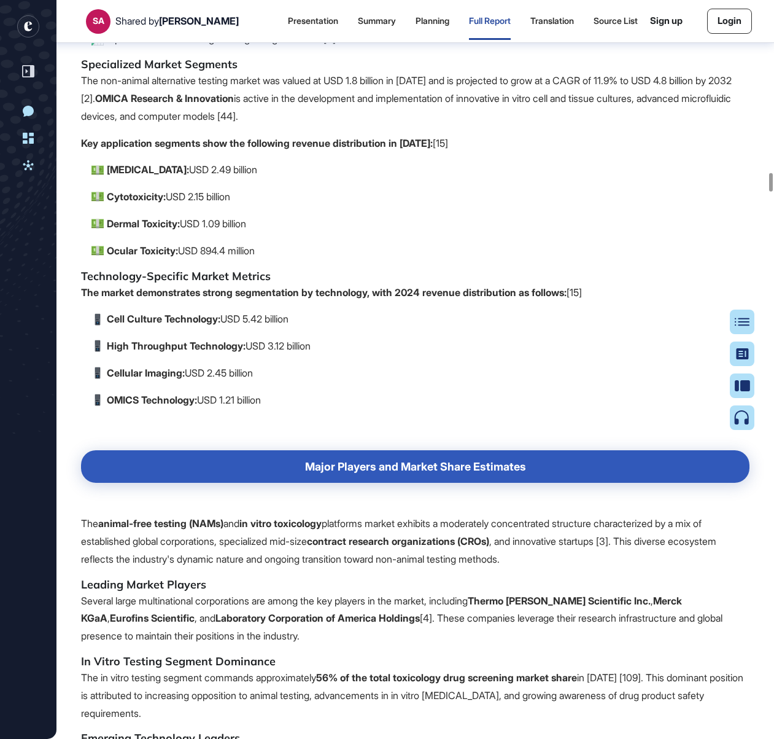
drag, startPoint x: 302, startPoint y: 312, endPoint x: 560, endPoint y: 329, distance: 258.4
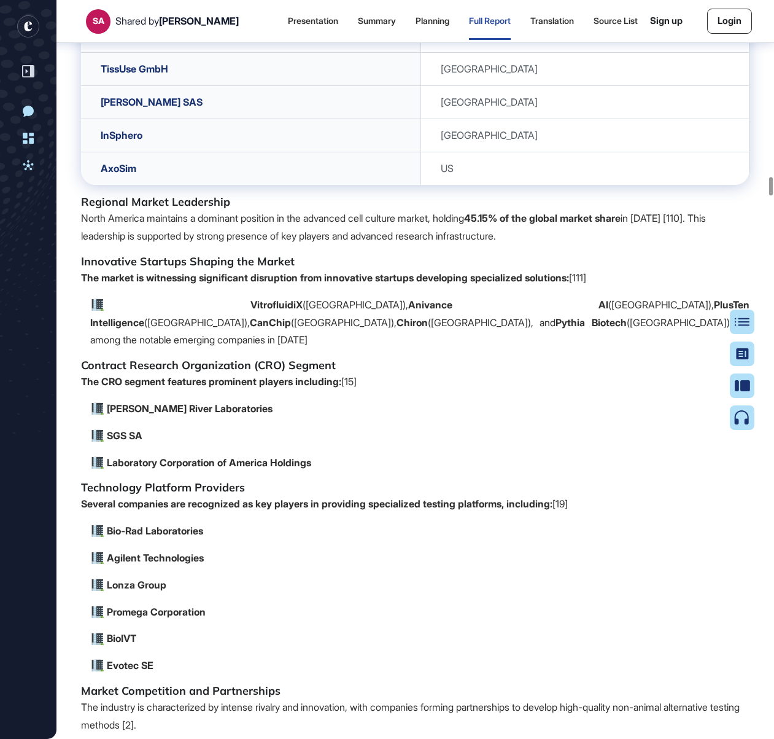
scroll to position [35000, 0]
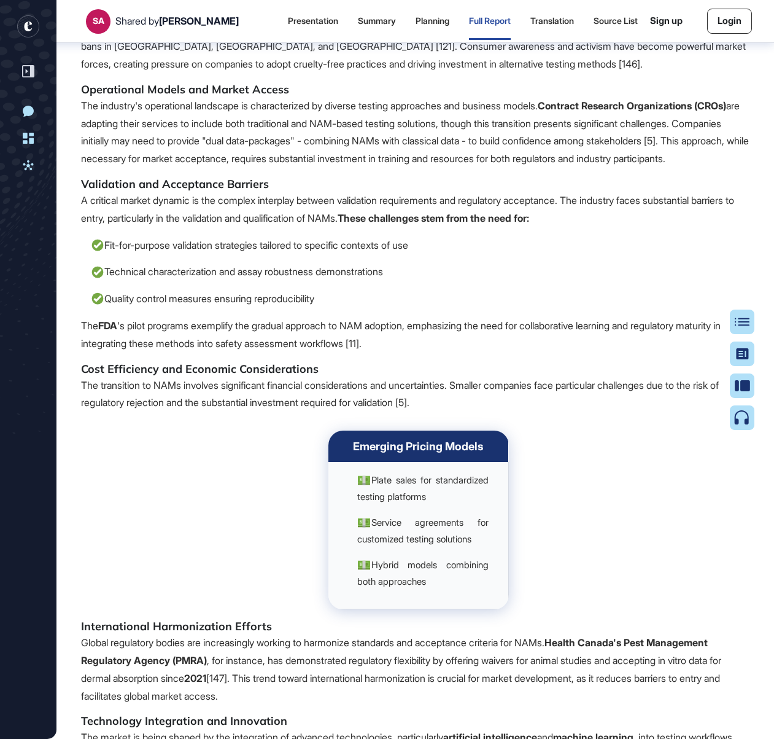
scroll to position [41332, 0]
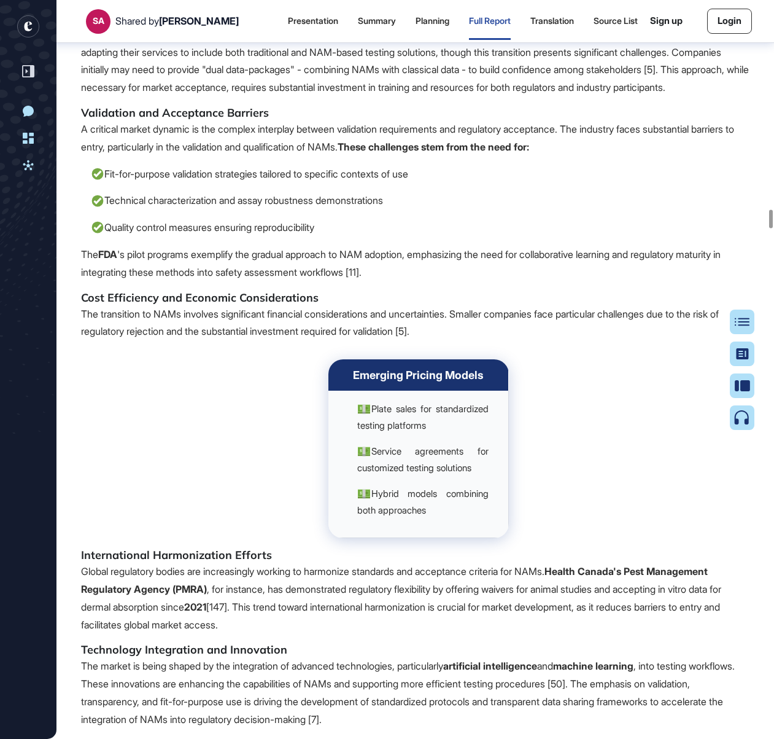
drag, startPoint x: 81, startPoint y: 460, endPoint x: 138, endPoint y: 463, distance: 57.1
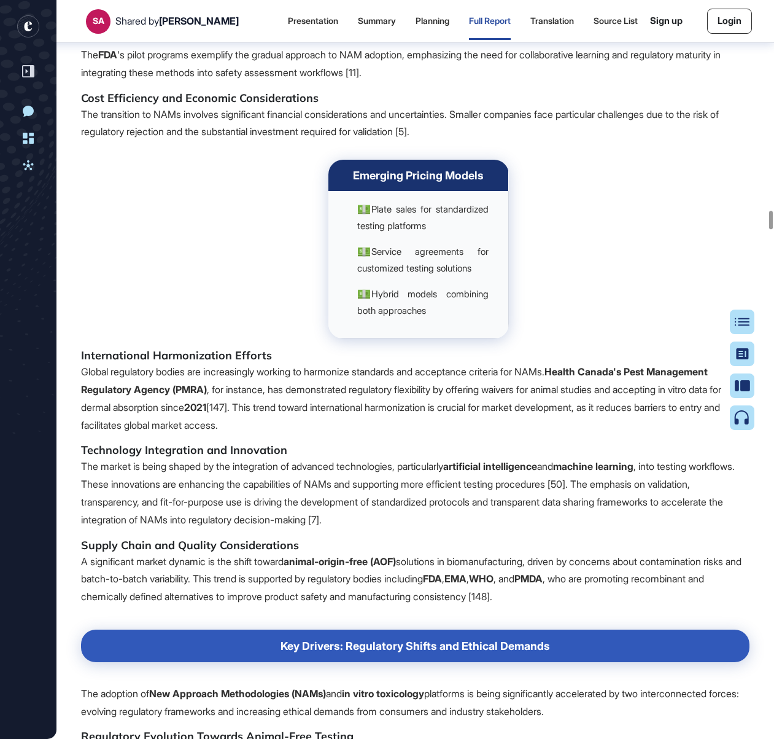
scroll to position [41549, 0]
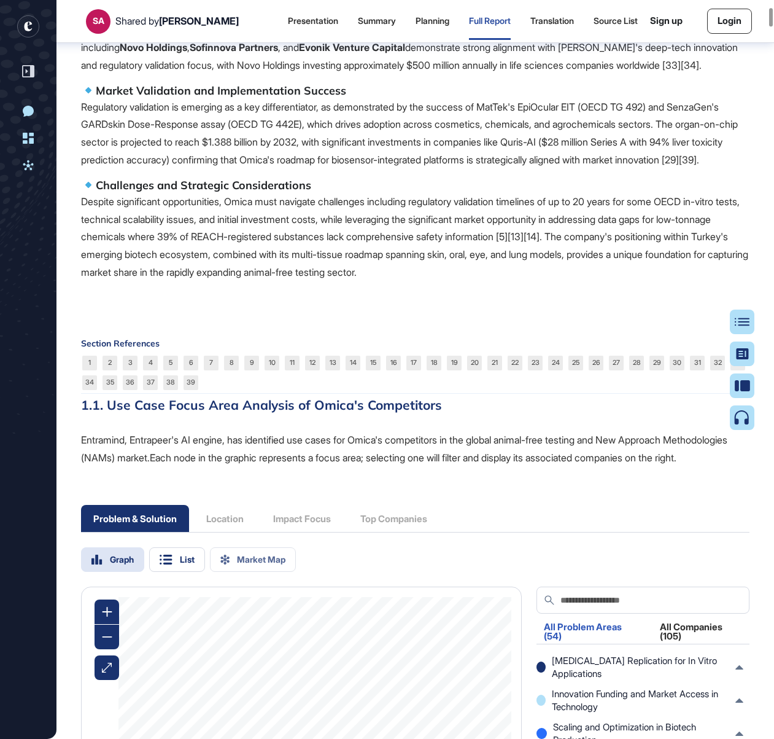
scroll to position [1361, 0]
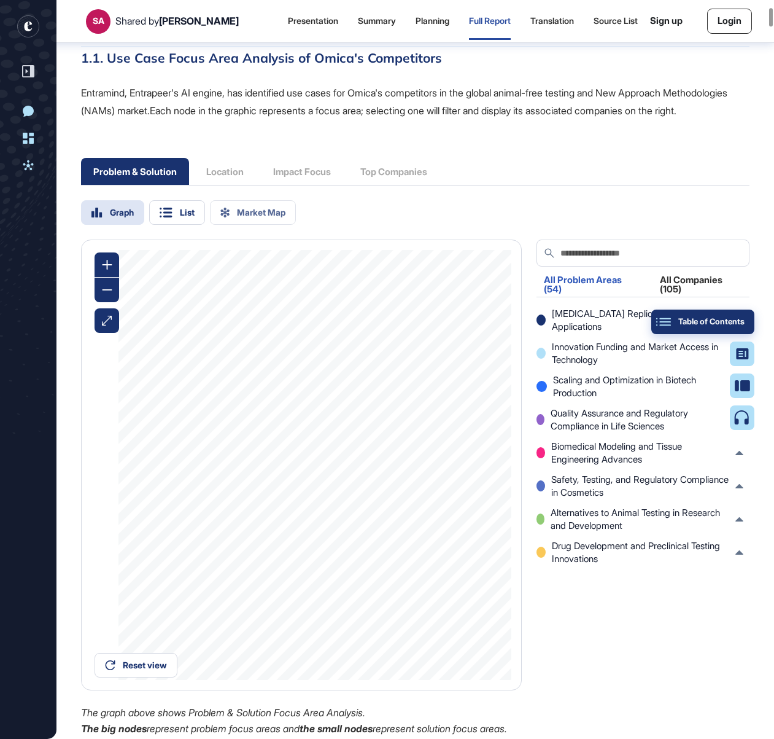
click at [737, 319] on div "Table of Contents" at bounding box center [702, 322] width 83 height 10
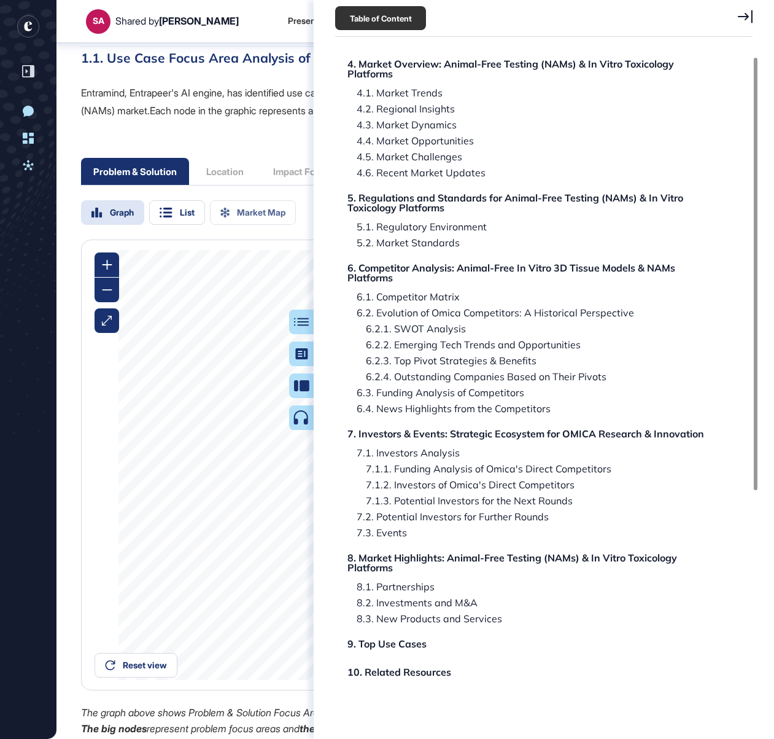
scroll to position [381, 0]
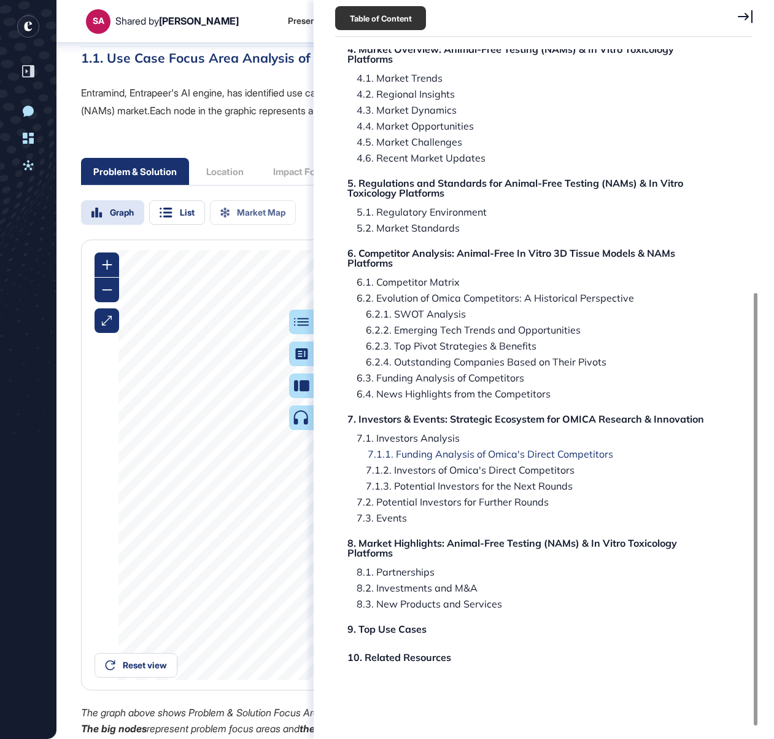
click at [461, 455] on div "7.1.1. Funding Analysis of Omica's Direct Competitors" at bounding box center [481, 454] width 264 height 10
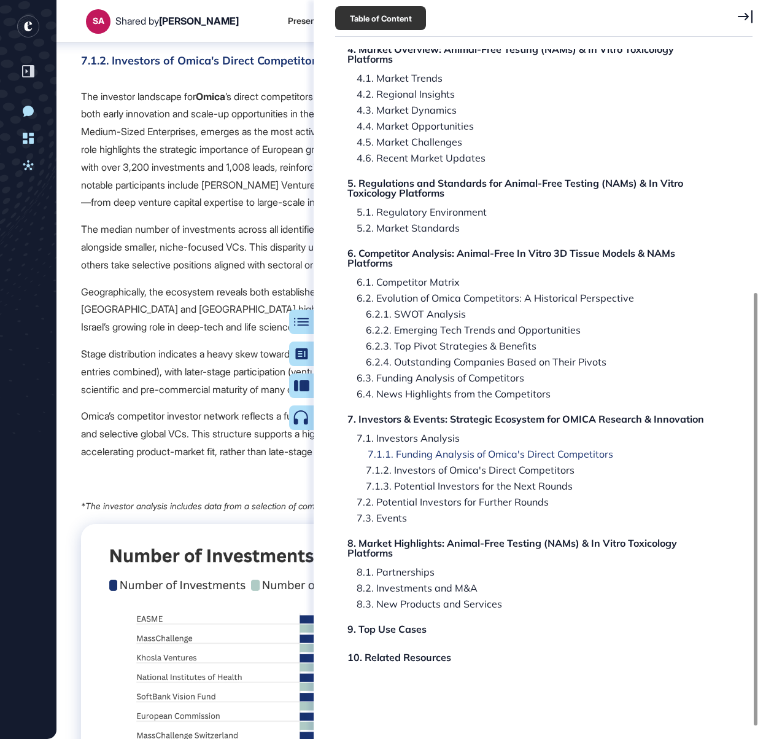
scroll to position [113652, 0]
click at [751, 20] on icon at bounding box center [745, 17] width 15 height 14
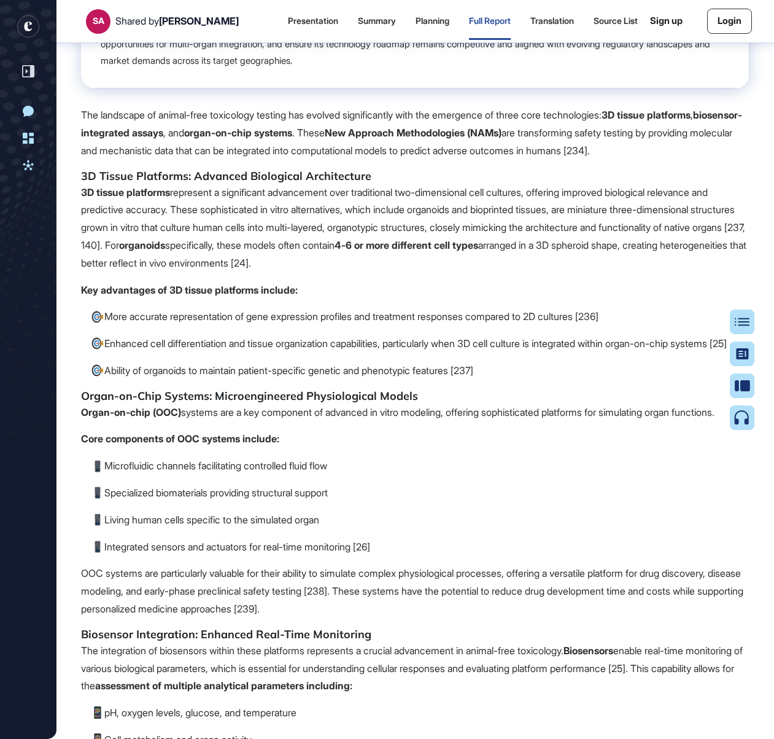
scroll to position [11876, 0]
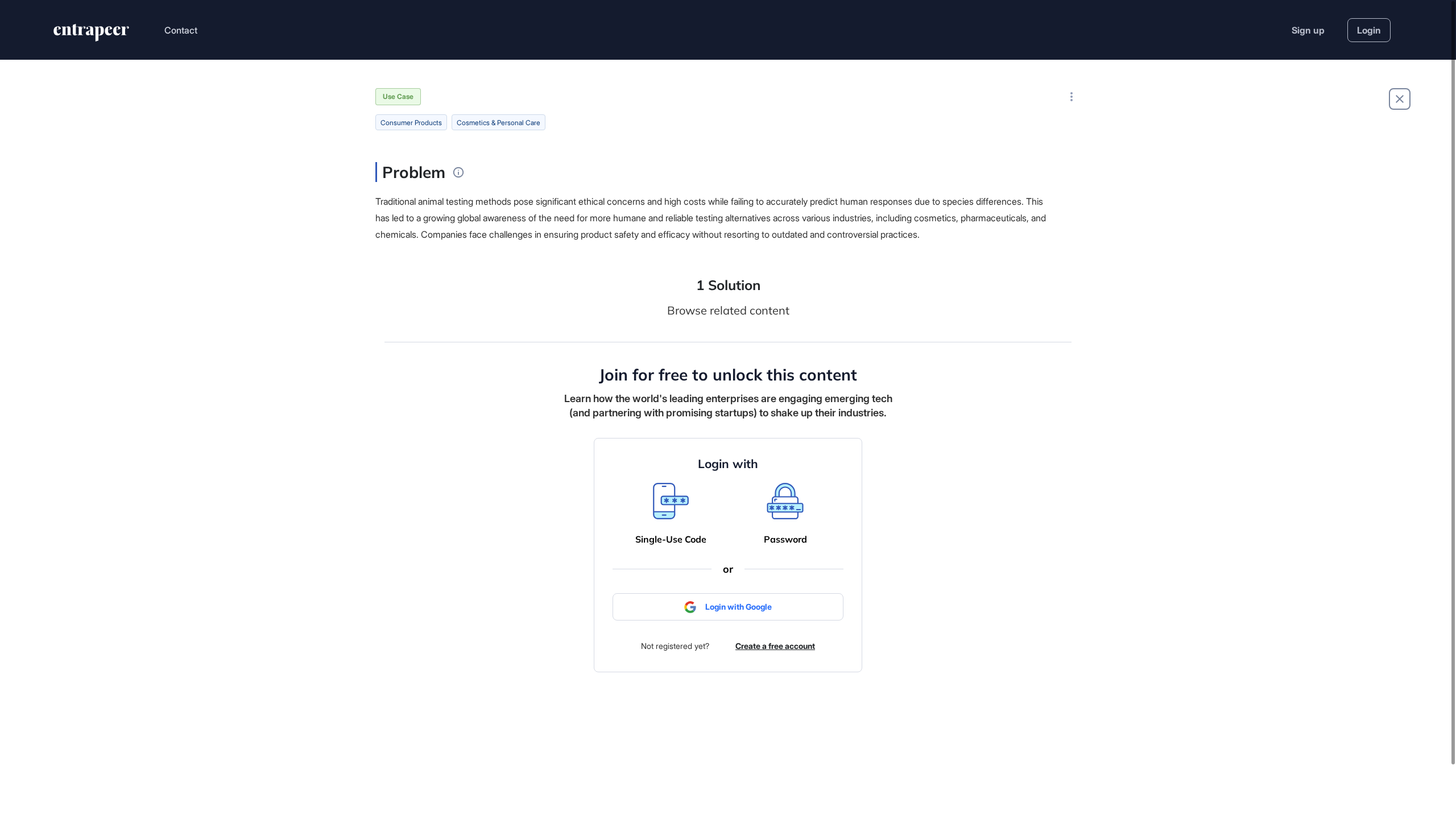
click at [664, 520] on icon at bounding box center [671, 500] width 36 height 36
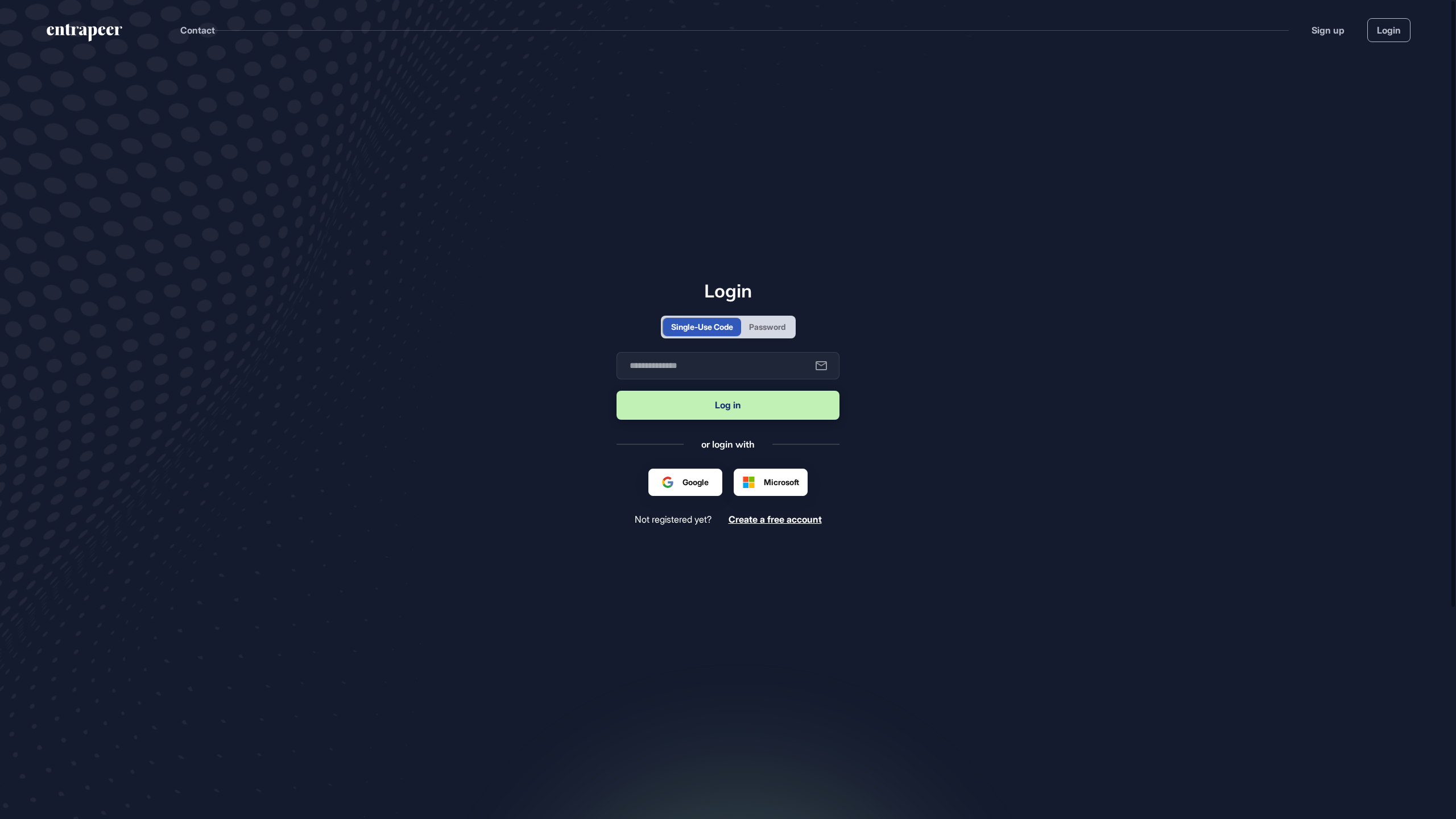
scroll to position [1, 1]
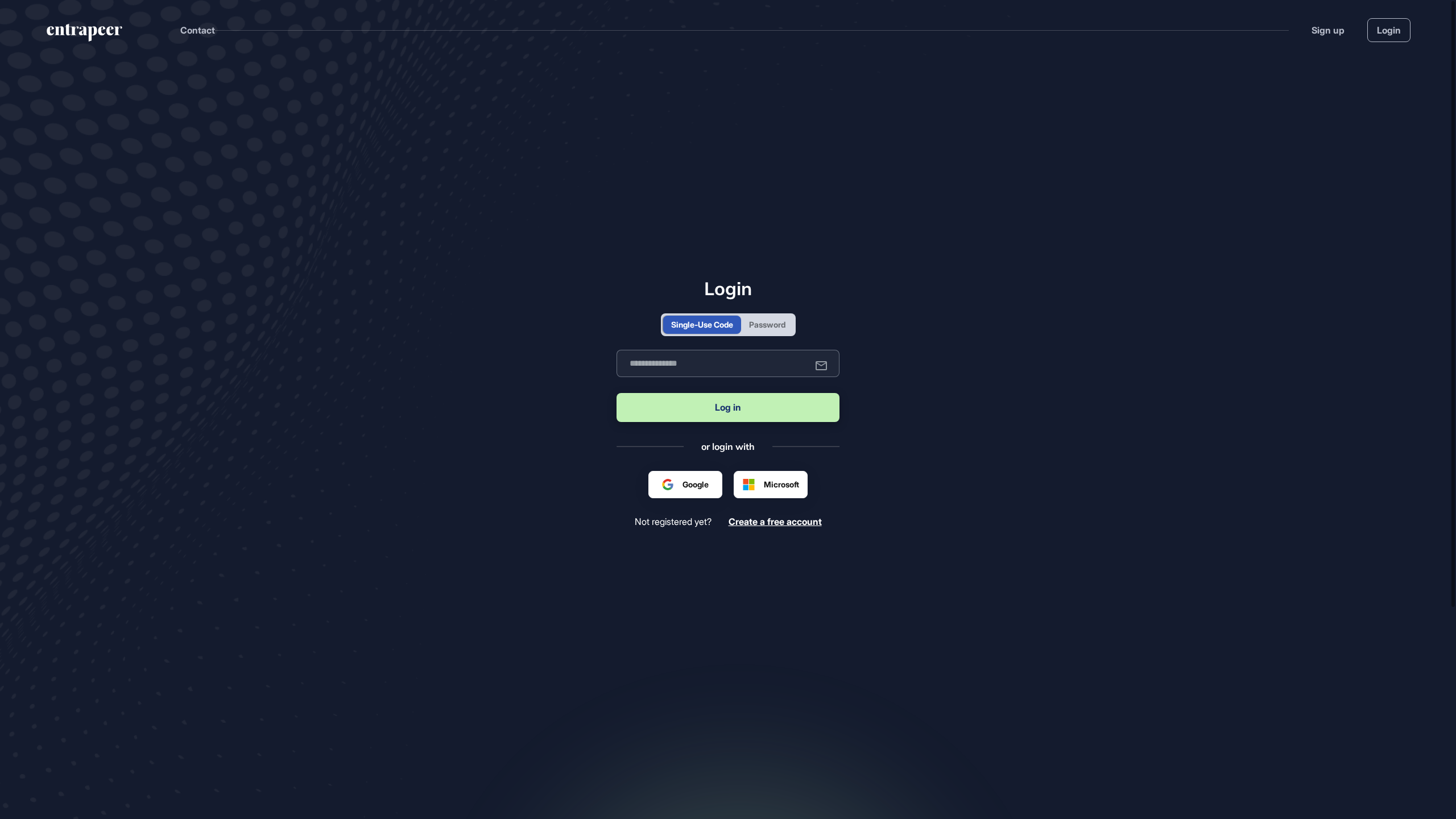
click at [671, 364] on input "text" at bounding box center [727, 363] width 223 height 27
click at [708, 364] on input "text" at bounding box center [727, 363] width 223 height 27
type input "**********"
click at [616, 393] on button "Log in" at bounding box center [727, 407] width 223 height 29
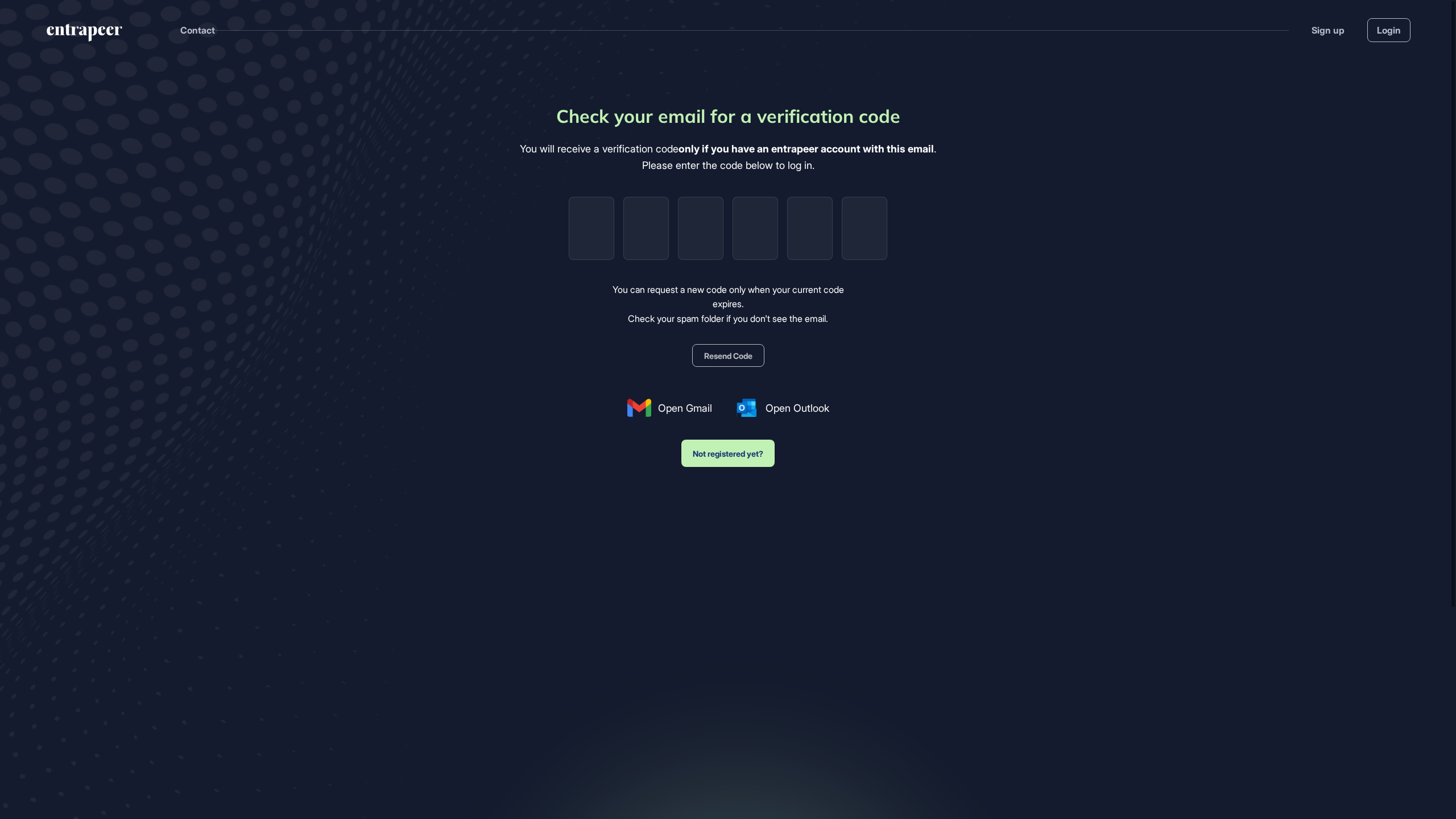
type input "*"
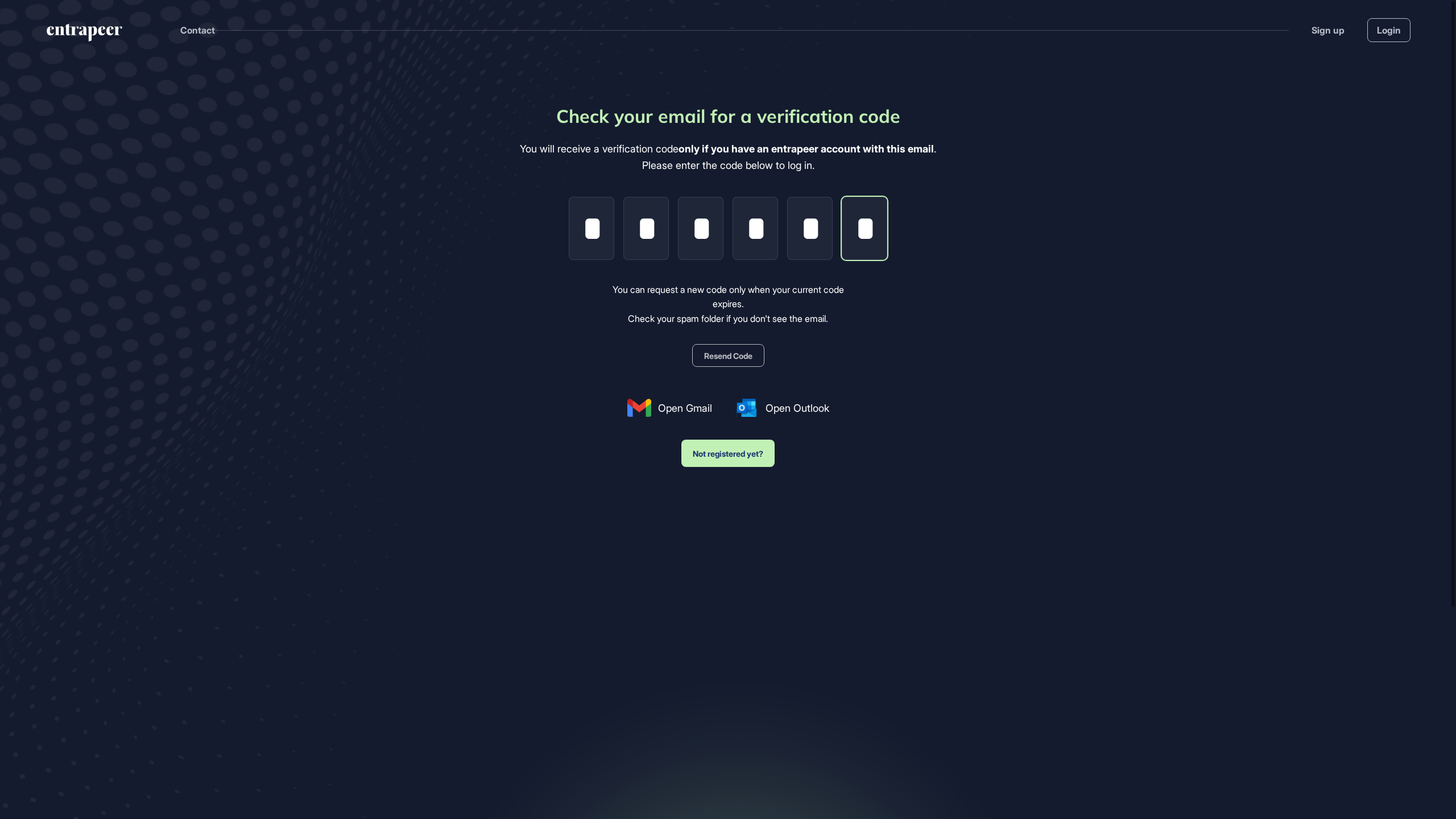
scroll to position [0, 2]
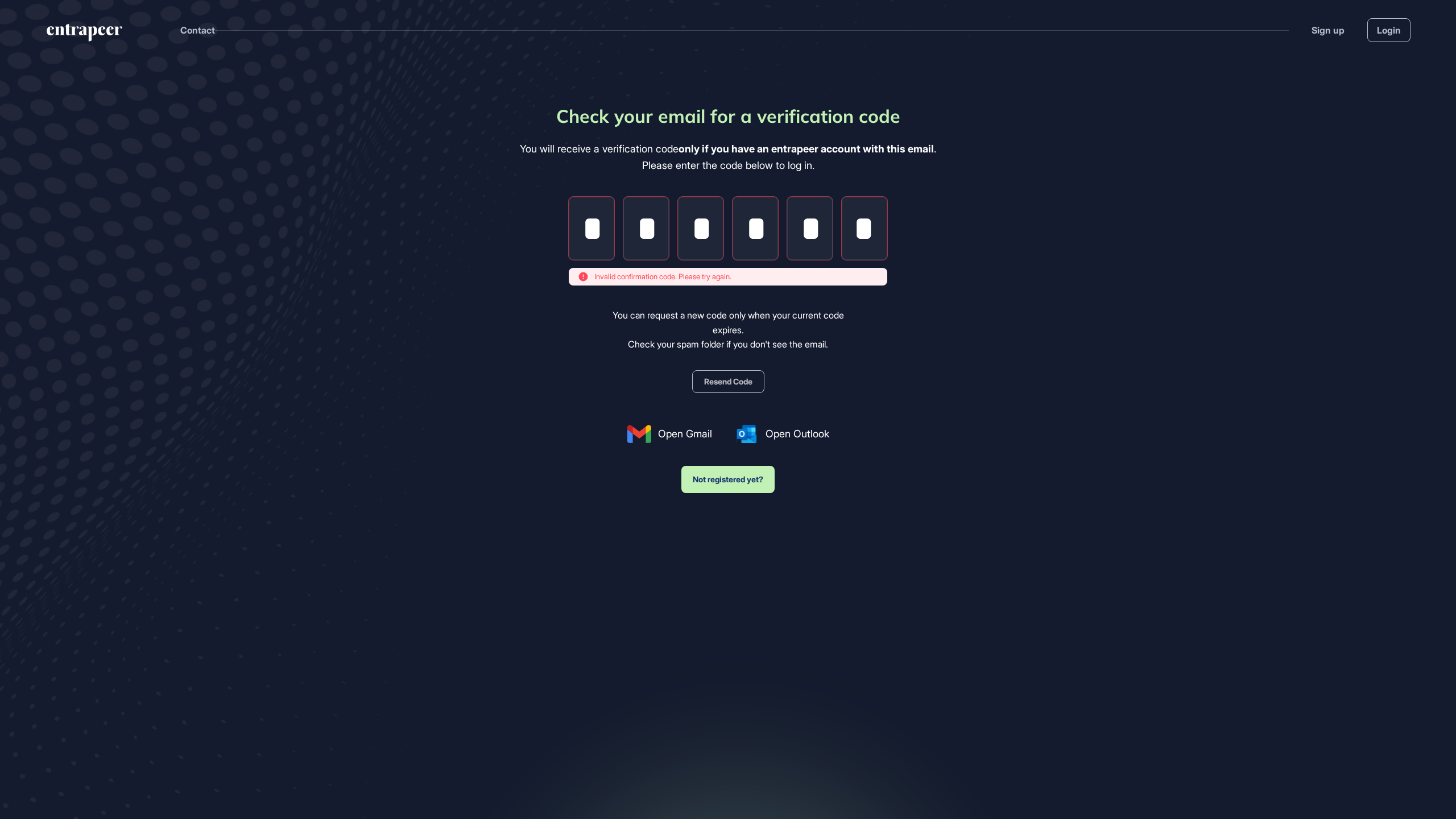
type input "*"
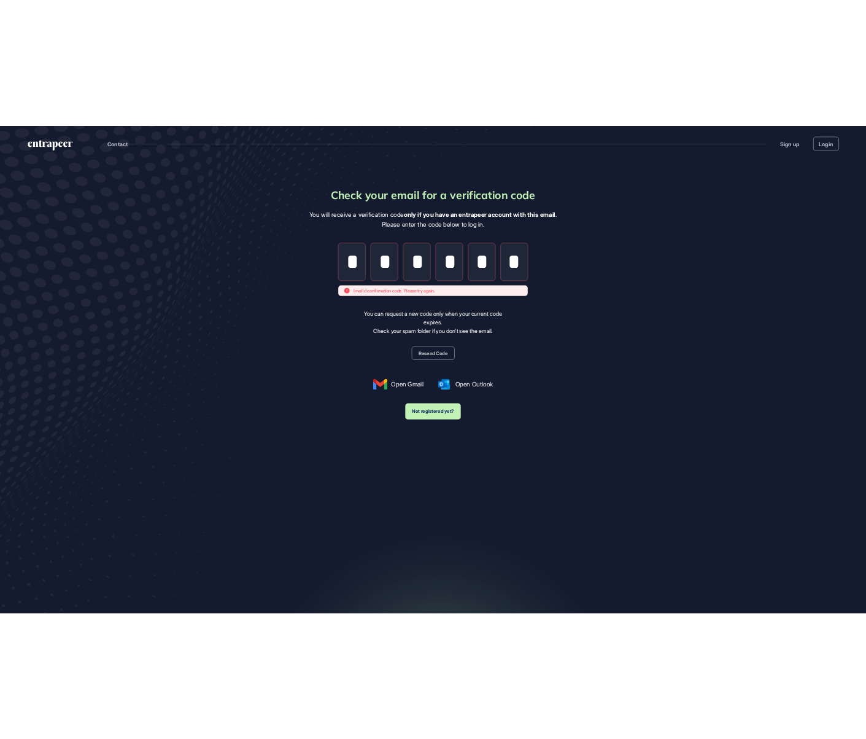
scroll to position [0, 0]
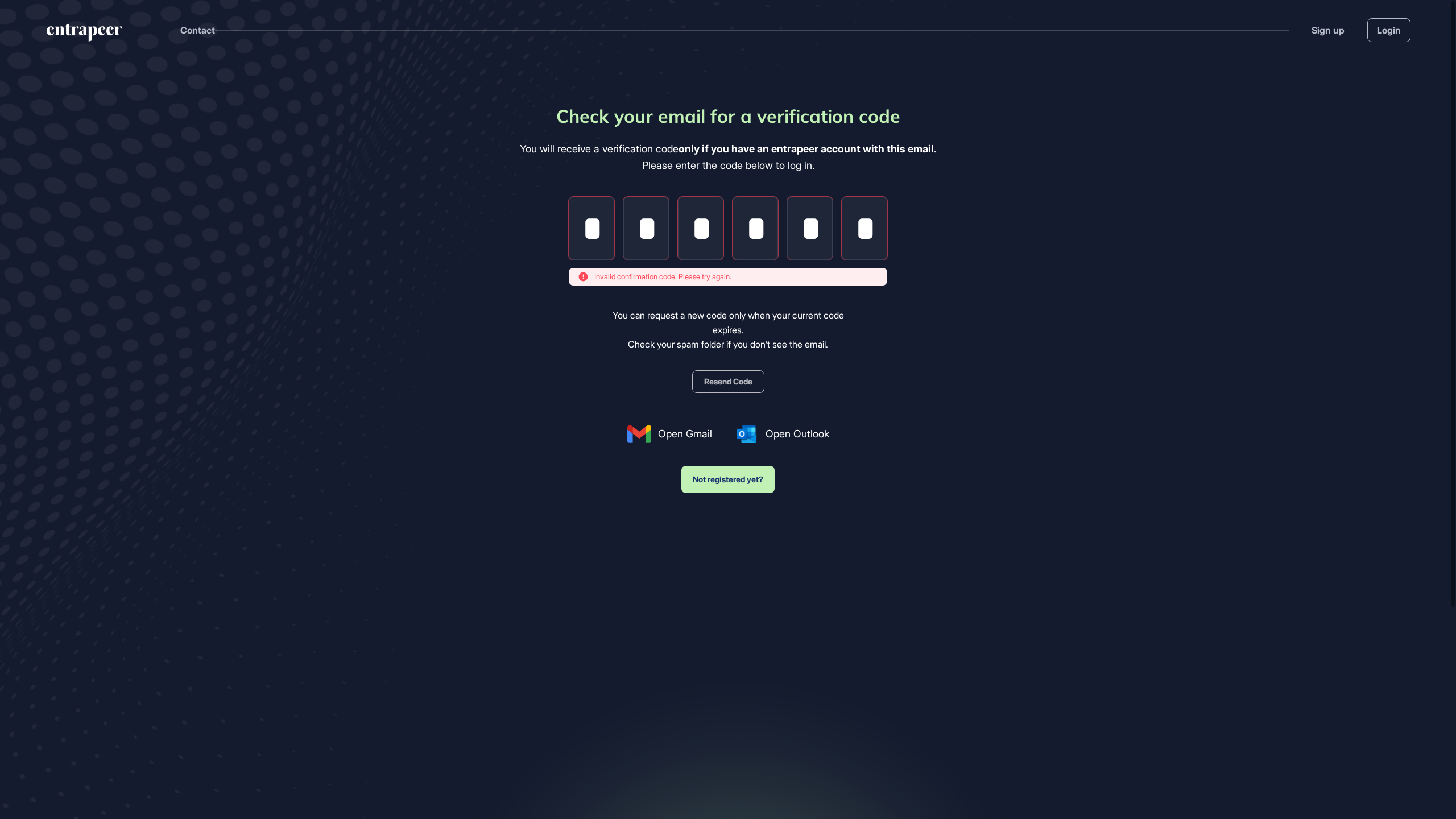
click at [729, 384] on button "Resend Code" at bounding box center [728, 382] width 72 height 23
drag, startPoint x: 665, startPoint y: 314, endPoint x: 782, endPoint y: 341, distance: 120.1
click at [782, 341] on div "You can request a new code only when your current code expires. Check your spam…" at bounding box center [728, 330] width 263 height 44
click at [584, 390] on div "Check your email for a verification code You will receive a verification code o…" at bounding box center [727, 298] width 416 height 391
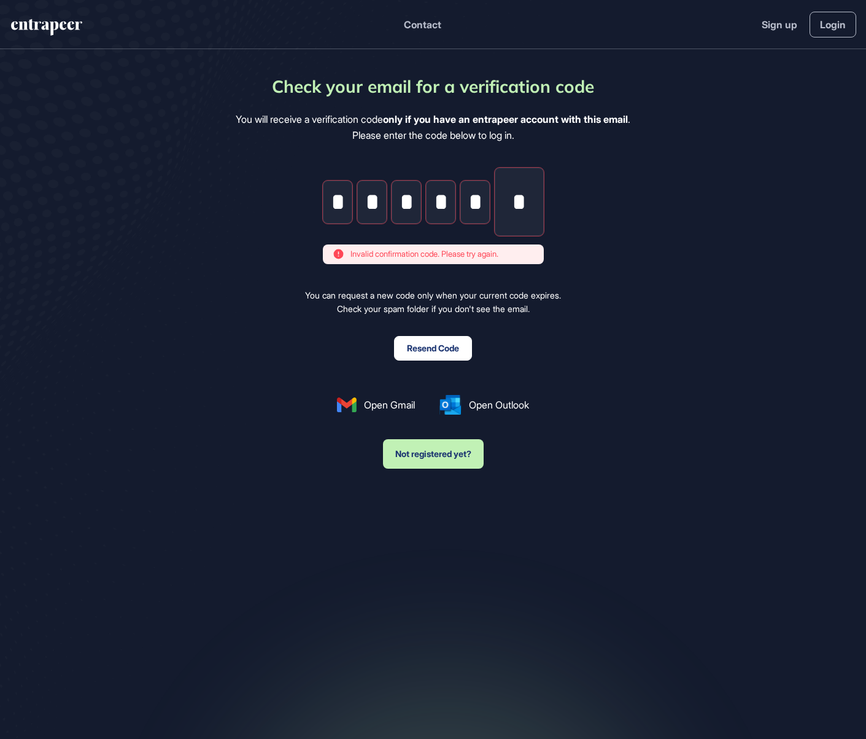
scroll to position [739, 866]
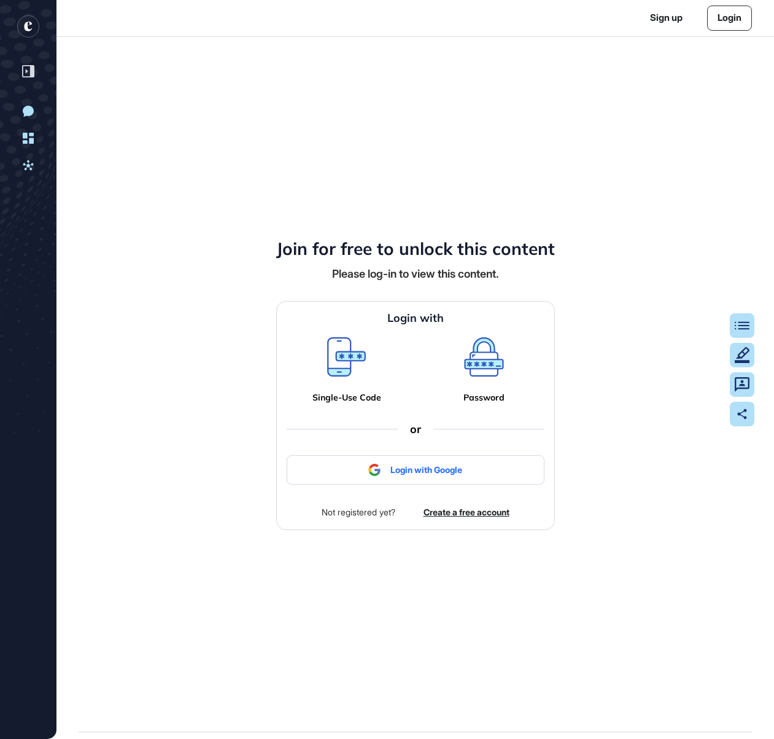
scroll to position [739, 774]
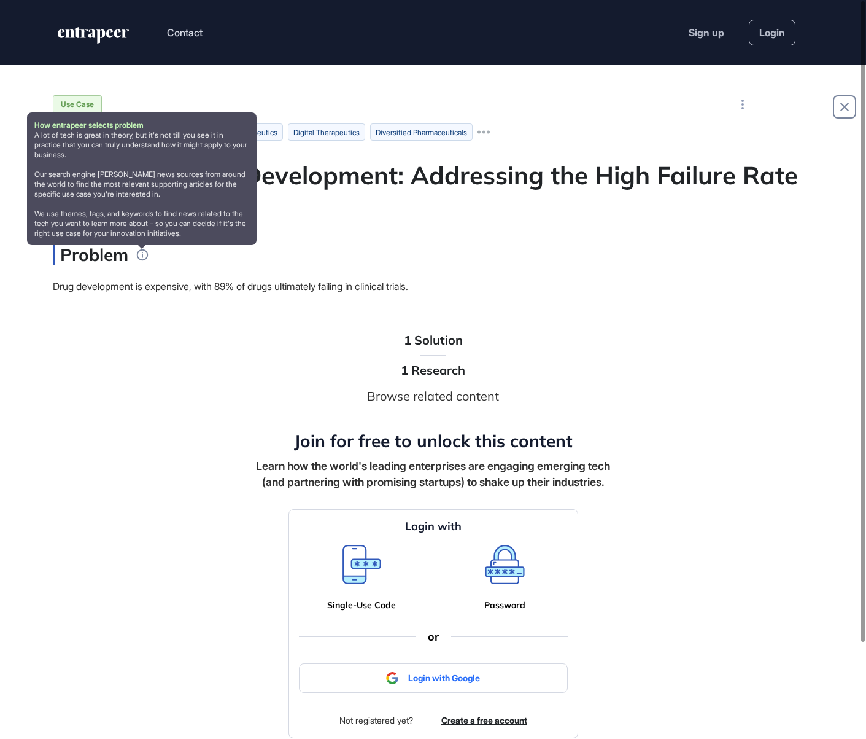
click at [141, 255] on icon at bounding box center [143, 255] width 14 height 14
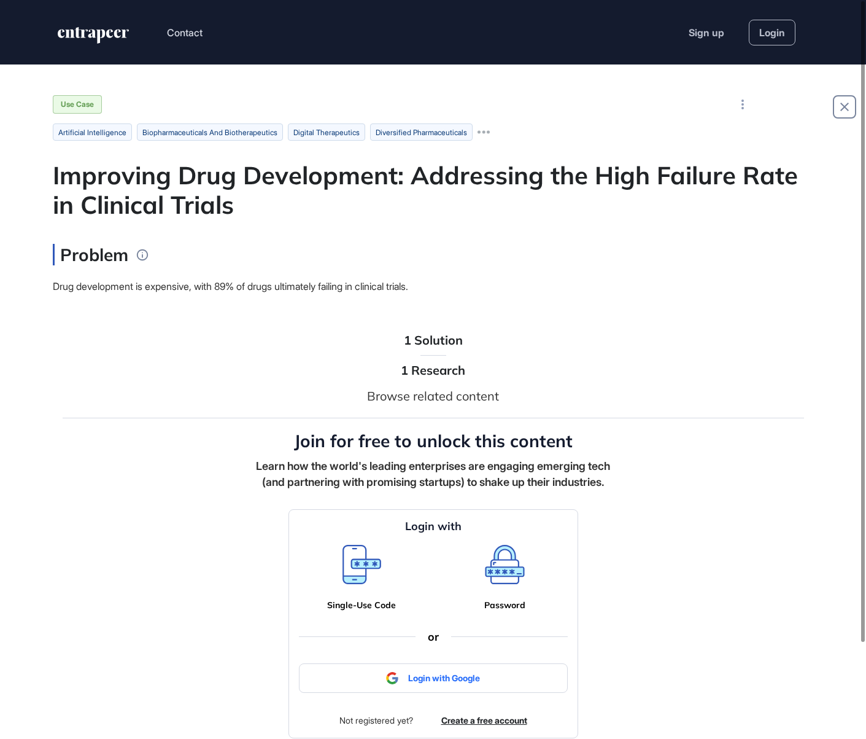
click at [201, 290] on span "Drug development is expensive, with 89% of drugs ultimately failing in clinical…" at bounding box center [230, 286] width 355 height 12
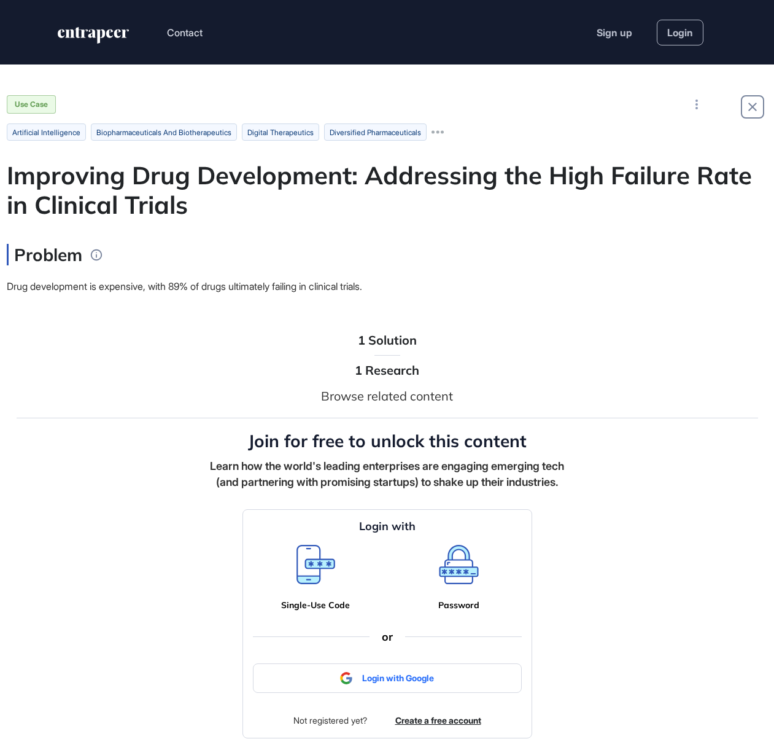
scroll to position [739, 774]
